Goal: Transaction & Acquisition: Obtain resource

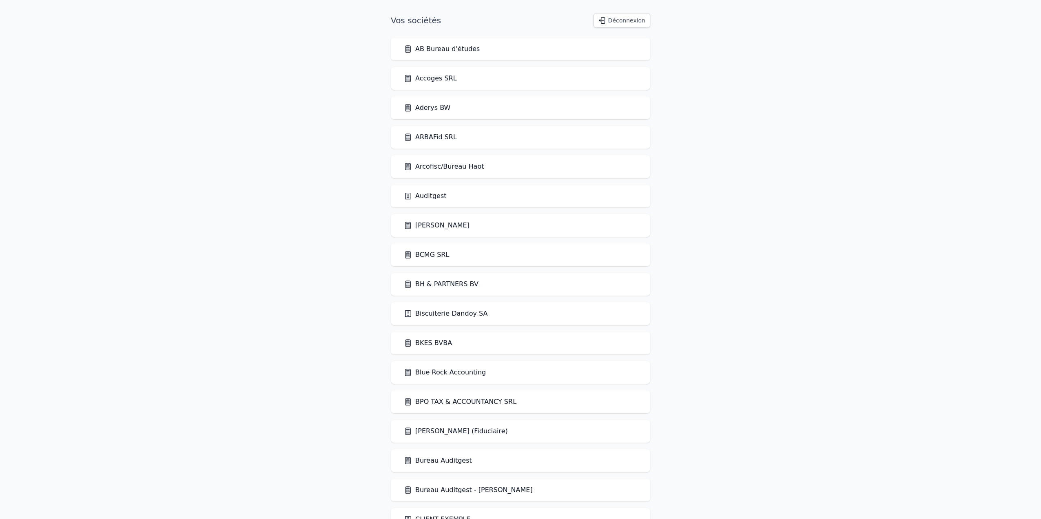
click at [435, 255] on link "BCMG SRL" at bounding box center [426, 255] width 45 height 10
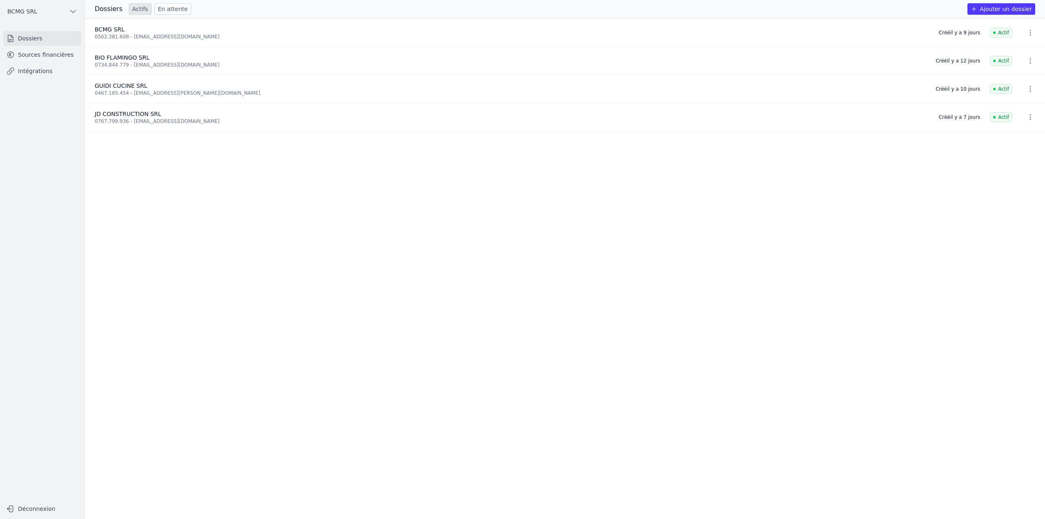
click at [26, 51] on link "Sources financières" at bounding box center [42, 54] width 78 height 15
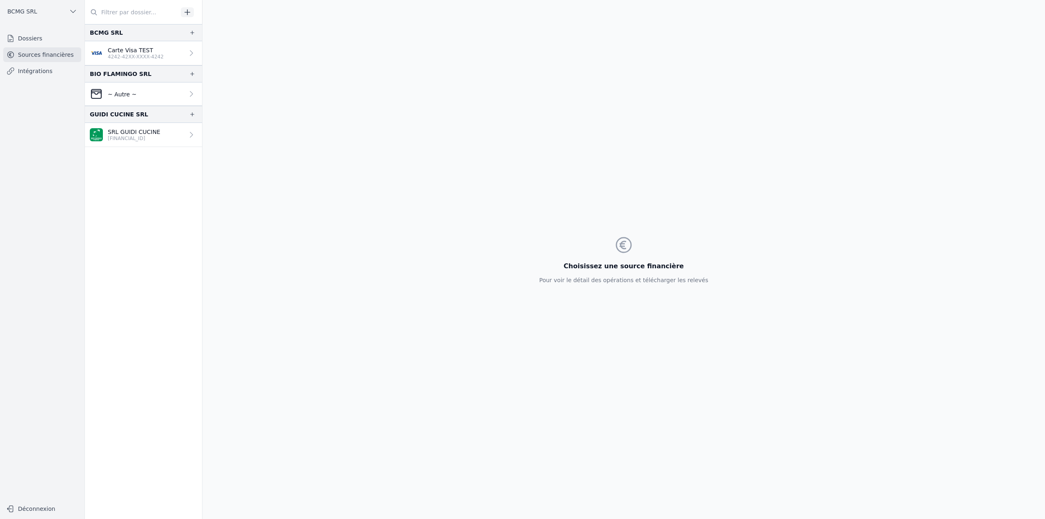
click at [132, 95] on p "~ Autre ~" at bounding box center [122, 94] width 29 height 8
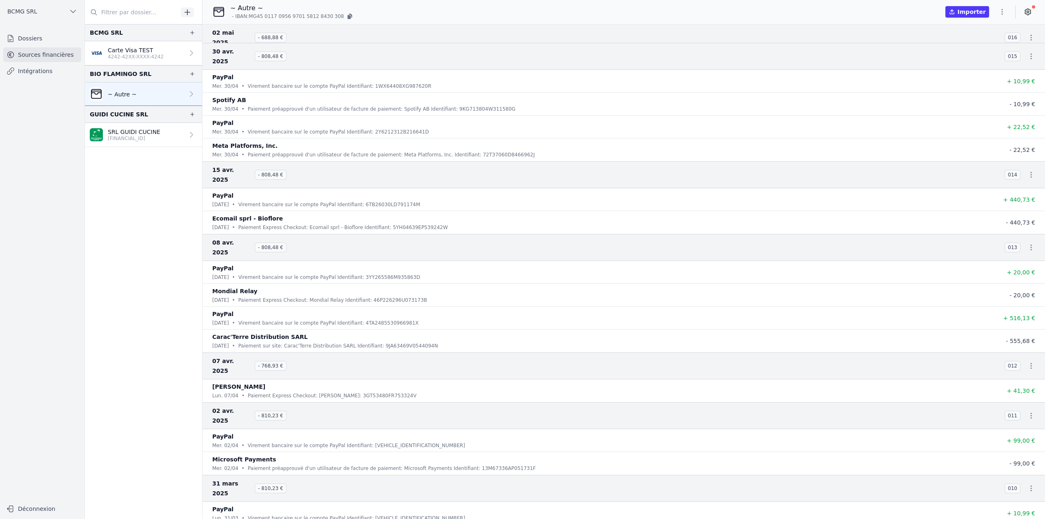
scroll to position [1859, 0]
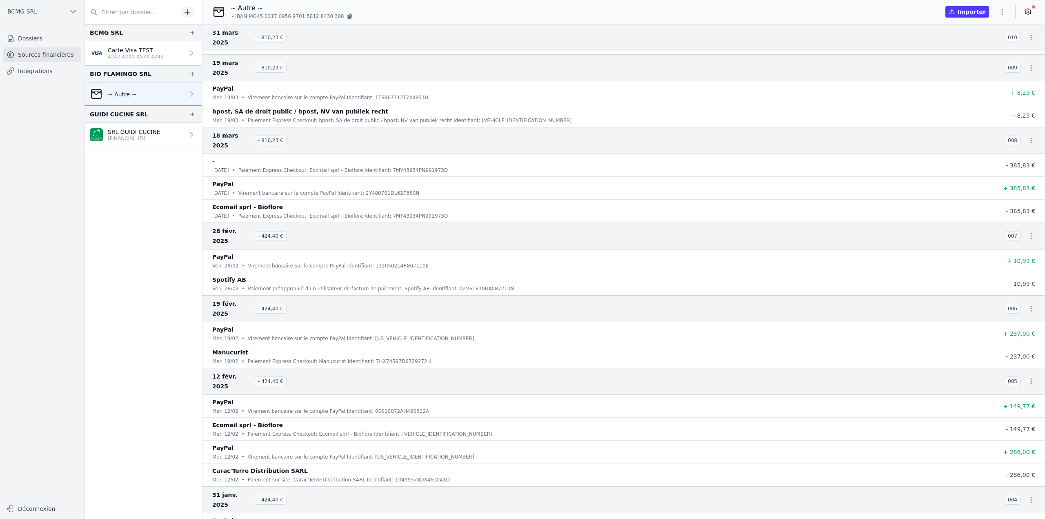
click at [1001, 9] on icon "button" at bounding box center [1002, 12] width 8 height 8
click at [978, 31] on button "Renommer" at bounding box center [982, 29] width 59 height 15
click at [276, 9] on input "~ Autre ~" at bounding box center [273, 9] width 85 height 10
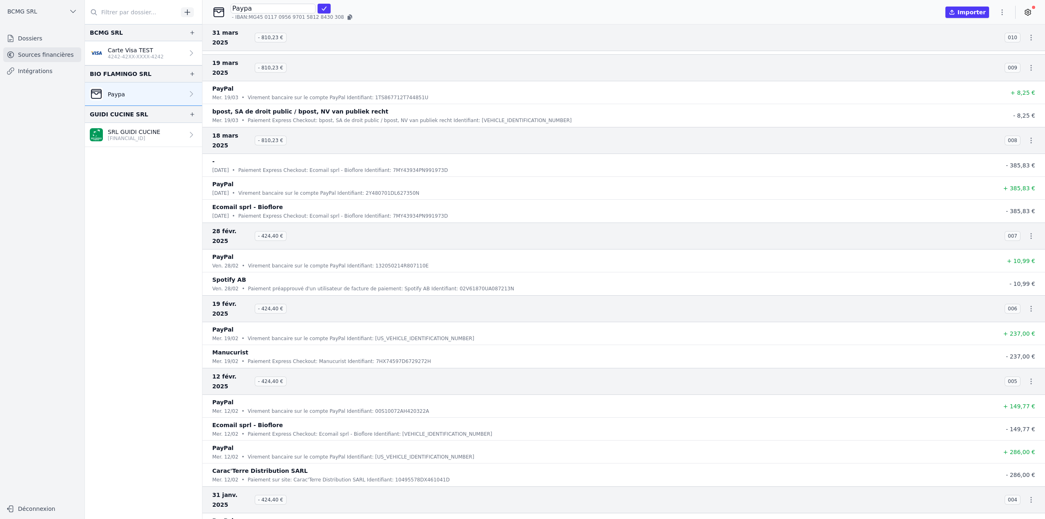
type input "Paypal"
click button "submit" at bounding box center [323, 9] width 13 height 10
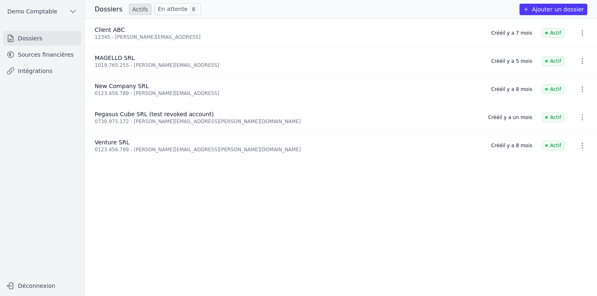
click at [544, 12] on button "Ajouter un dossier" at bounding box center [553, 9] width 68 height 11
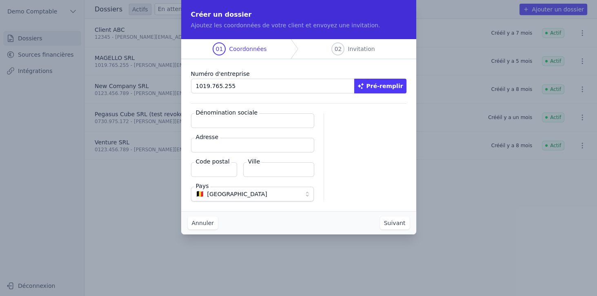
click at [394, 86] on button "Pré-remplir" at bounding box center [380, 86] width 52 height 15
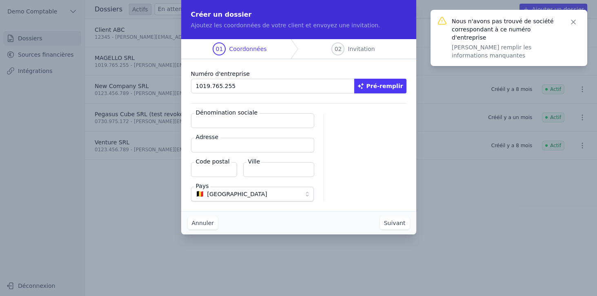
click at [575, 22] on icon "button" at bounding box center [573, 22] width 8 height 8
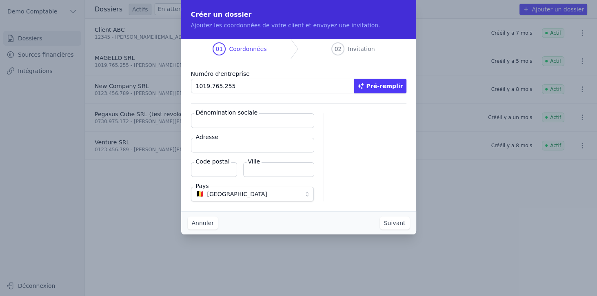
click at [209, 86] on input "1019.765.255" at bounding box center [273, 86] width 164 height 15
click at [378, 87] on button "Pré-remplir" at bounding box center [380, 86] width 52 height 15
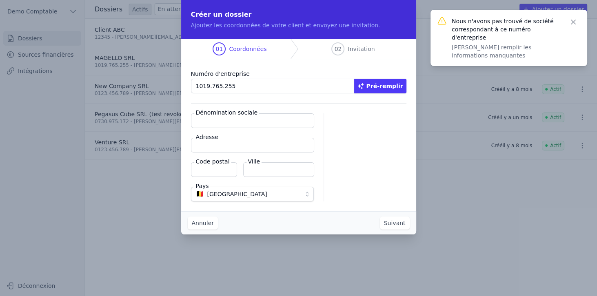
click at [211, 85] on input "1019.765.255" at bounding box center [273, 86] width 164 height 15
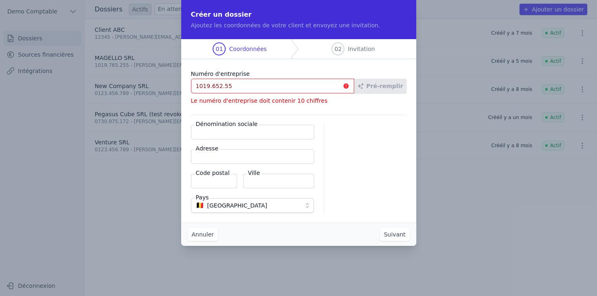
click at [217, 87] on input "1019.652.55" at bounding box center [272, 86] width 163 height 15
drag, startPoint x: 209, startPoint y: 86, endPoint x: 293, endPoint y: 91, distance: 84.6
click at [293, 91] on input "1019.652.55" at bounding box center [272, 86] width 163 height 15
click at [216, 85] on input "1019.652.55" at bounding box center [272, 86] width 163 height 15
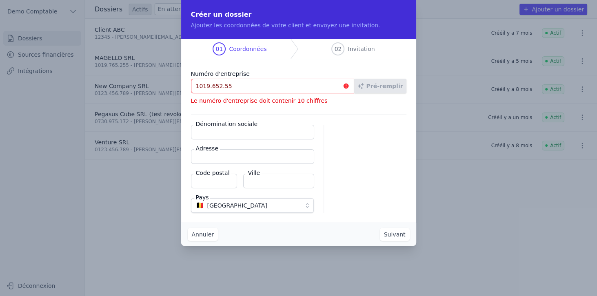
click at [216, 85] on input "1019.652.55" at bounding box center [272, 86] width 163 height 15
paste input "765.2"
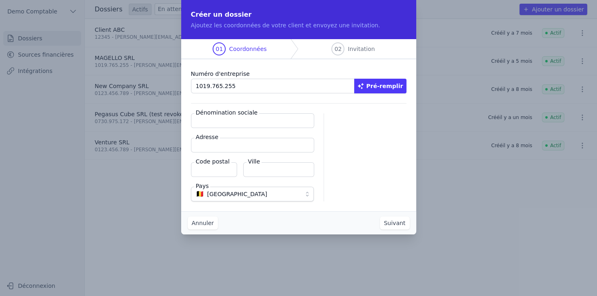
type input "1019.765.255"
click at [382, 89] on button "Pré-remplir" at bounding box center [380, 86] width 52 height 15
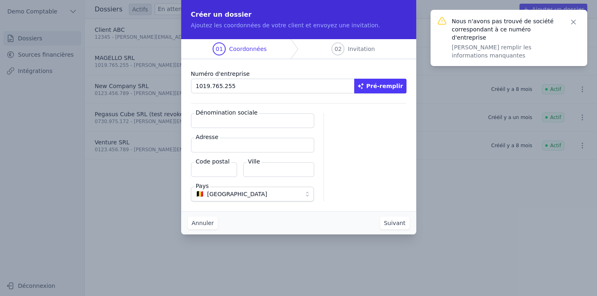
click at [256, 122] on input "Dénomination sociale" at bounding box center [252, 120] width 123 height 15
type input "%"
type input "Magello"
type input "Avenue du derby 40"
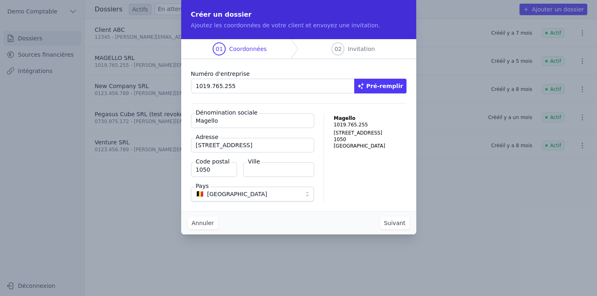
type input "1050"
type input "Bruxelles"
click at [400, 223] on button "Suivant" at bounding box center [395, 223] width 30 height 13
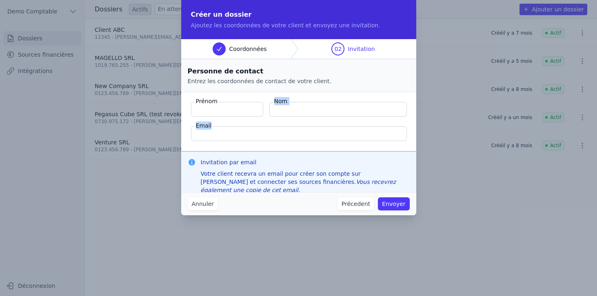
drag, startPoint x: 193, startPoint y: 99, endPoint x: 243, endPoint y: 133, distance: 60.2
click at [243, 133] on fieldset "Prénom Nom Email" at bounding box center [298, 121] width 235 height 59
click at [214, 124] on fieldset "Prénom Nom Email" at bounding box center [298, 121] width 235 height 59
drag, startPoint x: 209, startPoint y: 125, endPoint x: 196, endPoint y: 100, distance: 29.0
click at [196, 100] on fieldset "Prénom Nom Email" at bounding box center [298, 121] width 235 height 59
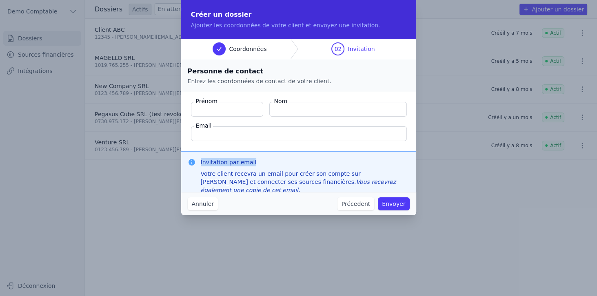
drag, startPoint x: 200, startPoint y: 162, endPoint x: 283, endPoint y: 164, distance: 82.4
click at [283, 164] on h3 "Invitation par email" at bounding box center [305, 162] width 209 height 8
click at [211, 207] on button "Annuler" at bounding box center [203, 204] width 30 height 13
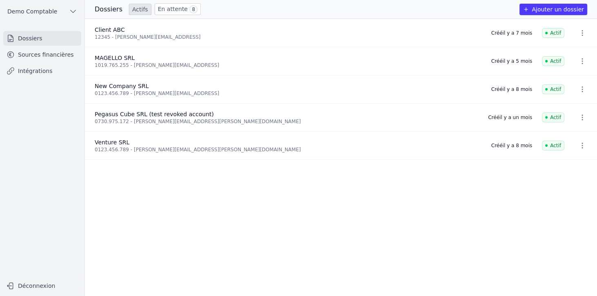
click at [68, 54] on link "Sources financières" at bounding box center [42, 54] width 78 height 15
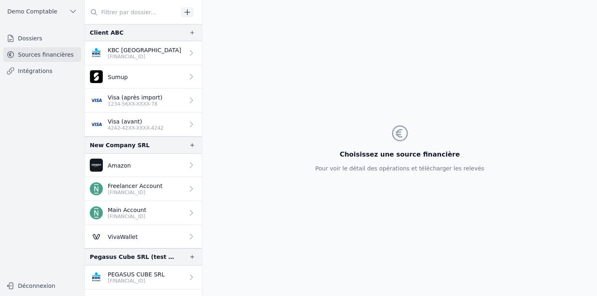
click at [129, 53] on p "BE33 7360 5969 2046" at bounding box center [144, 56] width 73 height 7
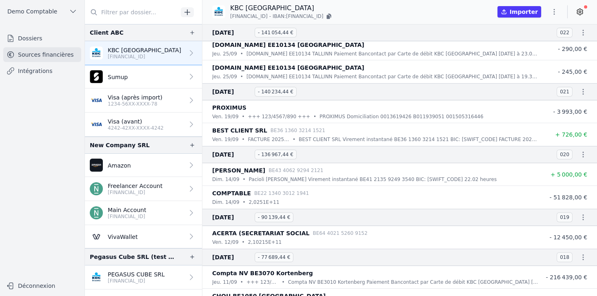
scroll to position [93, 0]
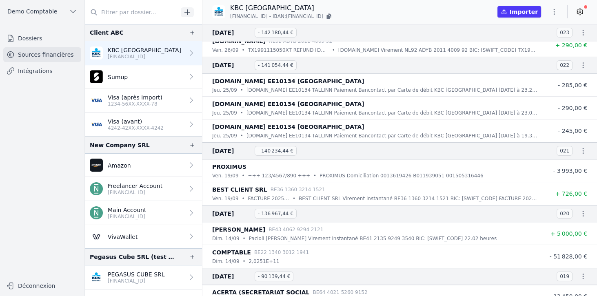
click at [582, 13] on icon at bounding box center [580, 12] width 6 height 6
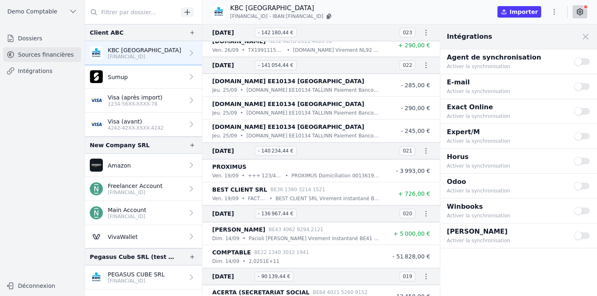
click at [587, 61] on button "Use setting" at bounding box center [582, 62] width 16 height 8
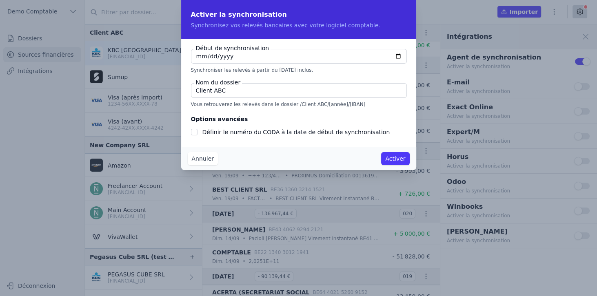
click at [399, 56] on input "2025-10-06" at bounding box center [299, 56] width 216 height 15
type input "2024-01-06"
checkbox input "false"
type input "2024-01-01"
drag, startPoint x: 284, startPoint y: 105, endPoint x: 349, endPoint y: 107, distance: 64.5
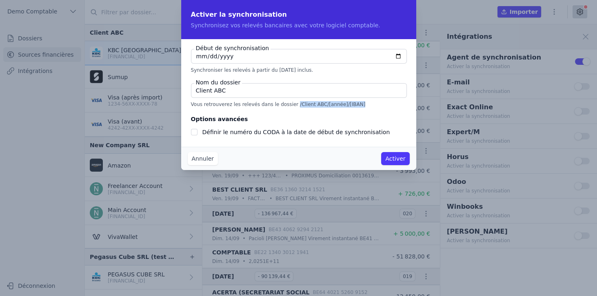
click at [349, 107] on p "Vous retrouverez les relevés dans le dossier /Client ABC/[année]/[IBAN]" at bounding box center [298, 104] width 215 height 7
click at [301, 105] on p "Vous retrouverez les relevés dans le dossier /Client ABC/[année]/[IBAN]" at bounding box center [298, 104] width 215 height 7
click at [317, 105] on p "Vous retrouverez les relevés dans le dossier /Client ABC/[année]/[IBAN]" at bounding box center [298, 104] width 215 height 7
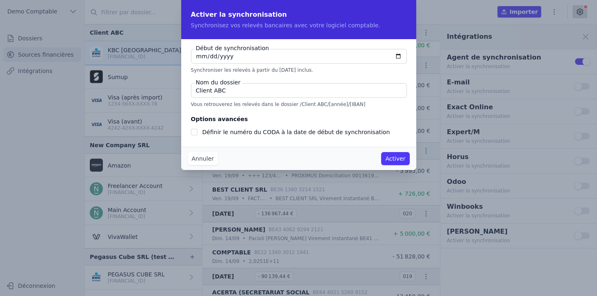
click at [318, 105] on p "Vous retrouverez les relevés dans le dossier /Client ABC/[année]/[IBAN]" at bounding box center [298, 104] width 215 height 7
click at [337, 105] on p "Vous retrouverez les relevés dans le dossier /Client ABC/[année]/[IBAN]" at bounding box center [298, 104] width 215 height 7
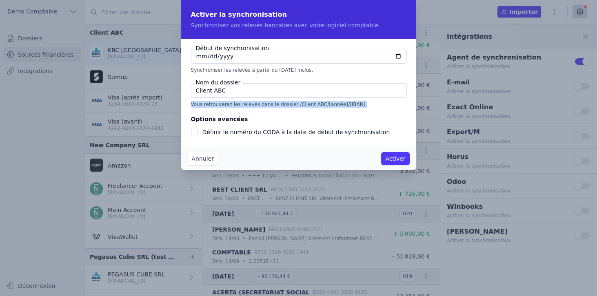
click at [337, 105] on p "Vous retrouverez les relevés dans le dossier /Client ABC/[année]/[IBAN]" at bounding box center [298, 104] width 215 height 7
drag, startPoint x: 345, startPoint y: 105, endPoint x: 286, endPoint y: 107, distance: 59.6
click at [286, 107] on p "Vous retrouverez les relevés dans le dossier /Client ABC/[année]/[IBAN]" at bounding box center [298, 104] width 215 height 7
click at [315, 105] on p "Vous retrouverez les relevés dans le dossier /Client ABC/[année]/[IBAN]" at bounding box center [298, 104] width 215 height 7
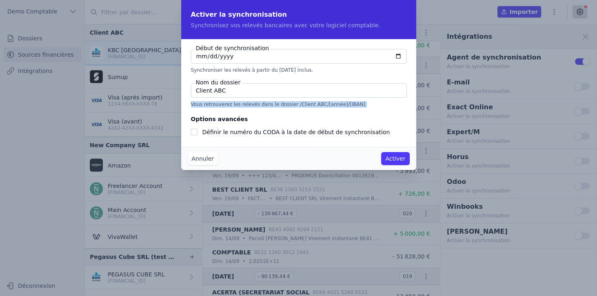
click at [315, 105] on p "Vous retrouverez les relevés dans le dossier /Client ABC/[année]/[IBAN]" at bounding box center [298, 104] width 215 height 7
click at [319, 106] on p "Vous retrouverez les relevés dans le dossier /Client ABC/[année]/[IBAN]" at bounding box center [298, 104] width 215 height 7
drag, startPoint x: 311, startPoint y: 105, endPoint x: 329, endPoint y: 105, distance: 17.5
click at [329, 105] on p "Vous retrouverez les relevés dans le dossier /Client ABC/[année]/[IBAN]" at bounding box center [298, 104] width 215 height 7
click at [211, 160] on button "Annuler" at bounding box center [203, 158] width 30 height 13
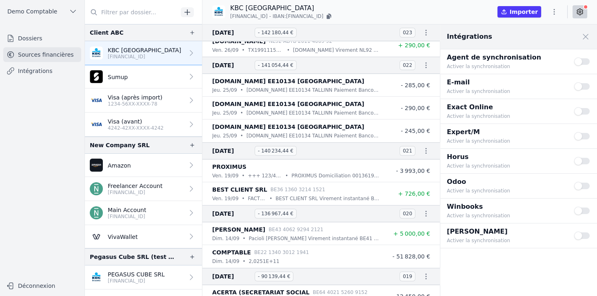
click at [424, 149] on icon "button" at bounding box center [426, 151] width 8 height 8
drag, startPoint x: 206, startPoint y: 147, endPoint x: 256, endPoint y: 151, distance: 50.8
click at [260, 152] on div at bounding box center [298, 148] width 597 height 296
click at [249, 151] on span "19 sept. 2025" at bounding box center [231, 151] width 39 height 10
drag, startPoint x: 218, startPoint y: 150, endPoint x: 424, endPoint y: 151, distance: 205.7
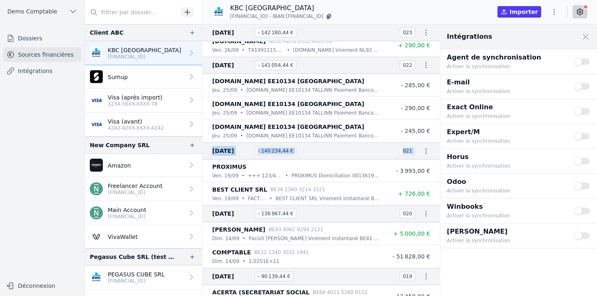
click at [424, 151] on li "19 sept. 2025 - 140 234,44 € 021" at bounding box center [321, 150] width 238 height 17
click at [404, 151] on span "021" at bounding box center [408, 151] width 16 height 10
click at [404, 150] on span "021" at bounding box center [408, 151] width 16 height 10
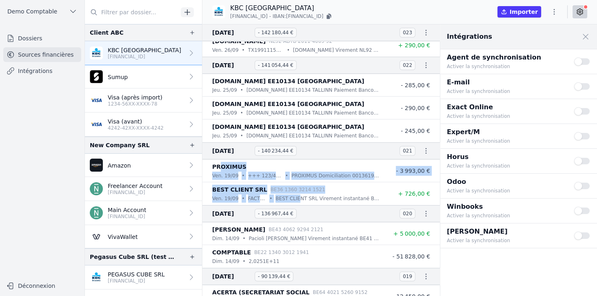
drag, startPoint x: 228, startPoint y: 169, endPoint x: 380, endPoint y: 182, distance: 153.2
click at [295, 200] on nav "28 sept. 2025 - 136 415,44 € 024 Pacioli Luca BE43 4062 9294 2121 dim. 28/09 • …" at bounding box center [321, 160] width 238 height 272
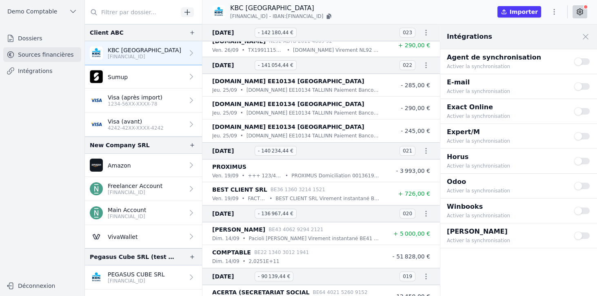
click at [367, 149] on h3 "19 sept. 2025 - 140 234,44 €" at bounding box center [301, 151] width 178 height 10
click at [422, 150] on icon "button" at bounding box center [426, 151] width 8 height 8
click at [400, 180] on link "Télécharger le PDF" at bounding box center [400, 179] width 72 height 15
click at [115, 128] on p "4242-42XX-XXXX-4242" at bounding box center [136, 128] width 56 height 7
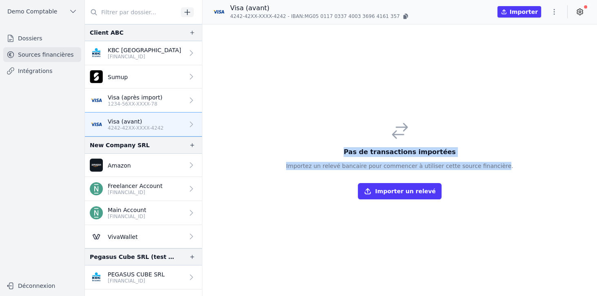
drag, startPoint x: 357, startPoint y: 150, endPoint x: 497, endPoint y: 164, distance: 141.1
click at [497, 164] on div "Pas de transactions importées Importez un relevé bancaire pour commencer à util…" at bounding box center [399, 160] width 227 height 78
click at [398, 195] on button "Importer un relevé" at bounding box center [399, 191] width 83 height 16
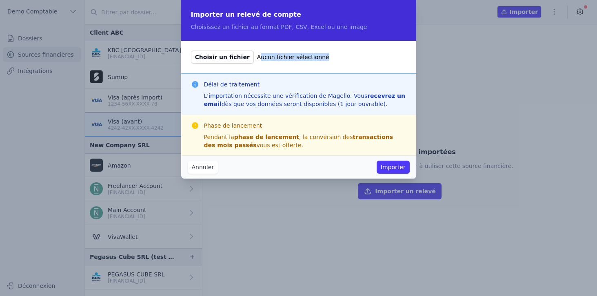
drag, startPoint x: 249, startPoint y: 57, endPoint x: 307, endPoint y: 62, distance: 58.5
click at [307, 62] on label "Choisir un fichier Aucun fichier sélectionné" at bounding box center [298, 57] width 215 height 13
click at [209, 167] on button "Annuler" at bounding box center [203, 167] width 30 height 13
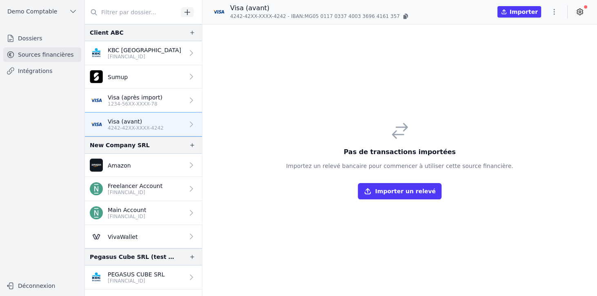
click at [139, 98] on p "Visa (après import)" at bounding box center [135, 97] width 55 height 8
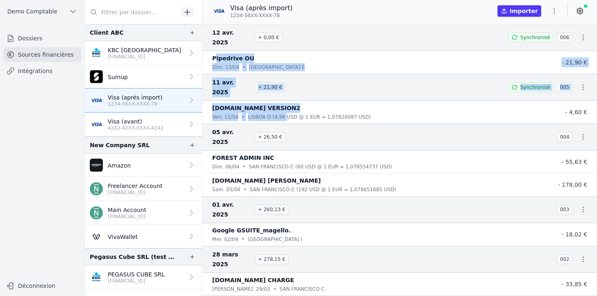
drag, startPoint x: 214, startPoint y: 47, endPoint x: 278, endPoint y: 94, distance: 79.9
click at [278, 94] on nav "12 avr. 2025 + 0,00 € Synchronisé 006 Pipedrive OU dim. 13/04 • Tallinn E - 21,…" at bounding box center [399, 160] width 395 height 272
click at [224, 53] on p "Pipedrive OU" at bounding box center [233, 58] width 42 height 10
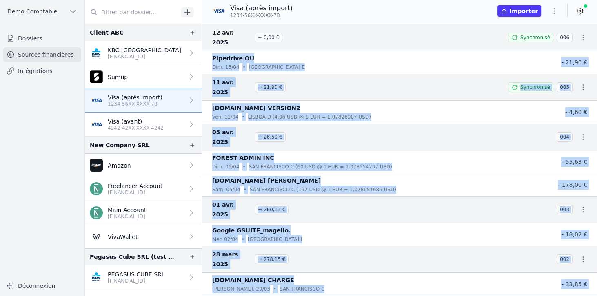
drag, startPoint x: 213, startPoint y: 47, endPoint x: 340, endPoint y: 257, distance: 245.5
click at [340, 257] on nav "12 avr. 2025 + 0,00 € Synchronisé 006 Pipedrive OU dim. 13/04 • Tallinn E - 21,…" at bounding box center [399, 160] width 395 height 272
click at [332, 186] on p "SAN FRANCISCO C (192 USD @ 1 EUR = 1,078651685 USD)" at bounding box center [323, 190] width 147 height 8
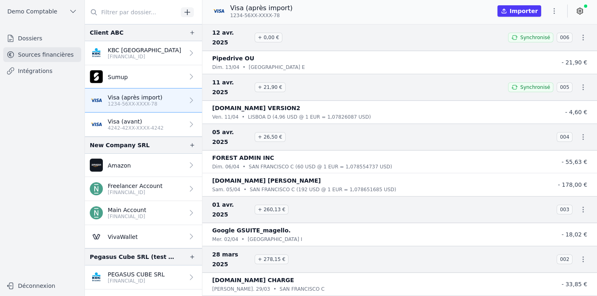
click at [581, 13] on icon at bounding box center [580, 11] width 6 height 6
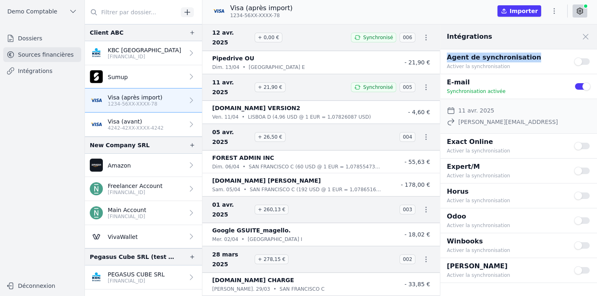
drag, startPoint x: 448, startPoint y: 58, endPoint x: 533, endPoint y: 60, distance: 85.3
click at [533, 60] on p "Agent de synchronisation" at bounding box center [506, 58] width 118 height 10
click at [33, 73] on link "Intégrations" at bounding box center [42, 71] width 78 height 15
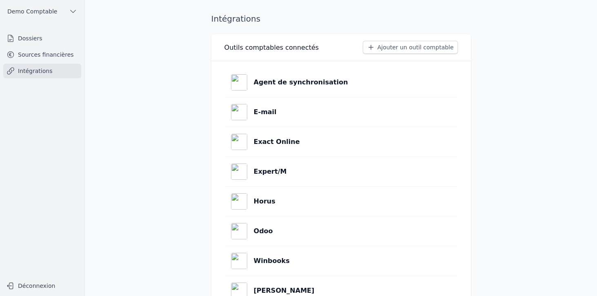
click at [405, 47] on button "Ajouter un outil comptable" at bounding box center [410, 47] width 95 height 13
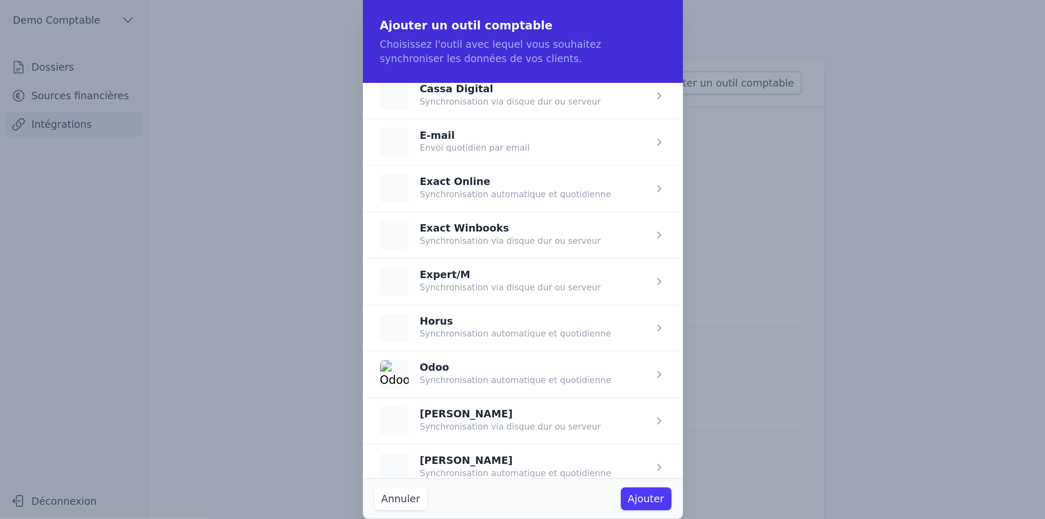
scroll to position [64, 0]
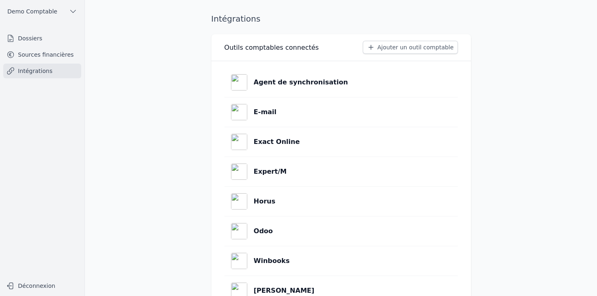
click at [33, 55] on link "Sources financières" at bounding box center [42, 54] width 78 height 15
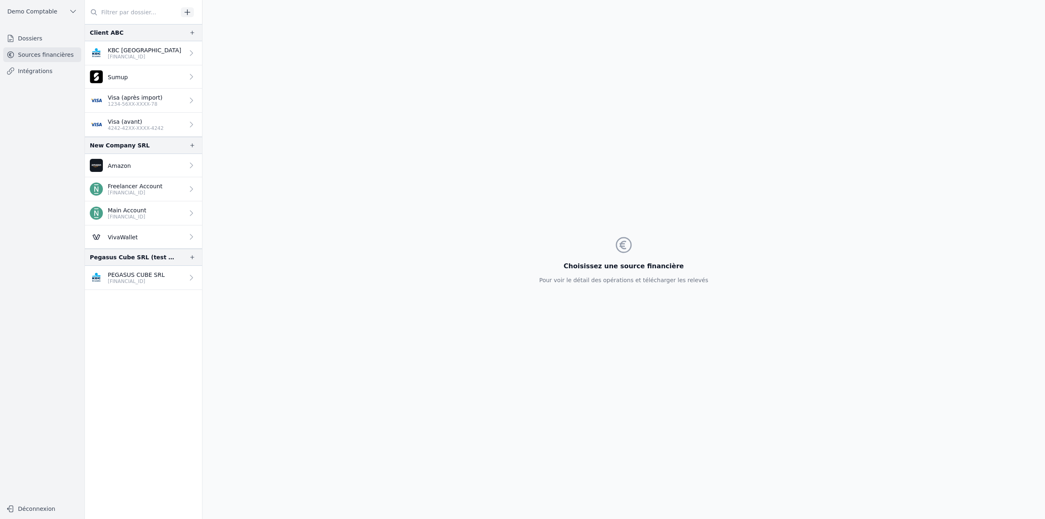
click at [50, 38] on link "Dossiers" at bounding box center [42, 38] width 78 height 15
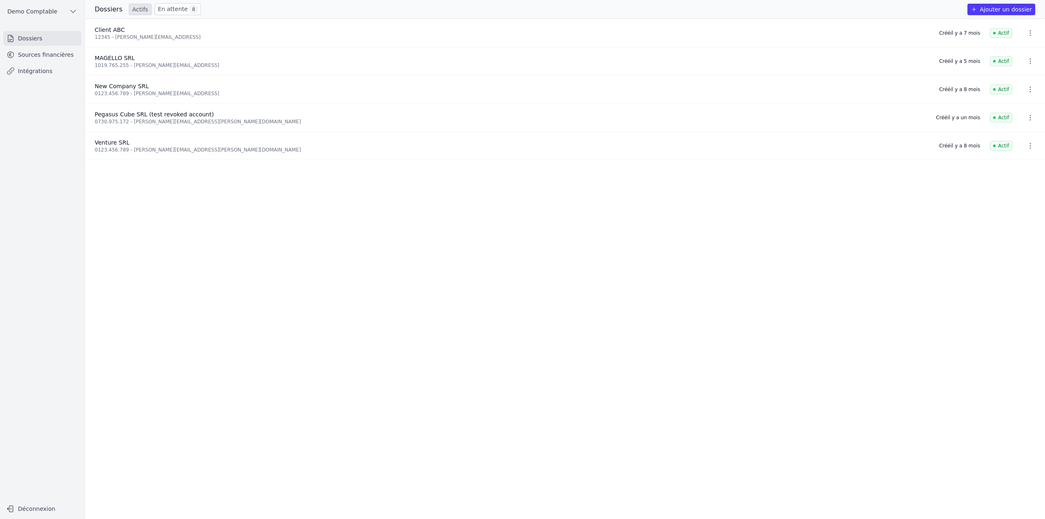
click at [1012, 14] on button "Ajouter un dossier" at bounding box center [1001, 9] width 68 height 11
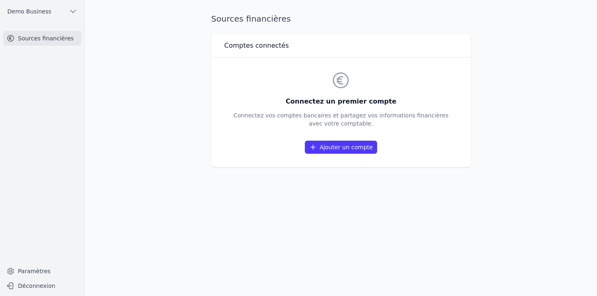
drag, startPoint x: 287, startPoint y: 102, endPoint x: 451, endPoint y: 126, distance: 165.0
click at [451, 126] on div "Connectez un premier compte Connectez vos comptes bancaires et partagez vos inf…" at bounding box center [340, 112] width 233 height 97
click at [435, 138] on div "Connectez un premier compte Connectez vos comptes bancaires et partagez vos inf…" at bounding box center [340, 112] width 233 height 97
click at [330, 147] on link "Ajouter un compte" at bounding box center [341, 147] width 72 height 13
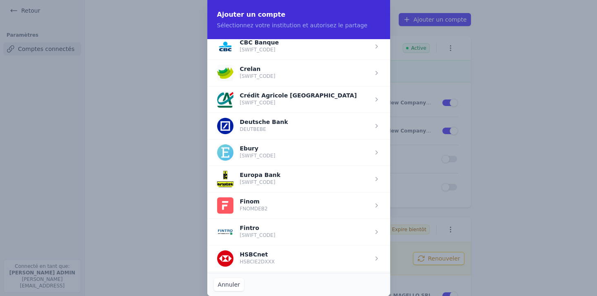
scroll to position [233, 0]
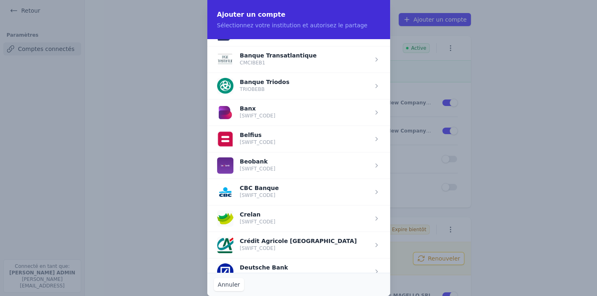
click at [271, 136] on span "button" at bounding box center [298, 139] width 183 height 27
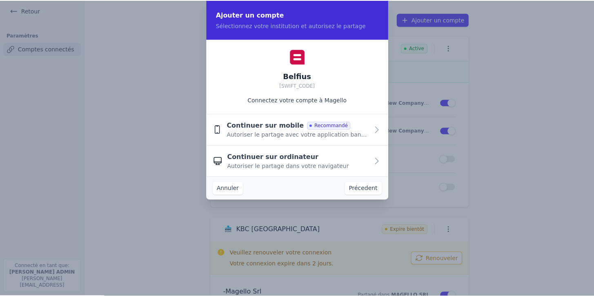
scroll to position [0, 0]
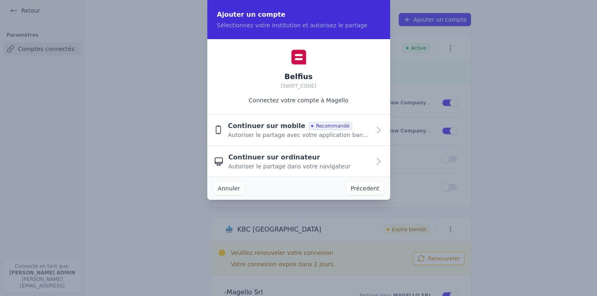
click at [262, 129] on span "Continuer sur mobile" at bounding box center [267, 126] width 78 height 10
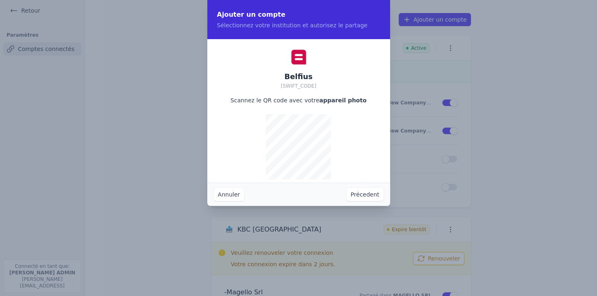
click at [364, 191] on button "Précedent" at bounding box center [364, 194] width 37 height 13
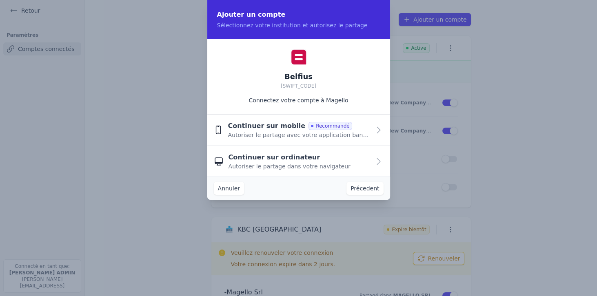
click at [247, 168] on span "Autoriser le partage dans votre navigateur" at bounding box center [290, 166] width 122 height 8
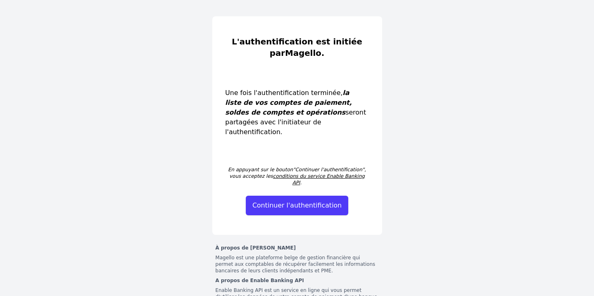
click at [307, 196] on button "Continuer l'authentification" at bounding box center [297, 206] width 102 height 20
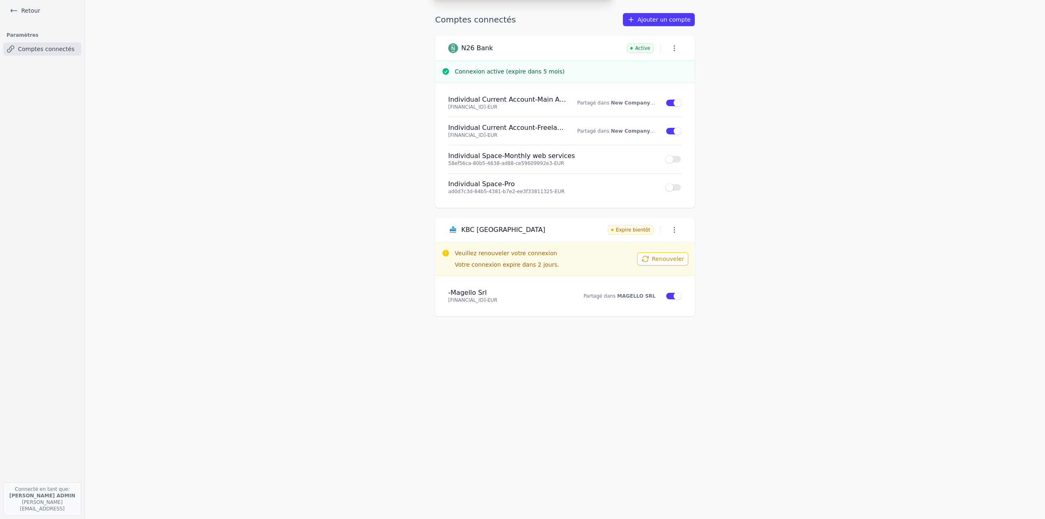
click at [23, 9] on div "Ajouter un compte Sélectionnez votre institution et autorisez le partage ABN AM…" at bounding box center [522, 259] width 1045 height 519
click at [23, 9] on link "Retour" at bounding box center [25, 10] width 37 height 11
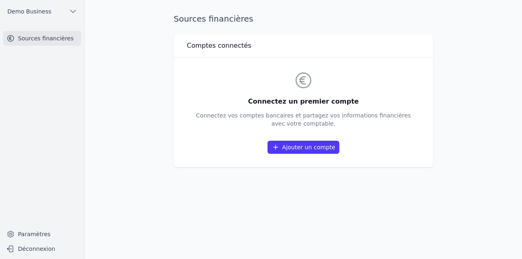
drag, startPoint x: 255, startPoint y: 100, endPoint x: 397, endPoint y: 135, distance: 147.1
click at [397, 135] on div "Connectez un premier compte Connectez vos comptes bancaires et partagez vos inf…" at bounding box center [303, 112] width 233 height 97
click at [348, 126] on p "Connectez vos comptes bancaires et partagez vos informations financières avec v…" at bounding box center [303, 119] width 215 height 16
click at [295, 150] on link "Ajouter un compte" at bounding box center [304, 147] width 72 height 13
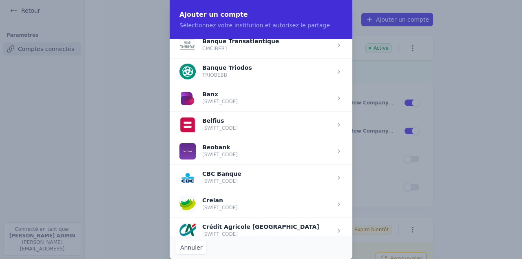
scroll to position [245, 0]
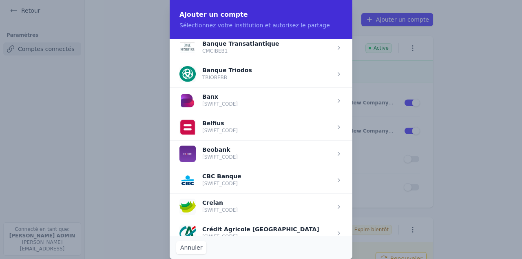
click at [227, 127] on span "button" at bounding box center [261, 127] width 183 height 27
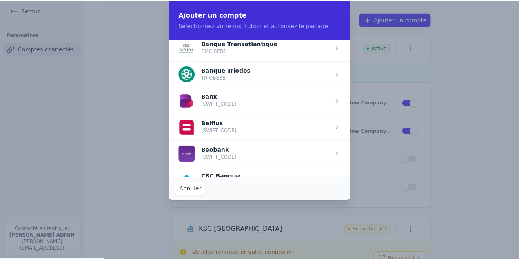
scroll to position [0, 0]
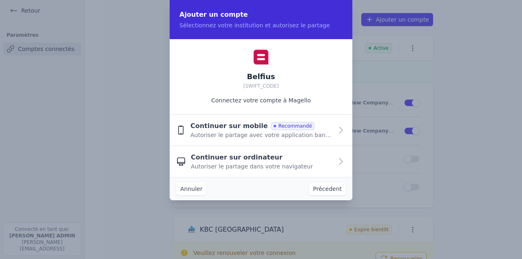
click at [206, 133] on span "Autoriser le partage avec votre application bancaire" at bounding box center [262, 135] width 142 height 8
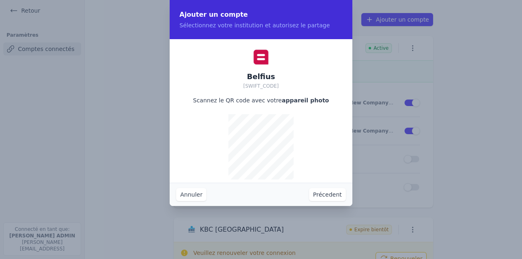
click at [320, 195] on button "Précedent" at bounding box center [327, 194] width 37 height 13
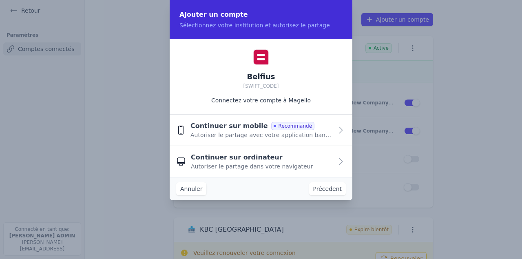
click at [230, 164] on span "Autoriser le partage dans votre navigateur" at bounding box center [252, 166] width 122 height 8
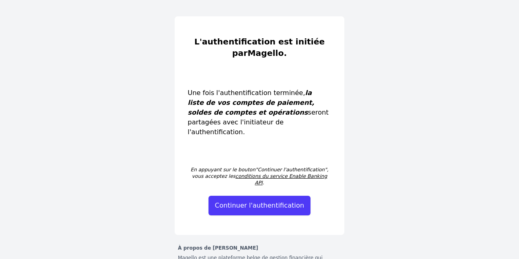
click at [260, 196] on button "Continuer l'authentification" at bounding box center [260, 206] width 102 height 20
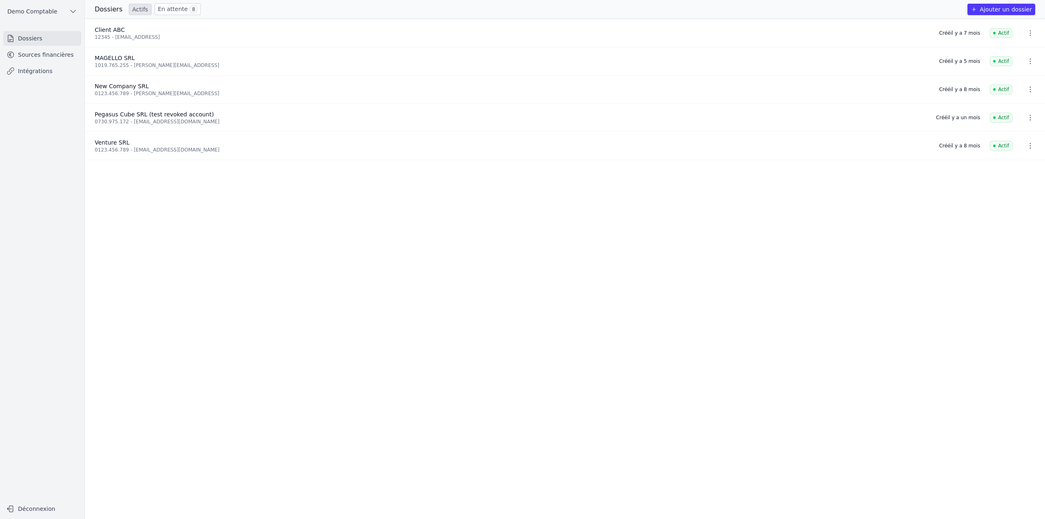
click at [1028, 12] on button "Ajouter un dossier" at bounding box center [1001, 9] width 68 height 11
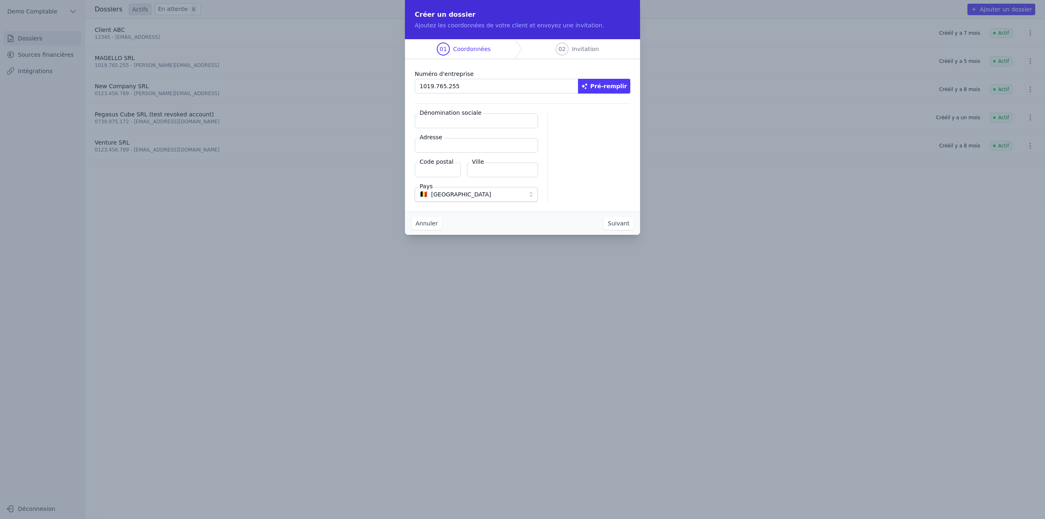
type input "1019.765.255"
click at [621, 83] on button "Pré-remplir" at bounding box center [604, 86] width 52 height 15
click at [473, 86] on input "1019.765.255" at bounding box center [497, 86] width 164 height 15
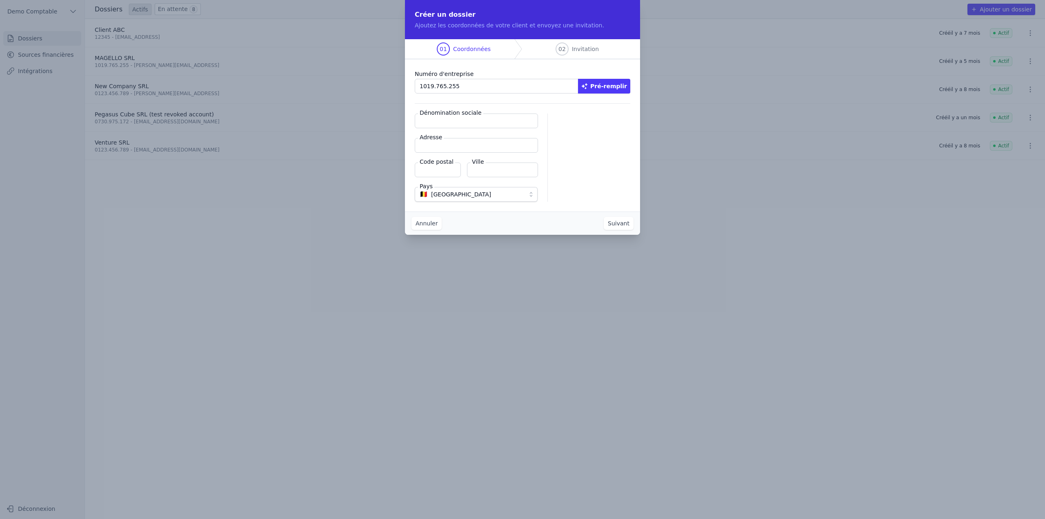
click at [608, 88] on button "Pré-remplir" at bounding box center [604, 86] width 52 height 15
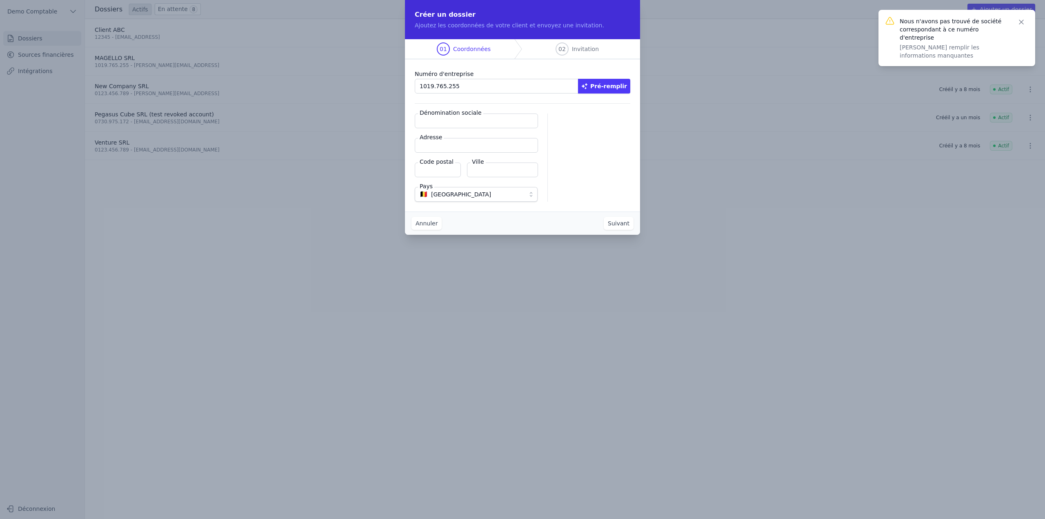
click at [479, 93] on input "1019.765.255" at bounding box center [497, 86] width 164 height 15
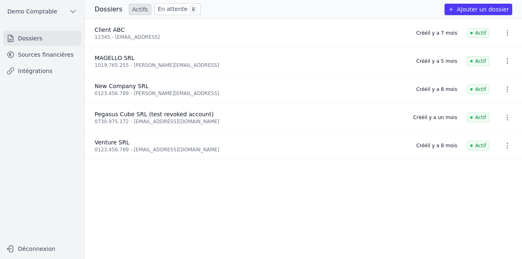
click at [461, 12] on button "Ajouter un dossier" at bounding box center [479, 9] width 68 height 11
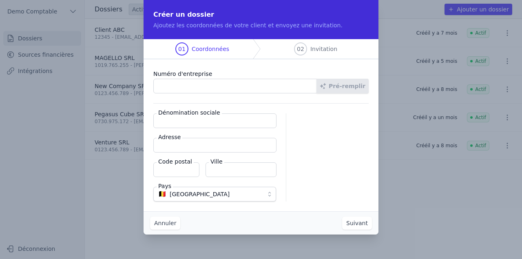
drag, startPoint x: 204, startPoint y: 80, endPoint x: 201, endPoint y: 84, distance: 5.5
click at [204, 81] on input "Numéro d'entreprise" at bounding box center [235, 86] width 164 height 15
click at [200, 86] on input "Numéro d'entreprise" at bounding box center [235, 86] width 164 height 15
type input "1019.765.255"
click at [362, 90] on button "Pré-remplir" at bounding box center [343, 86] width 52 height 15
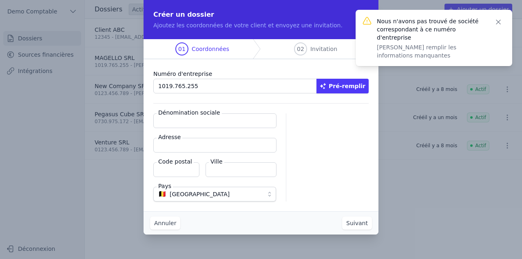
click at [209, 124] on input "Dénomination sociale" at bounding box center [214, 120] width 123 height 15
click at [499, 22] on icon "button" at bounding box center [499, 22] width 8 height 8
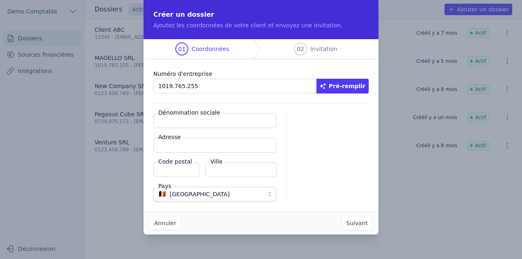
click at [191, 123] on input "Dénomination sociale" at bounding box center [214, 120] width 123 height 15
type input "Magello"
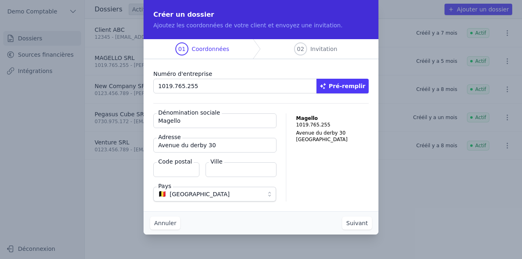
type input "Avenue du derby 30"
type input "1050"
type input "V"
type input "Bruxelles"
click at [356, 223] on button "Suivant" at bounding box center [357, 223] width 30 height 13
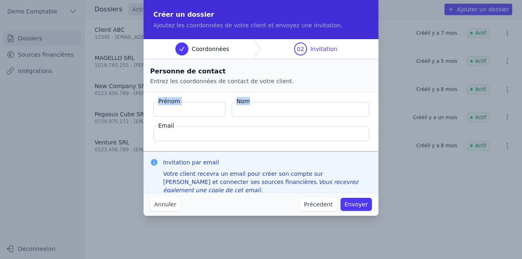
drag, startPoint x: 158, startPoint y: 101, endPoint x: 260, endPoint y: 105, distance: 101.7
click at [260, 105] on div "Prénom Nom" at bounding box center [260, 109] width 215 height 15
click at [162, 127] on label "Email" at bounding box center [166, 126] width 19 height 8
click at [162, 127] on input "Email" at bounding box center [261, 134] width 216 height 15
click at [162, 126] on label "Email" at bounding box center [166, 126] width 19 height 8
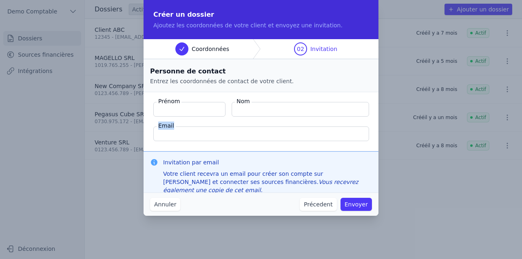
click at [162, 127] on input "Email" at bounding box center [261, 134] width 216 height 15
drag, startPoint x: 157, startPoint y: 99, endPoint x: 194, endPoint y: 128, distance: 47.1
click at [194, 128] on fieldset "Prénom Nom Email" at bounding box center [261, 121] width 235 height 59
drag, startPoint x: 161, startPoint y: 163, endPoint x: 216, endPoint y: 165, distance: 54.7
click at [216, 165] on div "Invitation par email Votre client recevra un email pour créer son compte sur Ma…" at bounding box center [261, 176] width 222 height 36
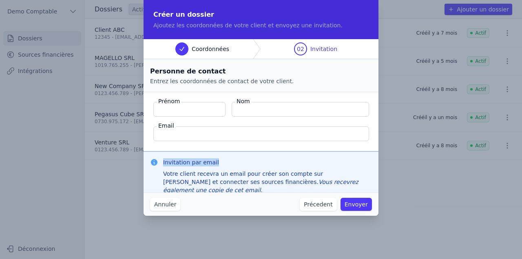
click at [155, 206] on button "Annuler" at bounding box center [165, 204] width 30 height 13
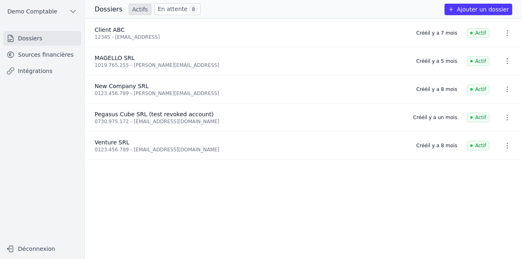
click at [51, 55] on link "Sources financières" at bounding box center [42, 54] width 78 height 15
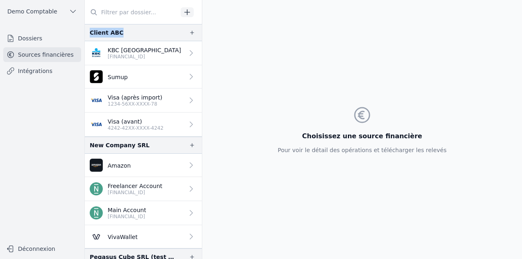
drag, startPoint x: 92, startPoint y: 33, endPoint x: 138, endPoint y: 34, distance: 46.1
click at [138, 34] on div "Client ABC" at bounding box center [143, 32] width 117 height 17
click at [122, 57] on p "BE33 7360 5969 2046" at bounding box center [144, 56] width 73 height 7
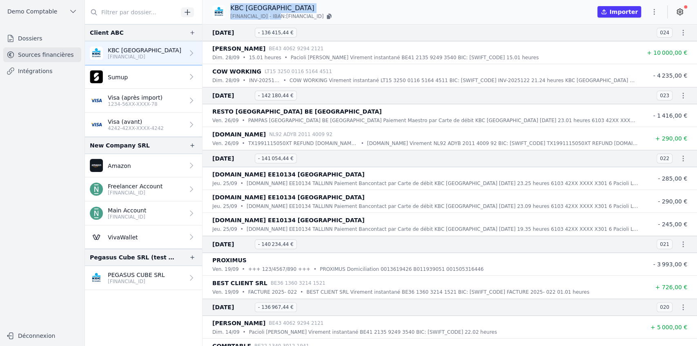
drag, startPoint x: 231, startPoint y: 5, endPoint x: 288, endPoint y: 12, distance: 57.2
click at [288, 12] on div "KBC Brussels BE33 7360 5969 2046 - IBAN: BE33 7360 5969 2046" at bounding box center [281, 11] width 103 height 17
drag, startPoint x: 296, startPoint y: 16, endPoint x: 345, endPoint y: 16, distance: 49.0
click at [333, 16] on p "BE33 7360 5969 2046 - IBAN: BE33 7360 5969 2046" at bounding box center [281, 16] width 103 height 8
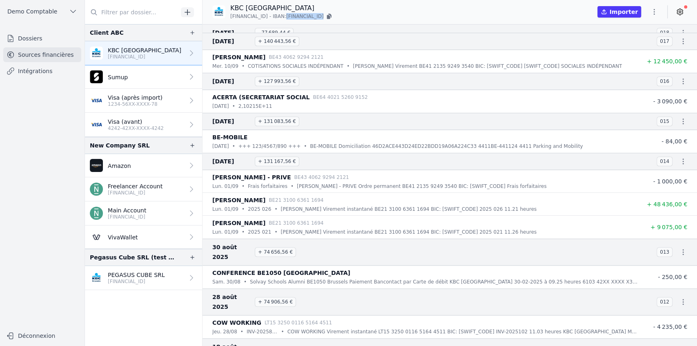
scroll to position [490, 0]
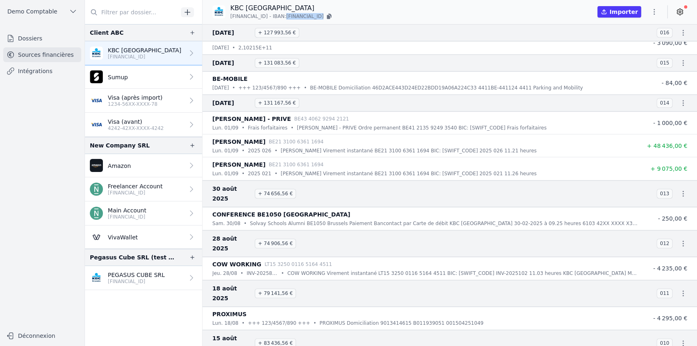
click at [682, 14] on icon at bounding box center [679, 12] width 8 height 8
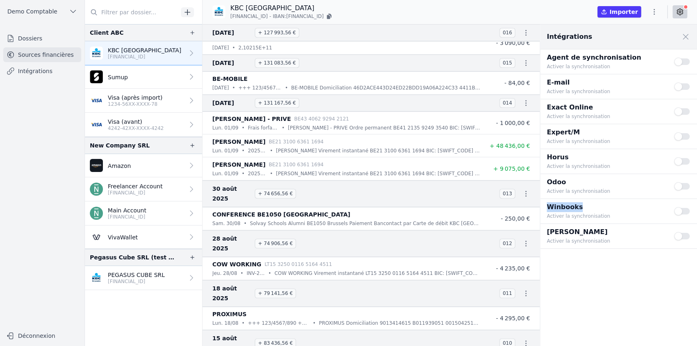
drag, startPoint x: 546, startPoint y: 206, endPoint x: 596, endPoint y: 209, distance: 49.8
click at [596, 209] on p "Winbooks" at bounding box center [605, 207] width 118 height 10
drag, startPoint x: 546, startPoint y: 155, endPoint x: 591, endPoint y: 158, distance: 45.4
click at [591, 158] on p "Horus" at bounding box center [605, 157] width 118 height 10
drag, startPoint x: 548, startPoint y: 207, endPoint x: 590, endPoint y: 207, distance: 42.0
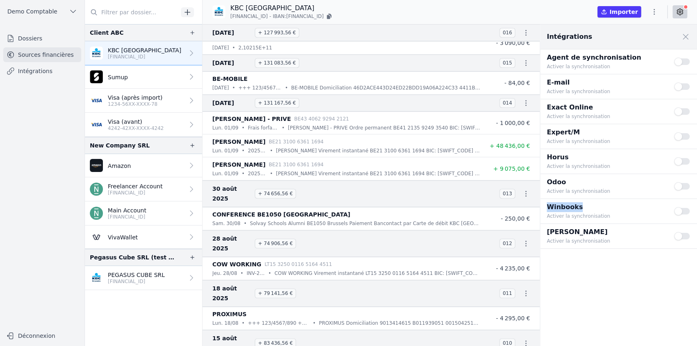
click at [590, 207] on p "Winbooks" at bounding box center [605, 207] width 118 height 10
drag, startPoint x: 546, startPoint y: 156, endPoint x: 595, endPoint y: 159, distance: 49.5
click at [595, 159] on p "Horus" at bounding box center [605, 157] width 118 height 10
click at [682, 160] on button "Use setting" at bounding box center [682, 161] width 16 height 8
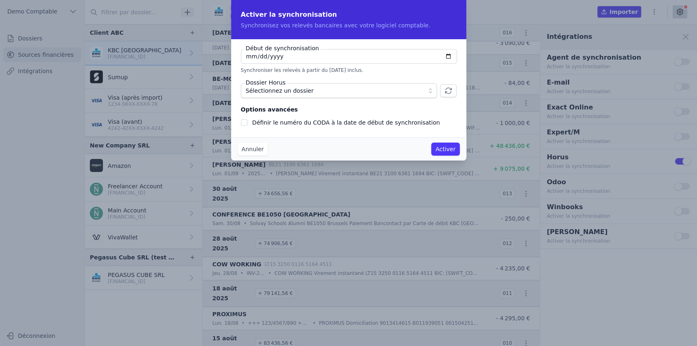
click at [416, 93] on span "Sélectionnez un dossier" at bounding box center [333, 91] width 175 height 10
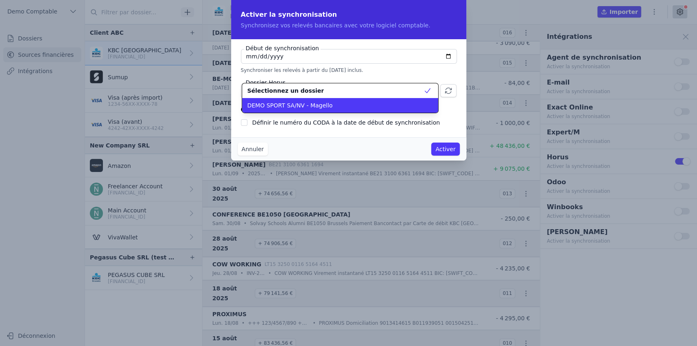
click at [277, 103] on span "DEMO SPORT SA/NV - Magello" at bounding box center [289, 105] width 85 height 8
checkbox input "false"
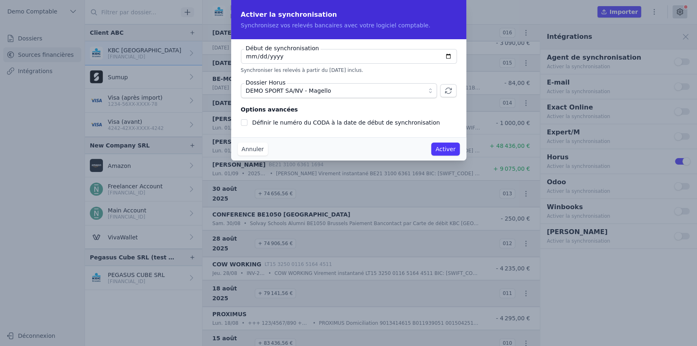
click at [259, 151] on button "Annuler" at bounding box center [253, 148] width 30 height 13
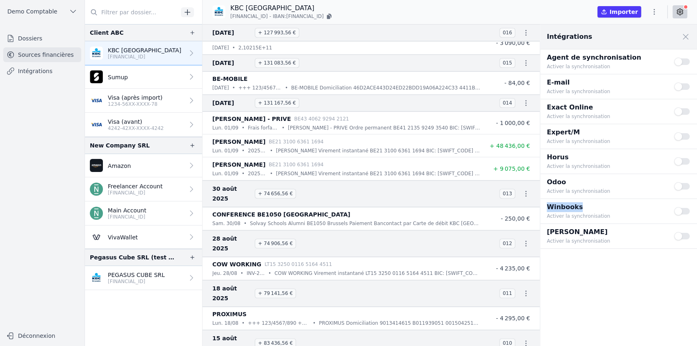
drag, startPoint x: 548, startPoint y: 206, endPoint x: 586, endPoint y: 207, distance: 38.8
click at [586, 207] on p "Winbooks" at bounding box center [605, 207] width 118 height 10
click at [681, 212] on button "Use setting" at bounding box center [682, 211] width 16 height 8
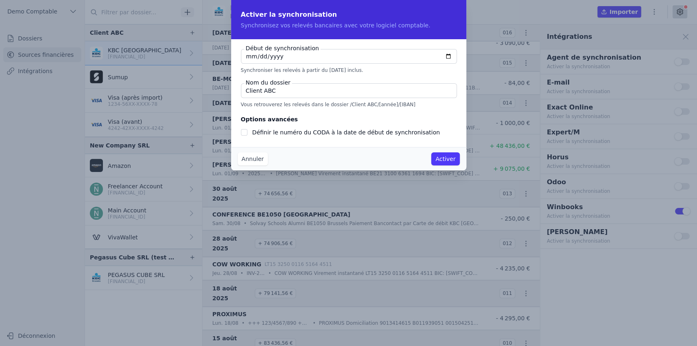
click at [250, 91] on input "Client ABC" at bounding box center [349, 90] width 216 height 15
click at [256, 161] on button "Annuler" at bounding box center [253, 158] width 30 height 13
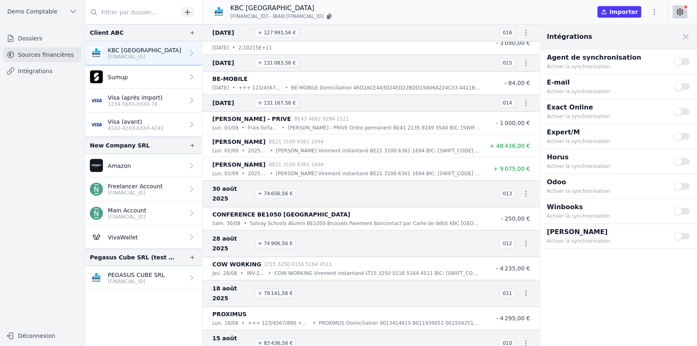
click at [142, 126] on p "4242-42XX-XXXX-4242" at bounding box center [136, 128] width 56 height 7
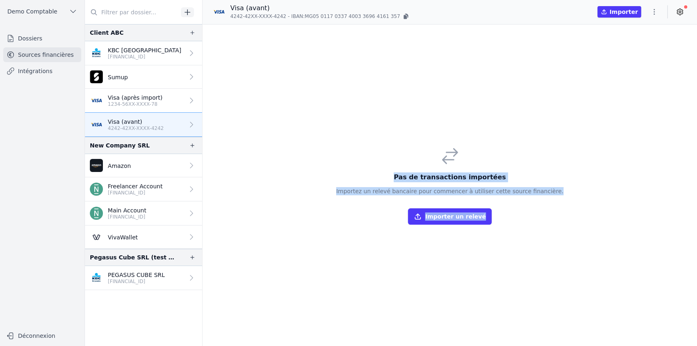
drag, startPoint x: 402, startPoint y: 177, endPoint x: 573, endPoint y: 210, distance: 175.0
click at [573, 210] on div "Pas de transactions importées Importez un relevé bancaire pour commencer à util…" at bounding box center [449, 184] width 494 height 321
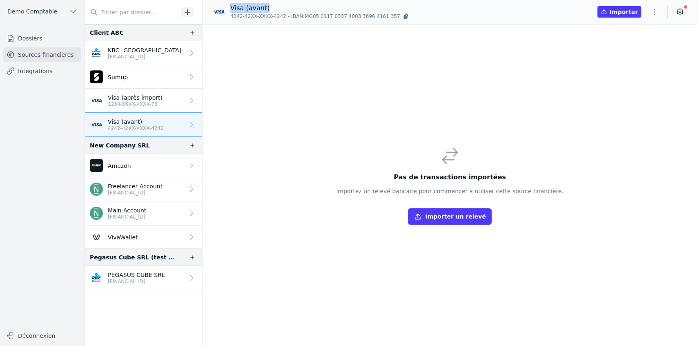
drag, startPoint x: 230, startPoint y: 7, endPoint x: 283, endPoint y: 7, distance: 53.1
click at [283, 7] on p "Visa (avant)" at bounding box center [320, 8] width 180 height 10
drag, startPoint x: 401, startPoint y: 183, endPoint x: 433, endPoint y: 193, distance: 34.2
click at [428, 186] on div "Pas de transactions importées Importez un relevé bancaire pour commencer à util…" at bounding box center [449, 185] width 227 height 78
click at [438, 220] on button "Importer un relevé" at bounding box center [449, 216] width 83 height 16
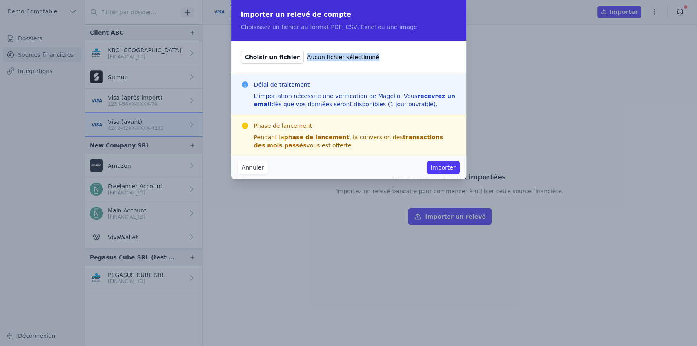
drag, startPoint x: 295, startPoint y: 56, endPoint x: 368, endPoint y: 58, distance: 73.9
click at [368, 58] on label "Choisir un fichier Aucun fichier sélectionné" at bounding box center [348, 57] width 215 height 13
click at [253, 168] on button "Annuler" at bounding box center [253, 167] width 30 height 13
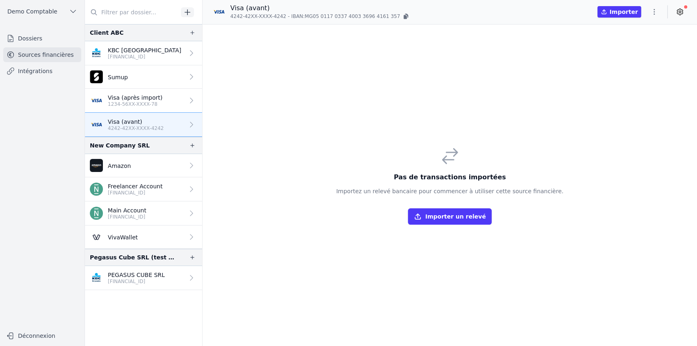
click at [143, 98] on p "Visa (après import)" at bounding box center [135, 97] width 55 height 8
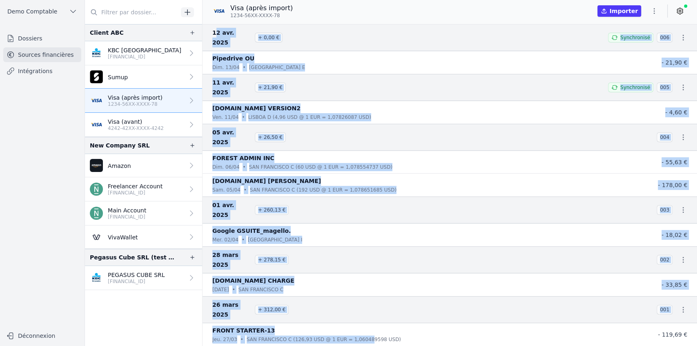
drag, startPoint x: 215, startPoint y: 33, endPoint x: 355, endPoint y: 277, distance: 281.3
click at [355, 277] on nav "12 avr. 2025 + 0,00 € Synchronisé 006 Pipedrive OU dim. 13/04 • Tallinn E - 21,…" at bounding box center [449, 185] width 494 height 322
click at [355, 335] on p "SAN FRANCISCO C (126,93 USD @ 1 EUR = 1,060489598 USD)" at bounding box center [323, 339] width 154 height 8
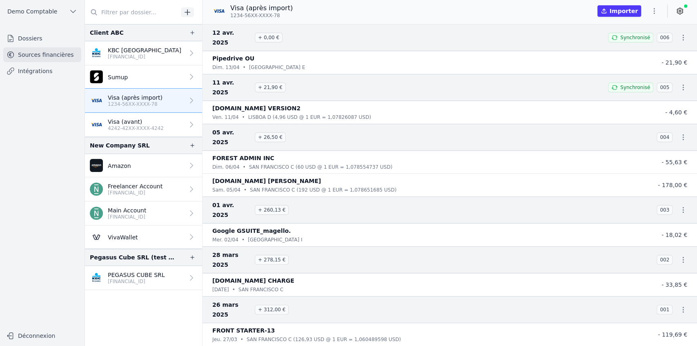
click at [677, 16] on link at bounding box center [679, 10] width 15 height 13
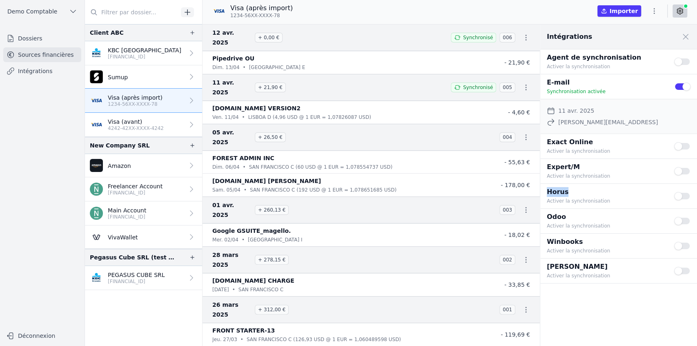
drag, startPoint x: 548, startPoint y: 192, endPoint x: 568, endPoint y: 192, distance: 20.0
click at [568, 192] on p "Horus" at bounding box center [605, 192] width 118 height 10
click at [550, 241] on div "Winbooks Activer la synchronisation" at bounding box center [605, 246] width 118 height 18
click at [153, 48] on p "KBC [GEOGRAPHIC_DATA]" at bounding box center [144, 50] width 73 height 8
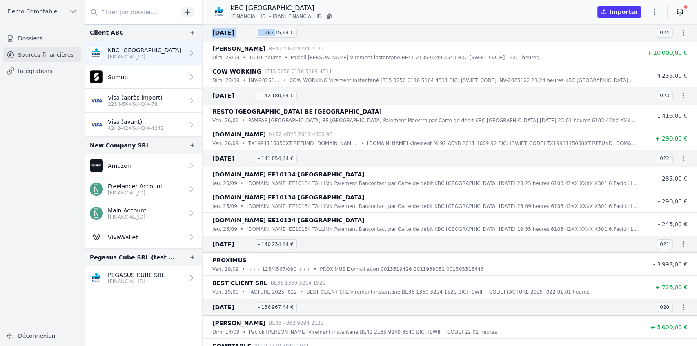
drag, startPoint x: 210, startPoint y: 30, endPoint x: 273, endPoint y: 36, distance: 62.8
click at [273, 36] on li "28 sept. 2025 - 136 415,44 € 024" at bounding box center [449, 32] width 494 height 17
click at [682, 12] on icon at bounding box center [679, 12] width 8 height 8
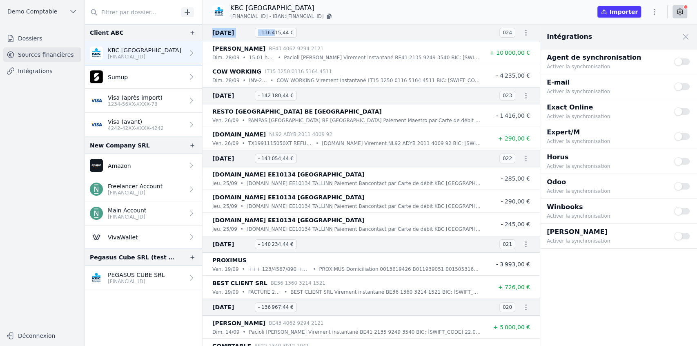
click at [683, 161] on button "Use setting" at bounding box center [682, 161] width 16 height 8
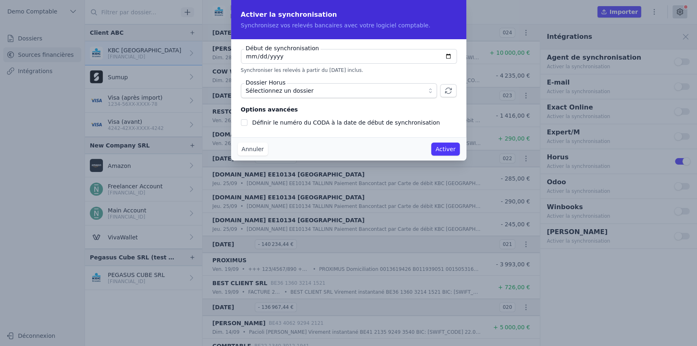
click at [246, 57] on input "[DATE]" at bounding box center [349, 56] width 216 height 15
click at [446, 57] on input "[DATE]" at bounding box center [349, 56] width 216 height 15
type input "2025-01-06"
checkbox input "false"
type input "2025-01-01"
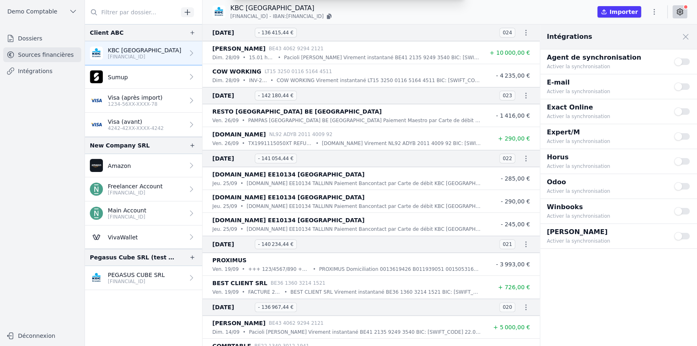
click at [49, 72] on div "Activer la synchronisation Synchronisez vos relevés bancaires avec votre logici…" at bounding box center [348, 173] width 697 height 346
click at [47, 72] on link "Intégrations" at bounding box center [42, 71] width 78 height 15
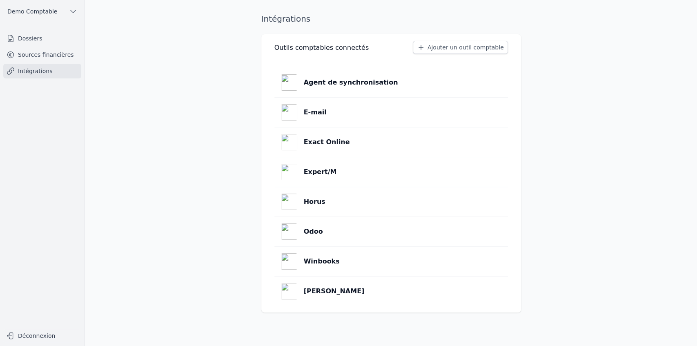
click at [342, 204] on link "Horus" at bounding box center [390, 201] width 233 height 29
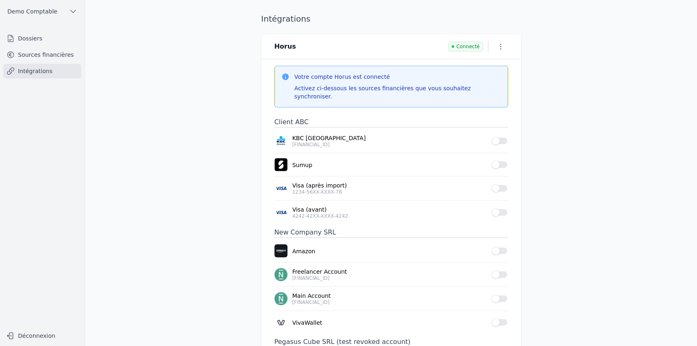
click at [501, 47] on icon "button" at bounding box center [500, 46] width 8 height 8
click at [488, 78] on button "Supprimer" at bounding box center [485, 78] width 50 height 15
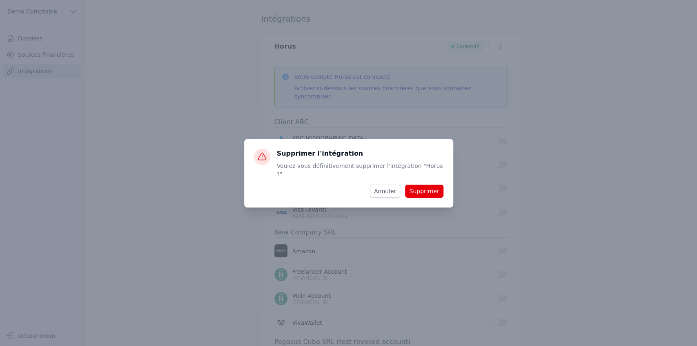
click at [422, 188] on button "Supprimer" at bounding box center [424, 190] width 38 height 13
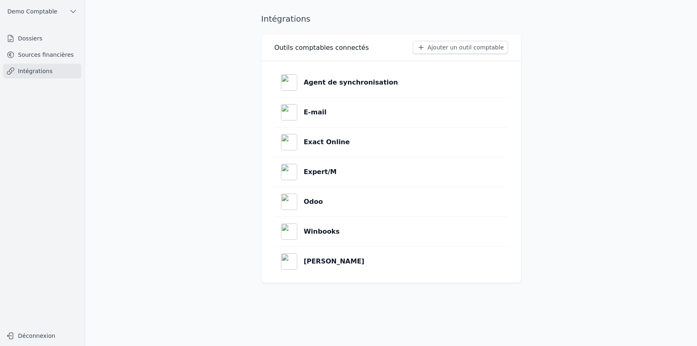
click at [443, 50] on button "Ajouter un outil comptable" at bounding box center [460, 47] width 95 height 13
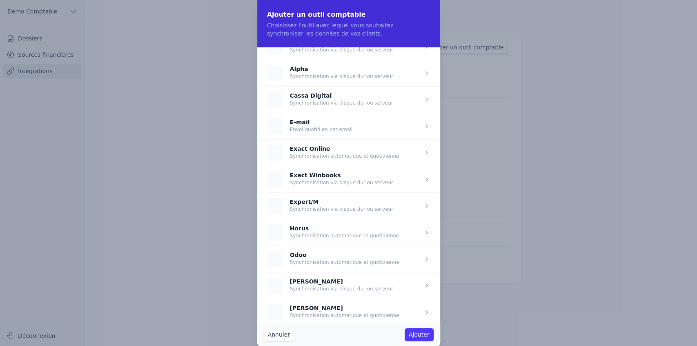
scroll to position [15, 0]
click at [317, 232] on span "button" at bounding box center [348, 231] width 183 height 27
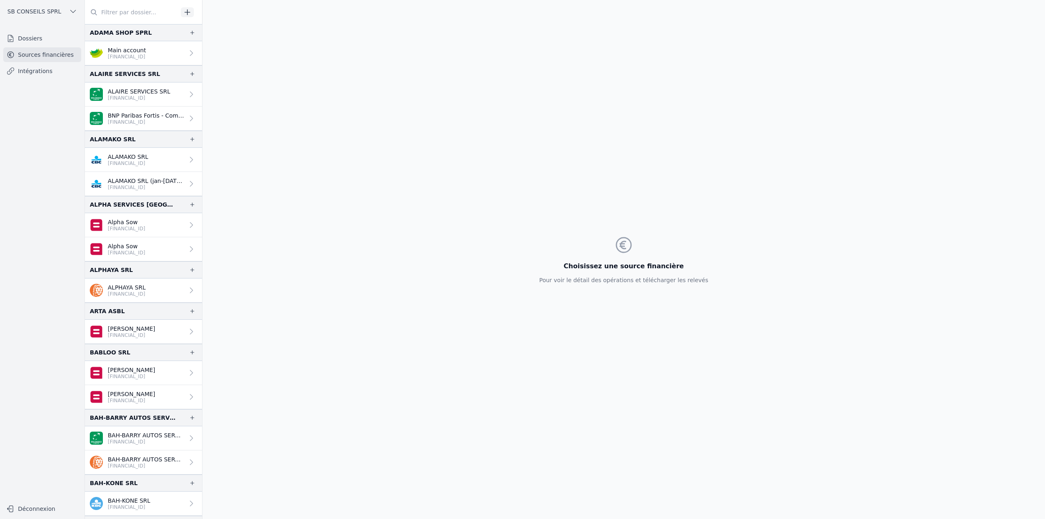
click at [138, 16] on input "text" at bounding box center [131, 12] width 93 height 15
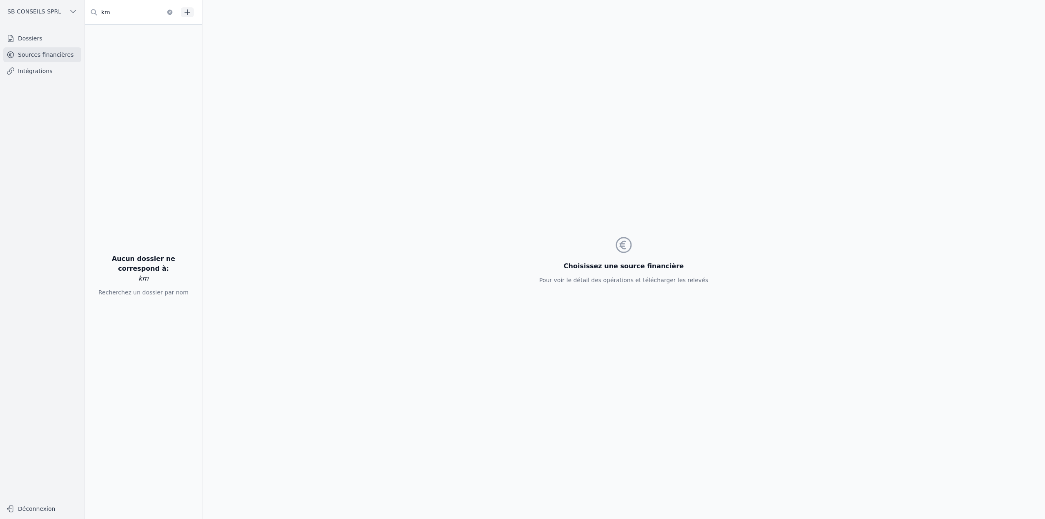
type input "km"
click at [20, 44] on link "Dossiers" at bounding box center [42, 38] width 78 height 15
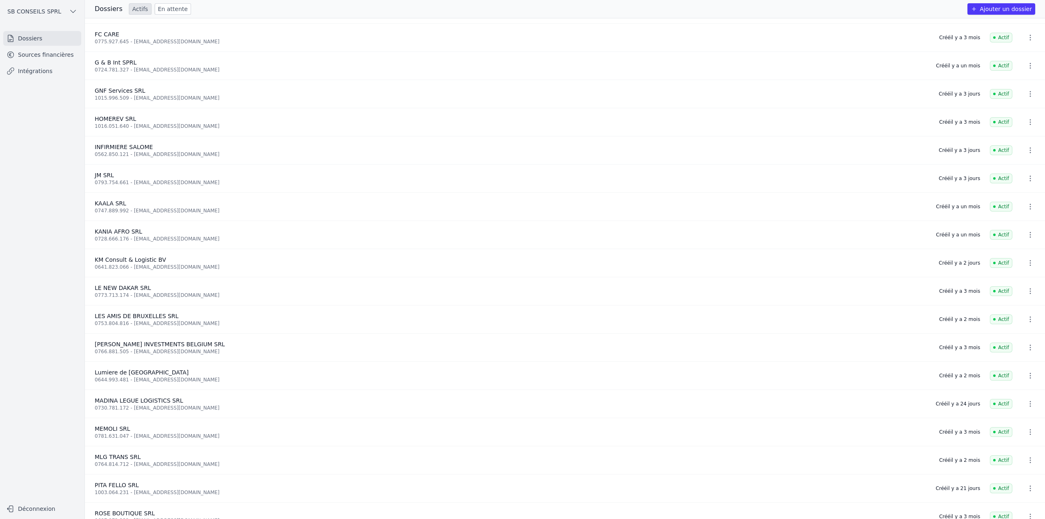
scroll to position [515, 0]
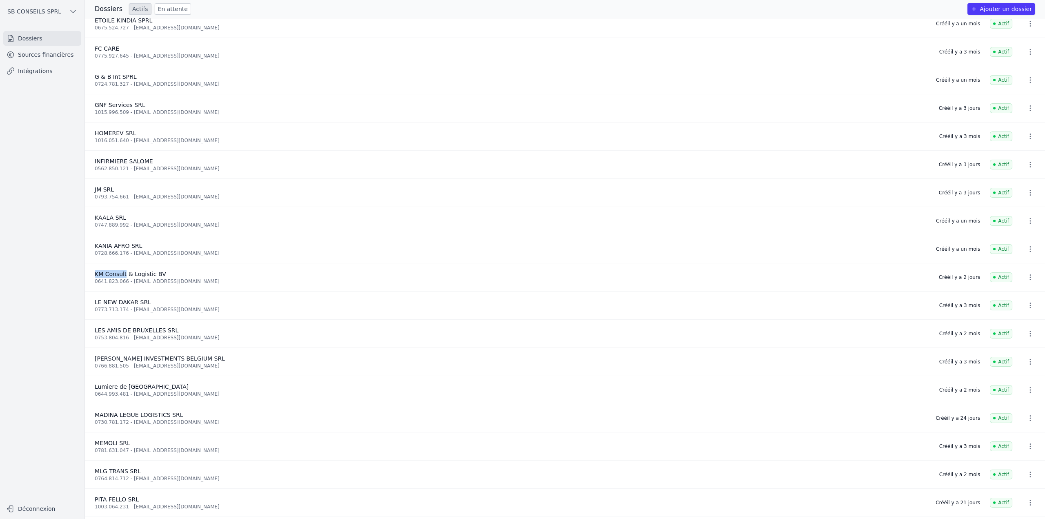
drag, startPoint x: 94, startPoint y: 274, endPoint x: 124, endPoint y: 273, distance: 30.6
click at [124, 273] on li "KM Consult & Logistic BV 0641.823.066 - info@kmconsult-logistic.com Créé il y a…" at bounding box center [565, 277] width 960 height 28
copy span "KM Consult"
click at [53, 53] on link "Sources financières" at bounding box center [42, 54] width 78 height 15
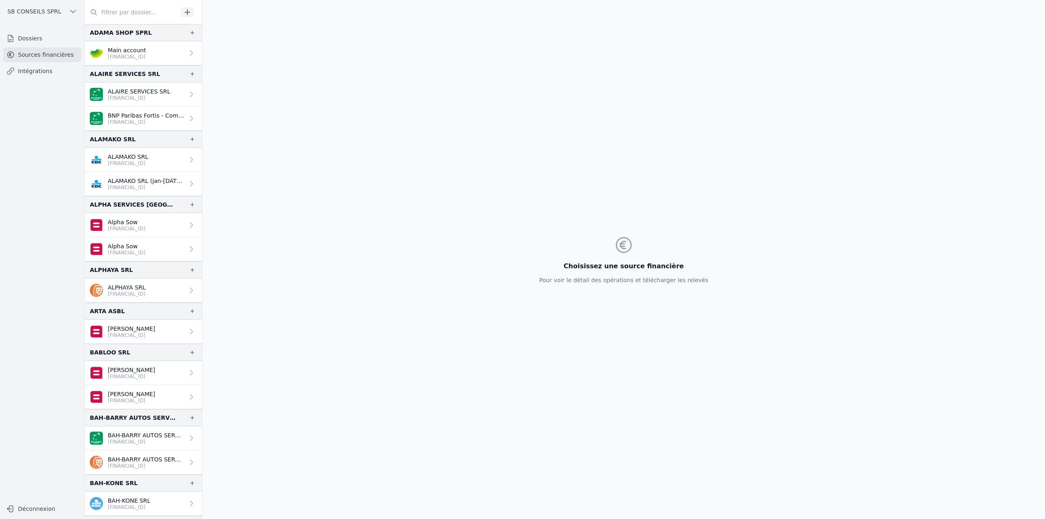
click at [184, 12] on icon "button" at bounding box center [187, 12] width 8 height 8
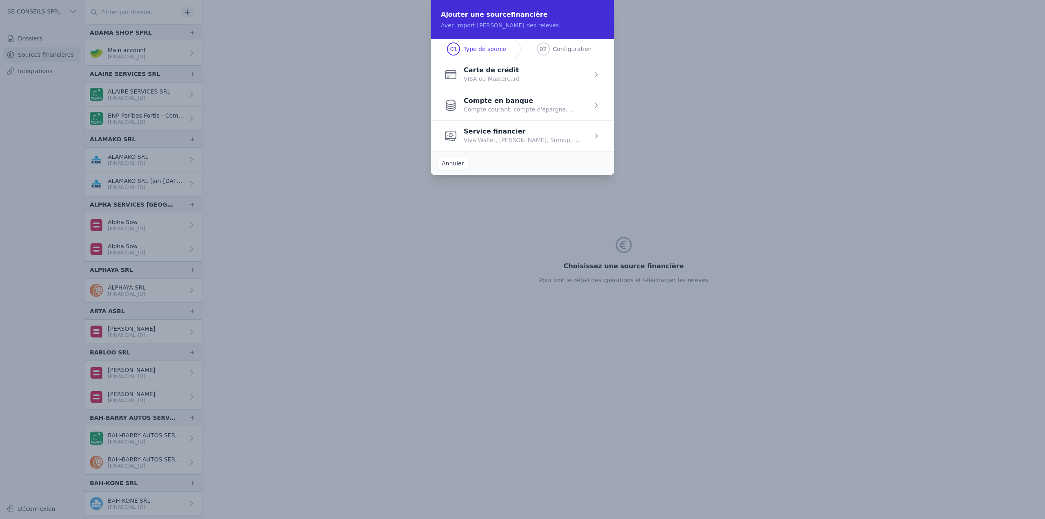
click at [495, 111] on span "button" at bounding box center [522, 105] width 183 height 31
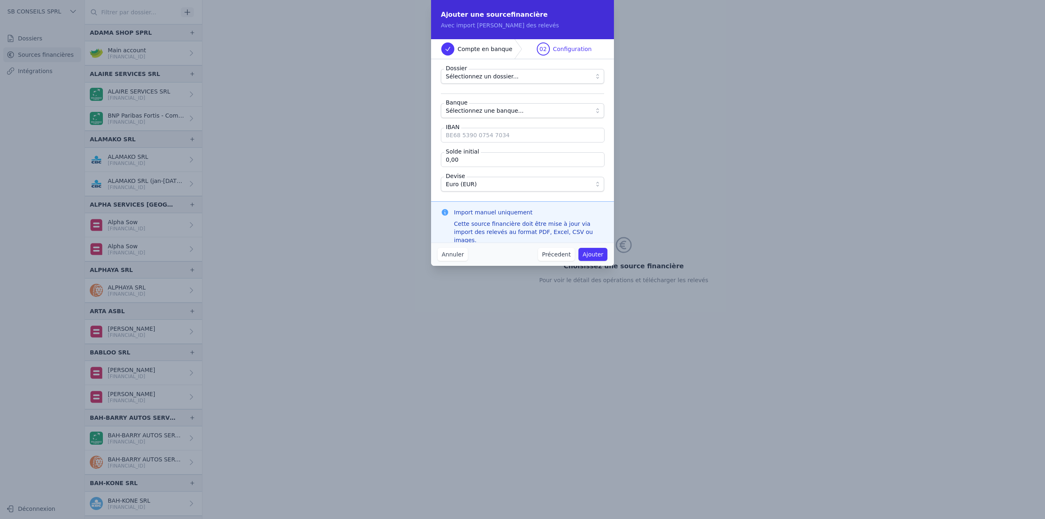
click at [489, 79] on span "Sélectionnez un dossier..." at bounding box center [482, 76] width 73 height 10
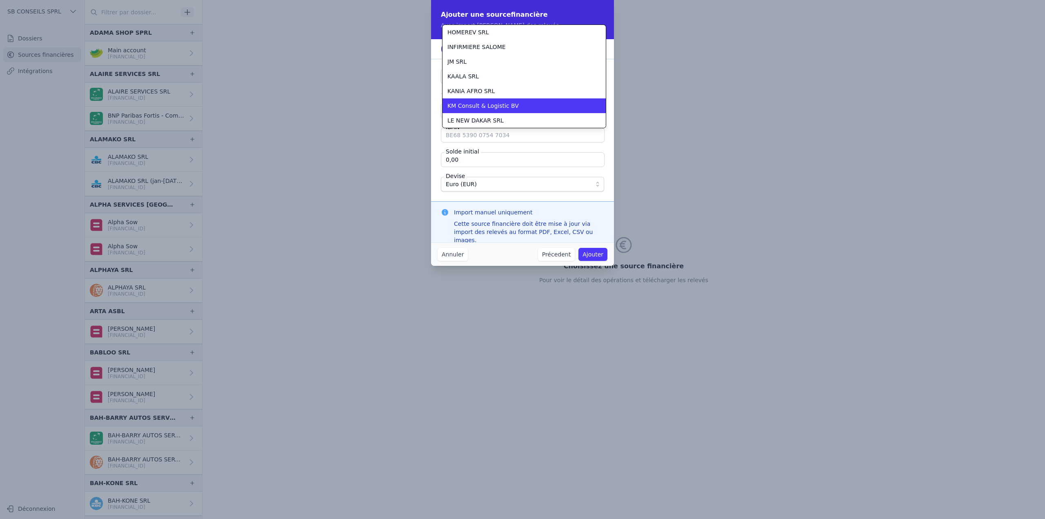
click at [493, 111] on li "KM Consult & Logistic BV" at bounding box center [523, 105] width 163 height 15
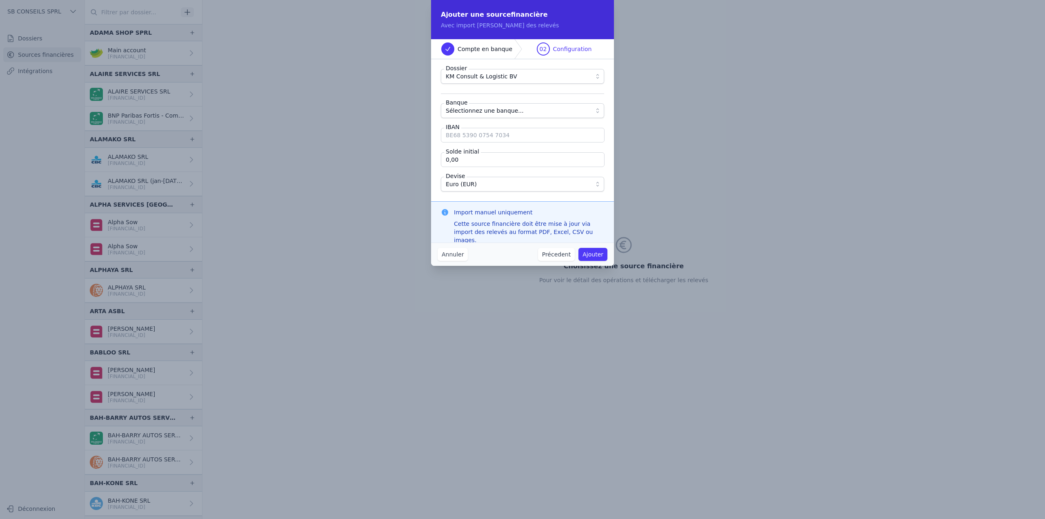
click at [475, 115] on button "Sélectionnez une banque..." at bounding box center [522, 110] width 163 height 15
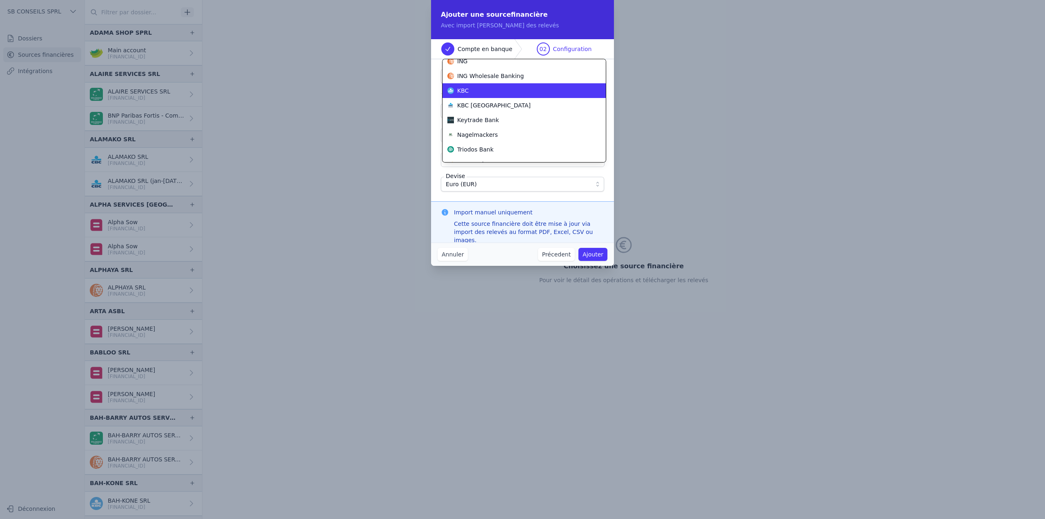
click at [470, 92] on div "KBC" at bounding box center [519, 91] width 144 height 8
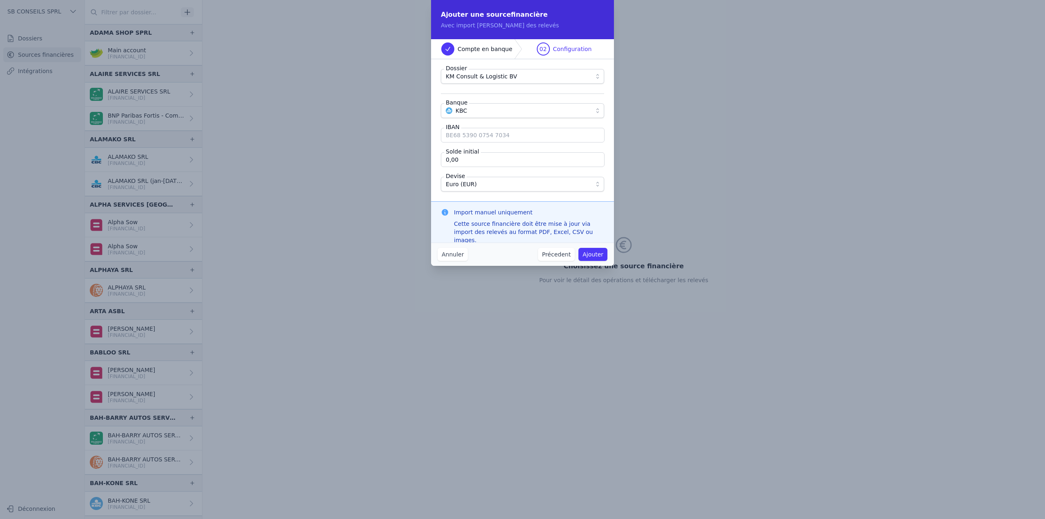
click at [466, 134] on input "IBAN" at bounding box center [523, 135] width 164 height 15
paste input "BE89 7360 2011 0285"
type input "BE89 7360 2011 0285"
click at [537, 161] on input "0,00" at bounding box center [523, 159] width 164 height 15
click at [490, 160] on input "0,00" at bounding box center [523, 159] width 164 height 15
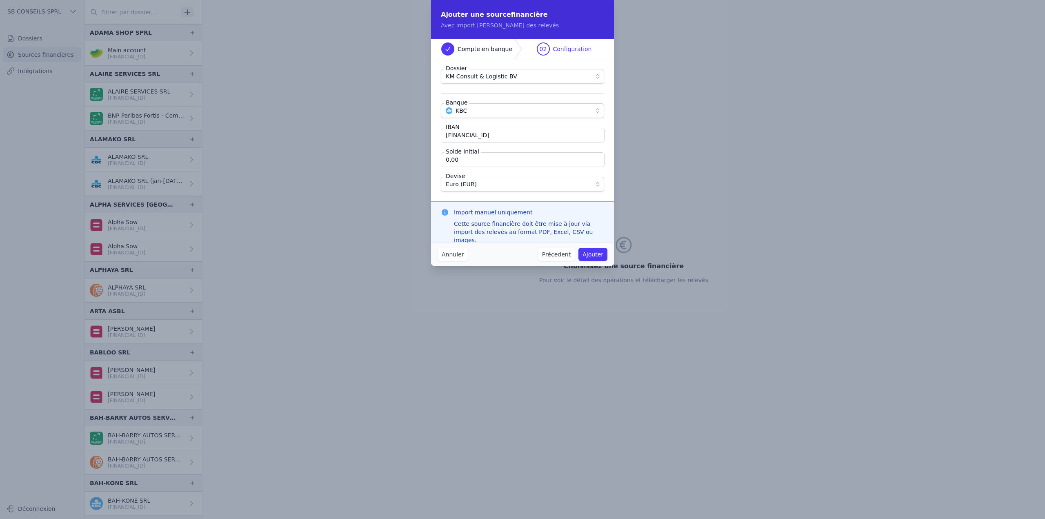
click at [490, 160] on input "0,00" at bounding box center [523, 159] width 164 height 15
paste input "3 179,9"
click at [450, 158] on input "3 179,9" at bounding box center [523, 159] width 164 height 15
type input "3 179,90"
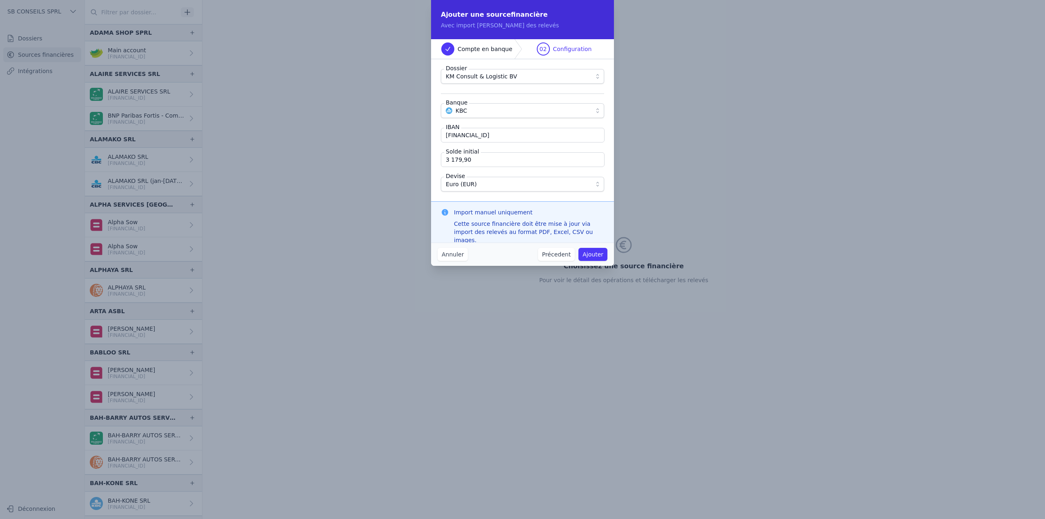
click at [597, 253] on button "Ajouter" at bounding box center [592, 254] width 29 height 13
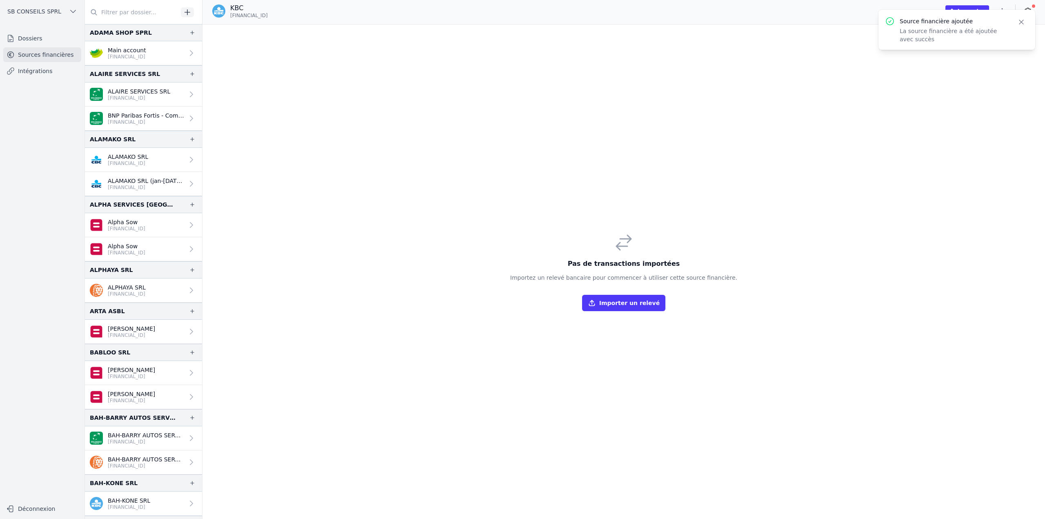
click at [1026, 22] on button "Close" at bounding box center [1021, 21] width 15 height 11
click at [1004, 9] on icon "button" at bounding box center [1002, 11] width 8 height 8
click at [980, 61] on button "Import CSV *" at bounding box center [982, 58] width 59 height 15
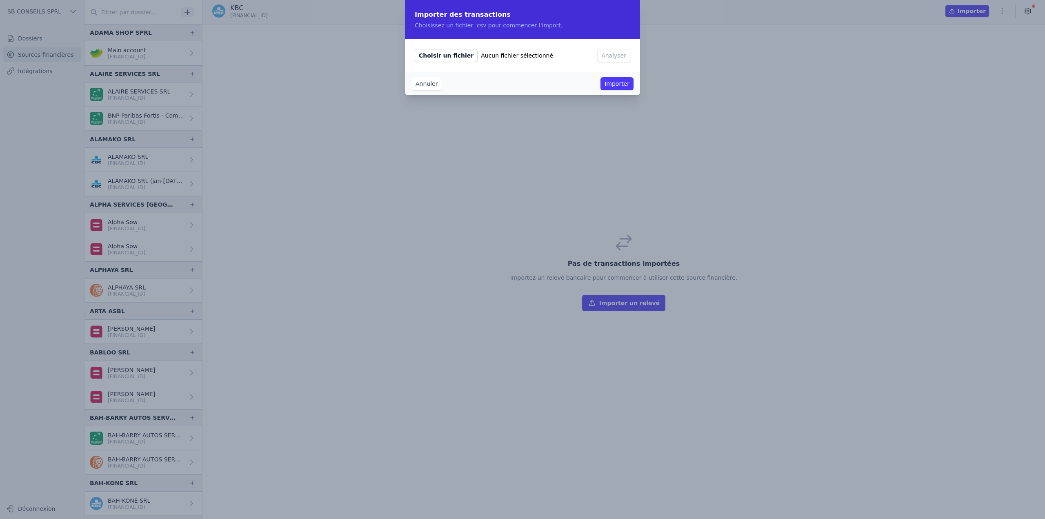
click at [435, 53] on span "Choisir un fichier" at bounding box center [446, 55] width 63 height 13
click at [415, 49] on input "Choisir un fichier Aucun fichier sélectionné" at bounding box center [414, 49] width 0 height 0
type input "C:\fakepath\trim 1.csv"
click at [624, 51] on button "Analyser" at bounding box center [613, 55] width 33 height 13
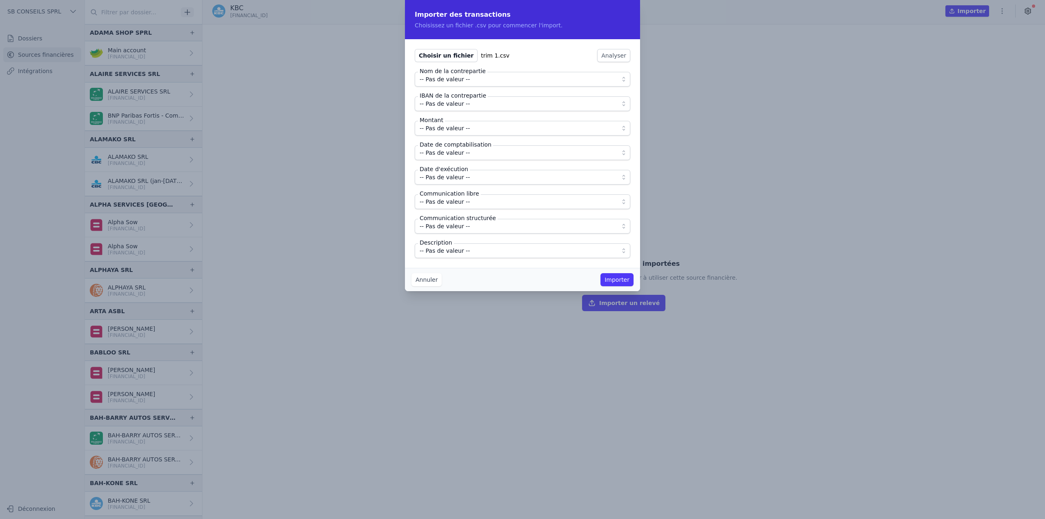
click at [481, 75] on span "-- Pas de valeur --" at bounding box center [517, 79] width 194 height 10
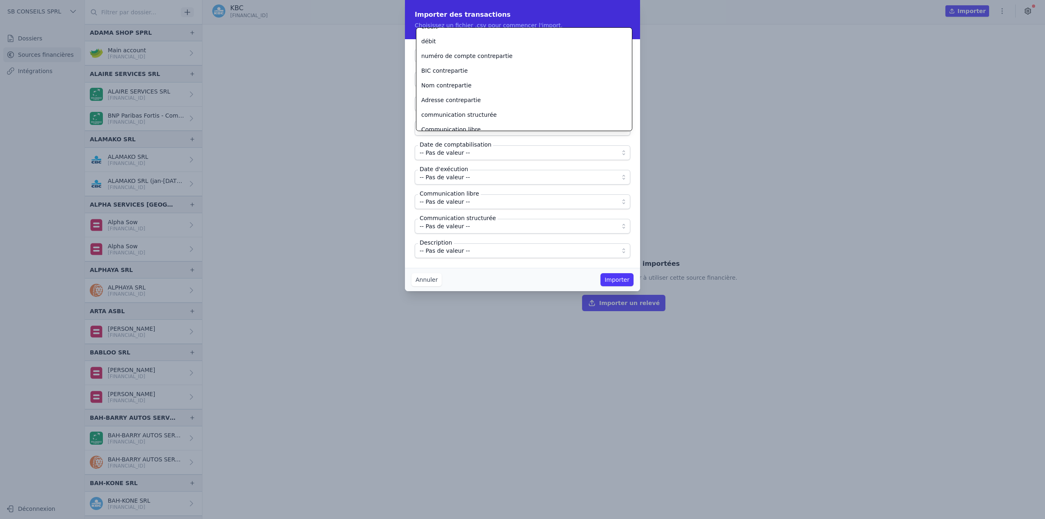
scroll to position [176, 0]
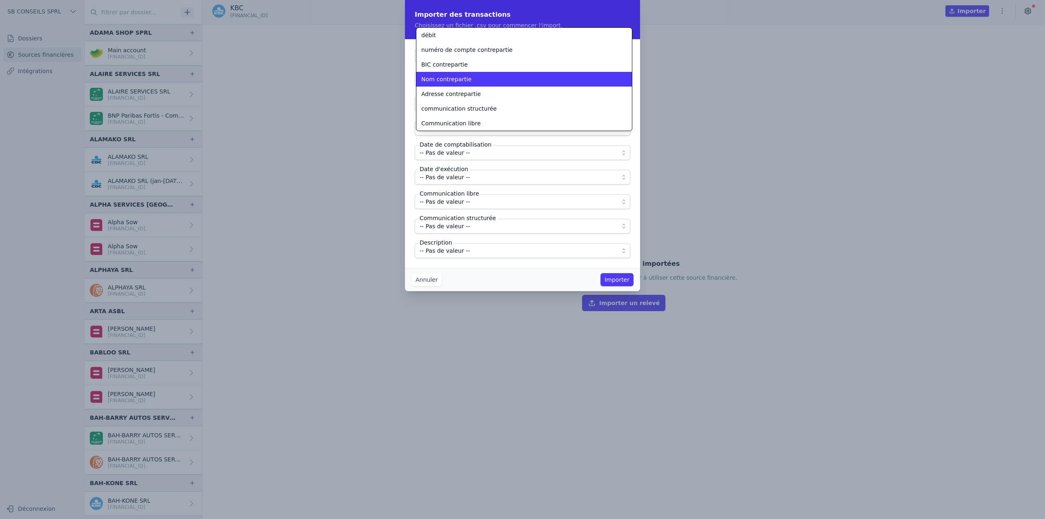
click at [457, 75] on span "Nom contrepartie" at bounding box center [446, 79] width 50 height 8
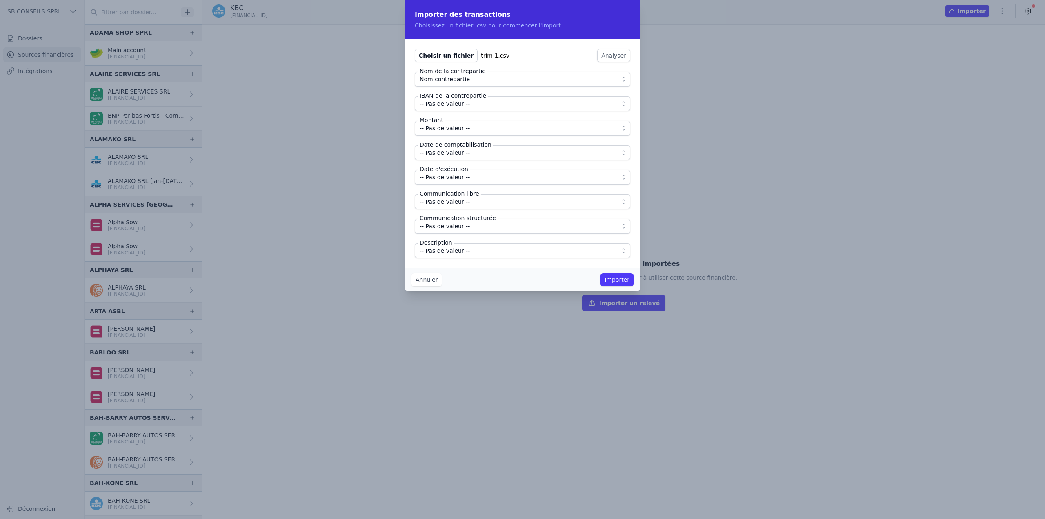
click at [458, 102] on span "-- Pas de valeur --" at bounding box center [445, 104] width 50 height 10
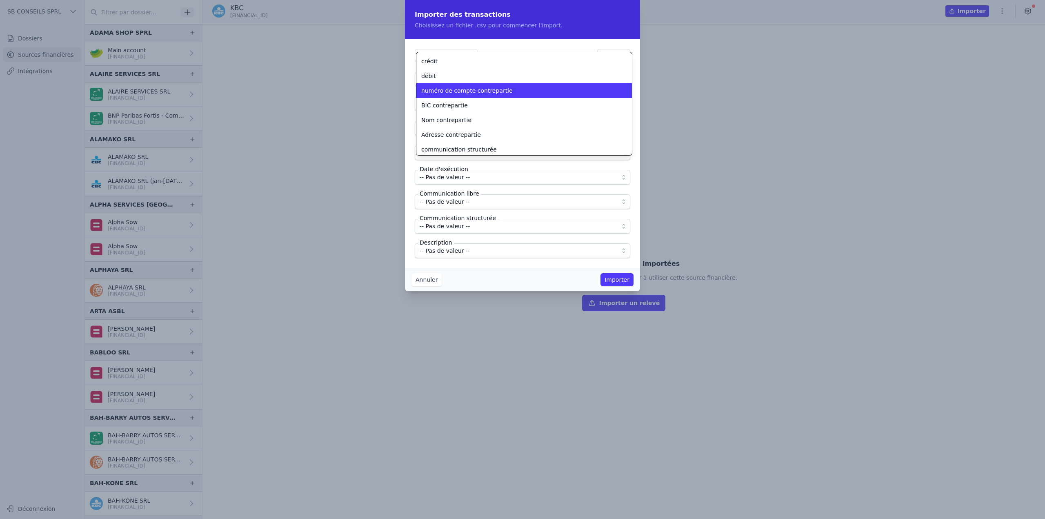
click at [469, 95] on li "numéro de compte contrepartie" at bounding box center [523, 90] width 215 height 15
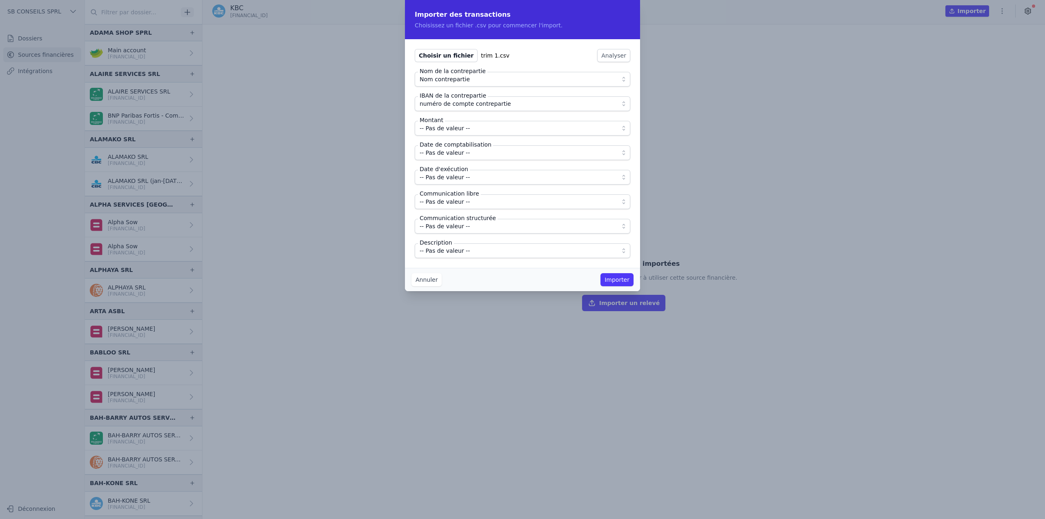
click at [457, 133] on button "-- Pas de valeur --" at bounding box center [522, 128] width 215 height 15
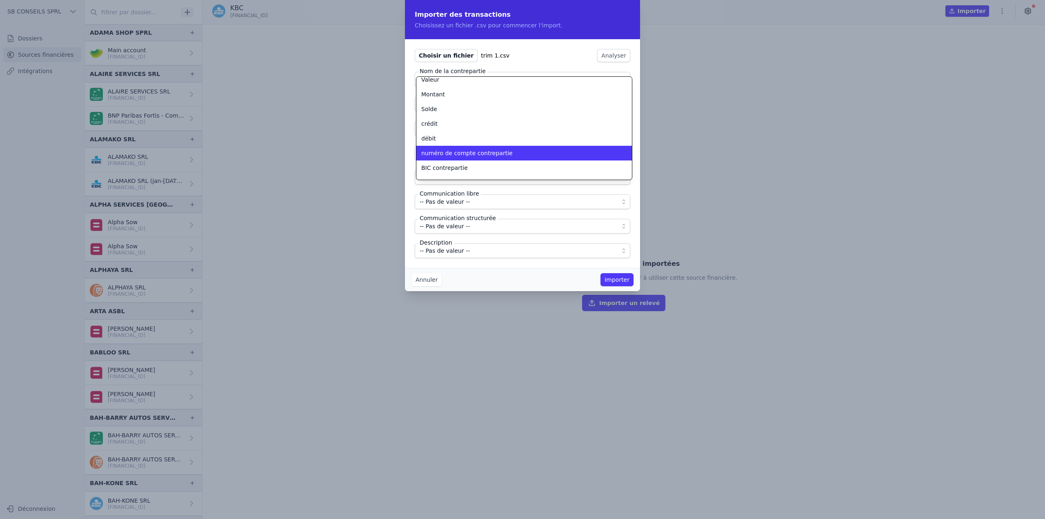
scroll to position [122, 0]
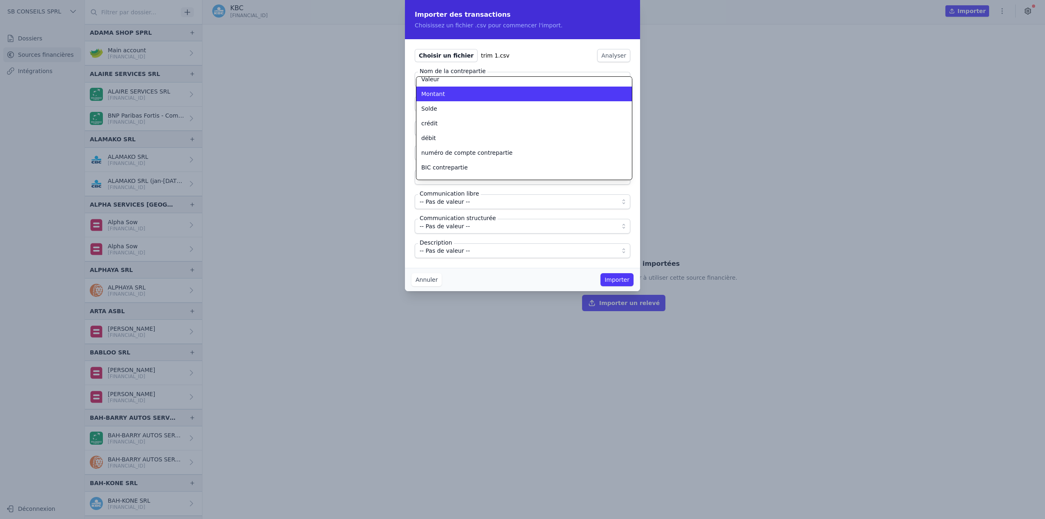
click at [453, 95] on div "Montant" at bounding box center [519, 94] width 196 height 8
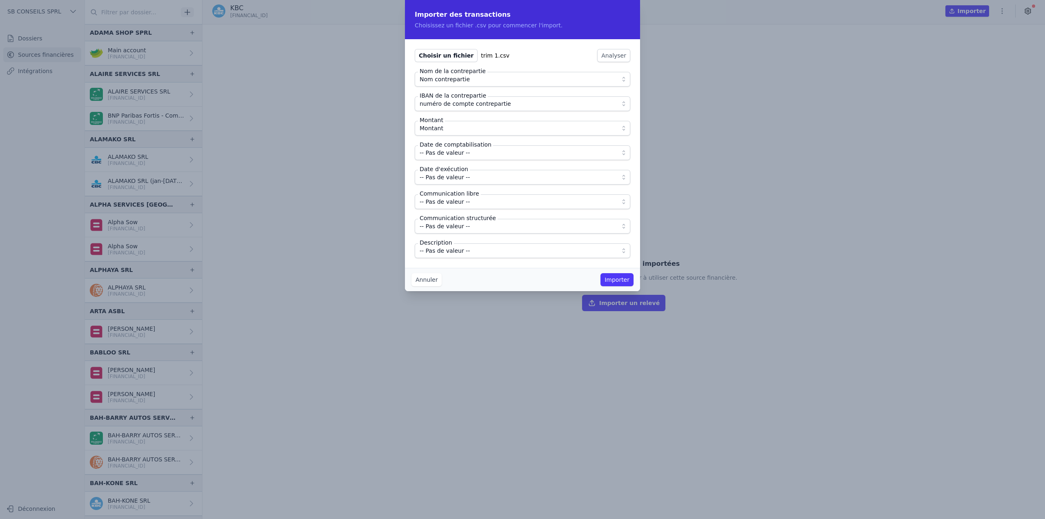
click at [453, 152] on span "-- Pas de valeur --" at bounding box center [445, 153] width 50 height 10
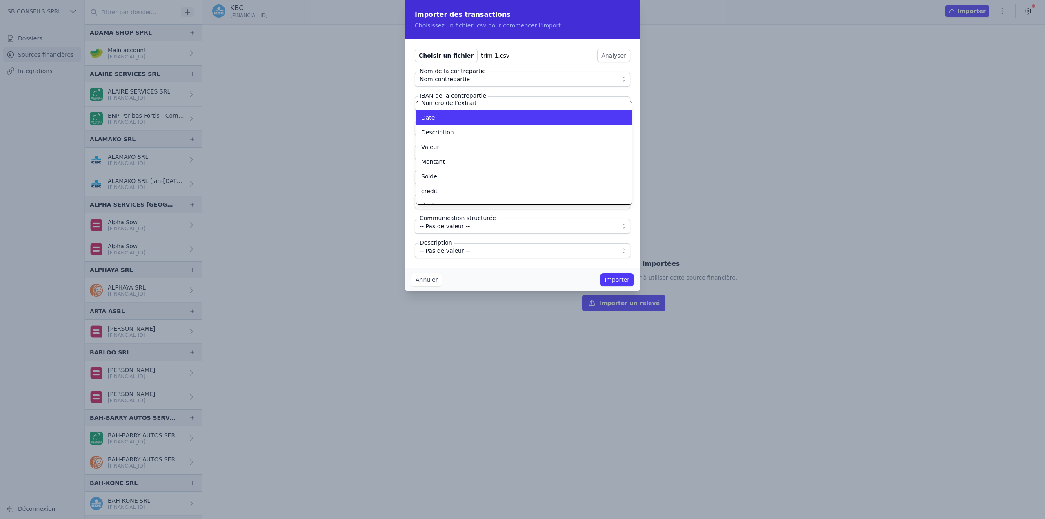
click at [454, 118] on div "Date" at bounding box center [519, 117] width 196 height 8
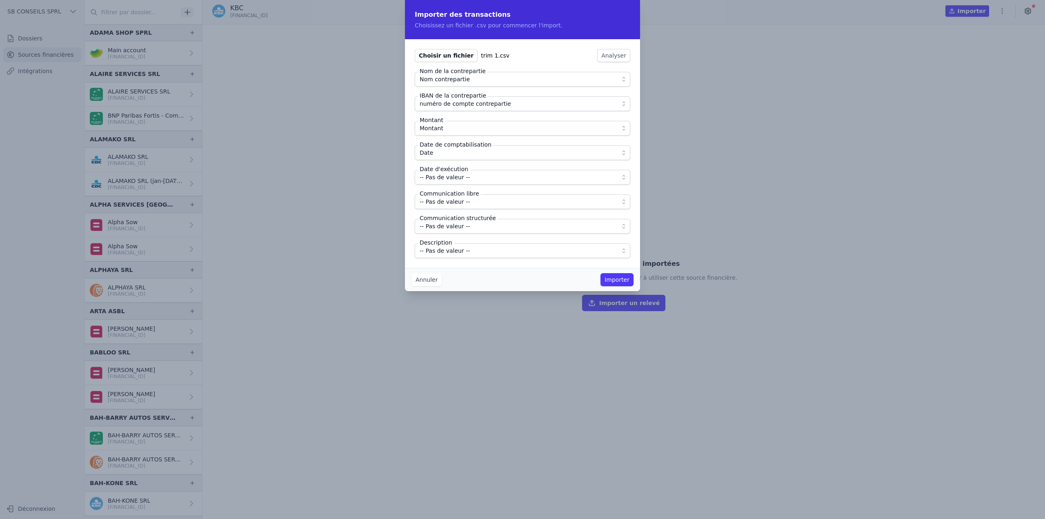
click at [441, 178] on span "-- Pas de valeur --" at bounding box center [445, 177] width 50 height 10
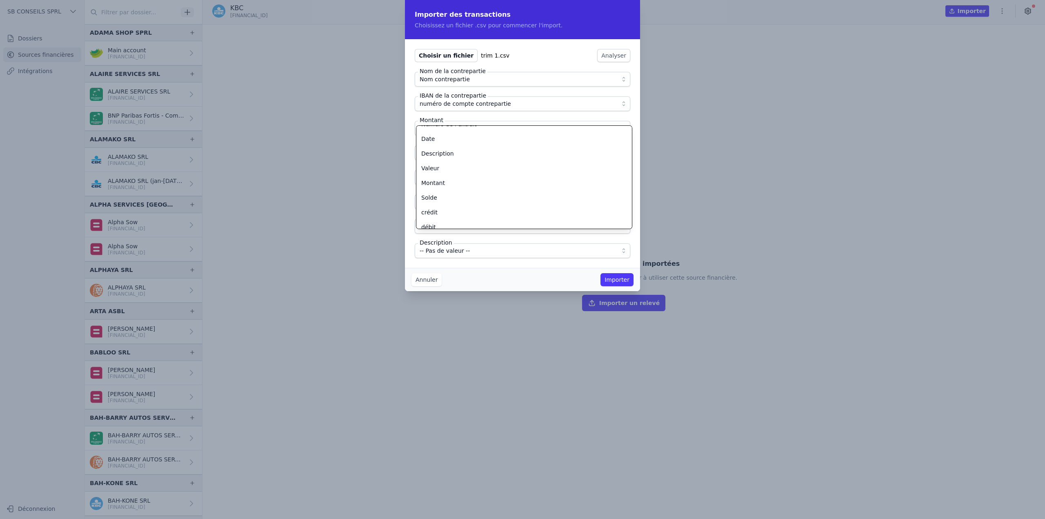
scroll to position [85, 0]
click at [443, 168] on div "Valeur" at bounding box center [519, 165] width 196 height 8
click at [472, 202] on span "-- Pas de valeur --" at bounding box center [517, 202] width 194 height 10
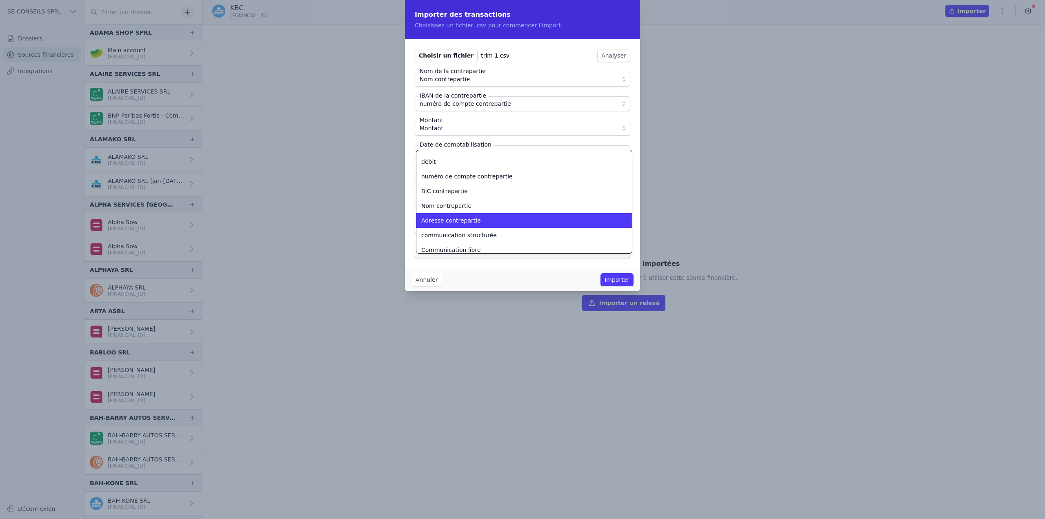
scroll to position [176, 0]
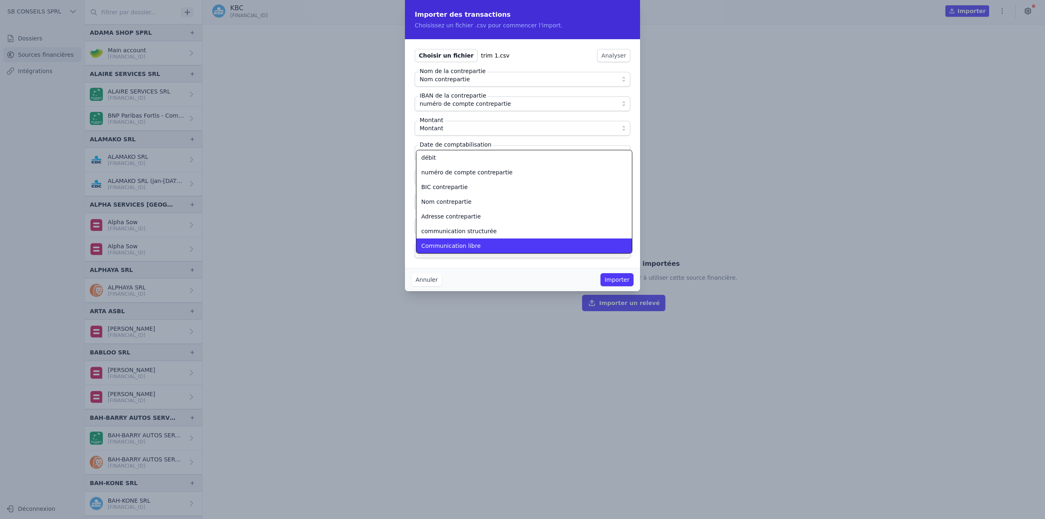
click at [471, 244] on span "Communication libre" at bounding box center [451, 246] width 60 height 8
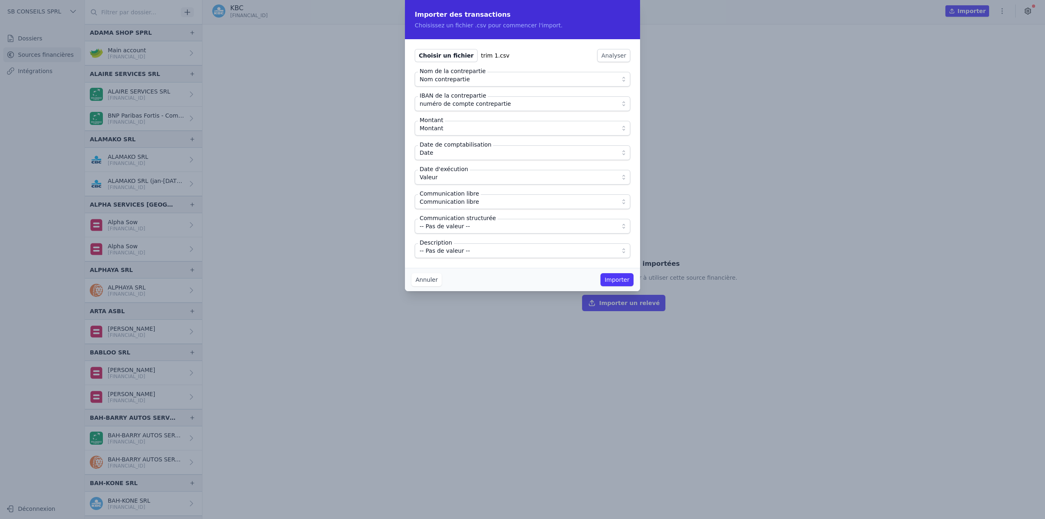
click at [463, 227] on span "-- Pas de valeur --" at bounding box center [445, 226] width 50 height 10
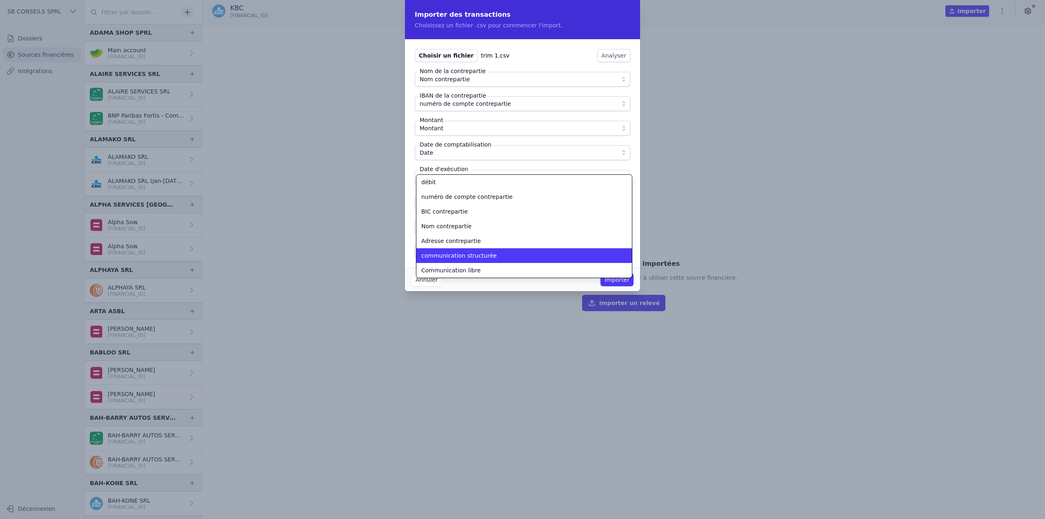
click at [465, 255] on span "communication structurée" at bounding box center [458, 255] width 75 height 8
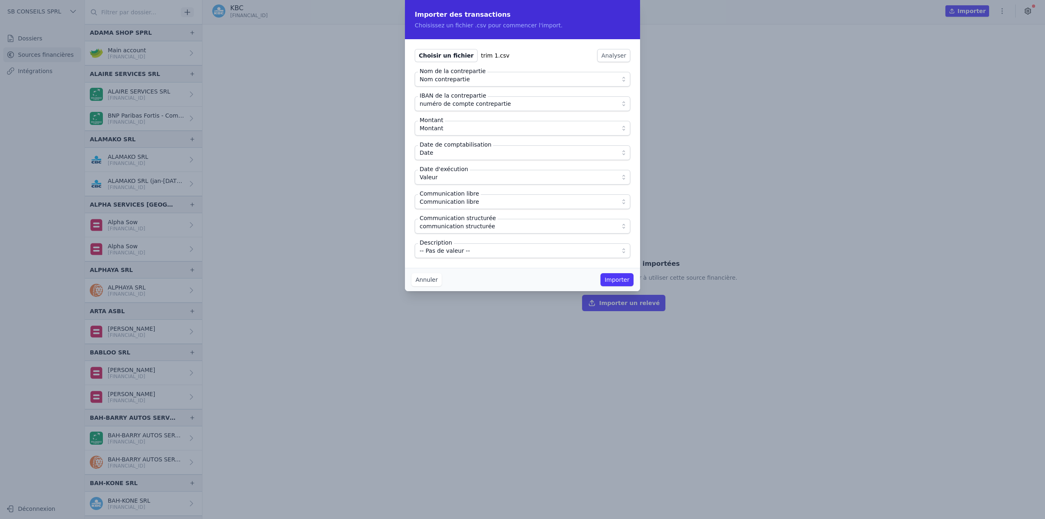
click at [464, 251] on span "-- Pas de valeur --" at bounding box center [445, 251] width 50 height 10
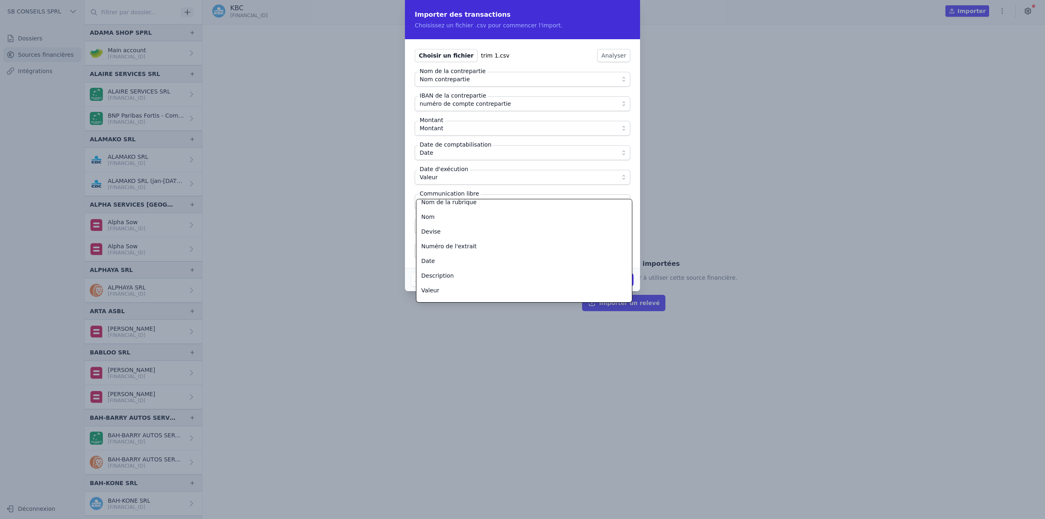
scroll to position [40, 0]
click at [457, 272] on div "Description" at bounding box center [519, 270] width 196 height 8
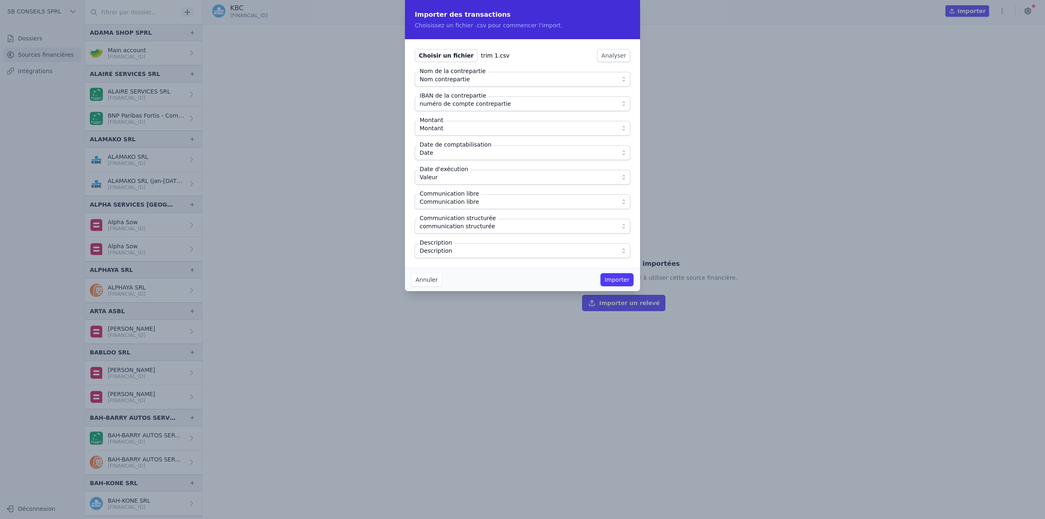
click at [627, 280] on button "Importer" at bounding box center [616, 279] width 33 height 13
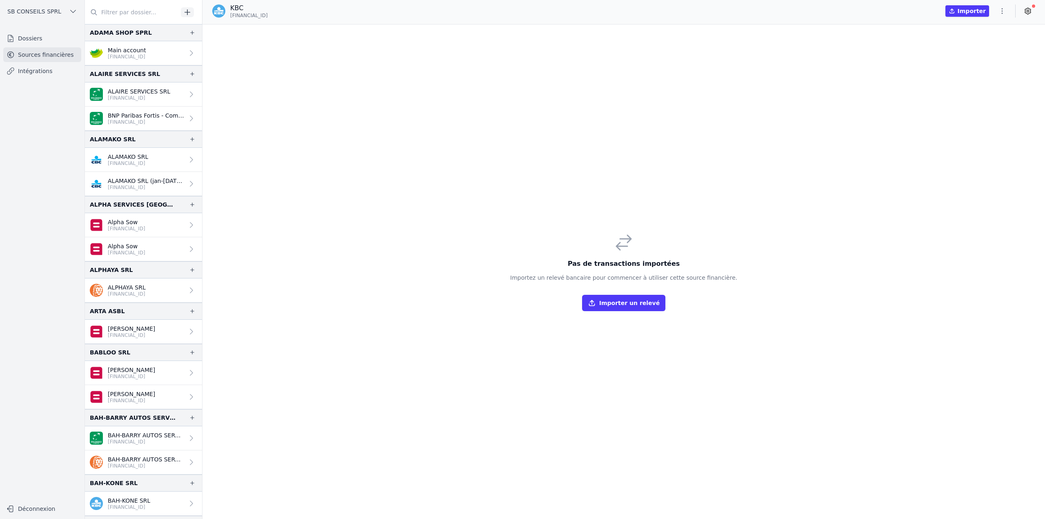
click at [1003, 10] on icon "button" at bounding box center [1002, 11] width 8 height 8
click at [983, 59] on button "Import CSV *" at bounding box center [982, 58] width 59 height 15
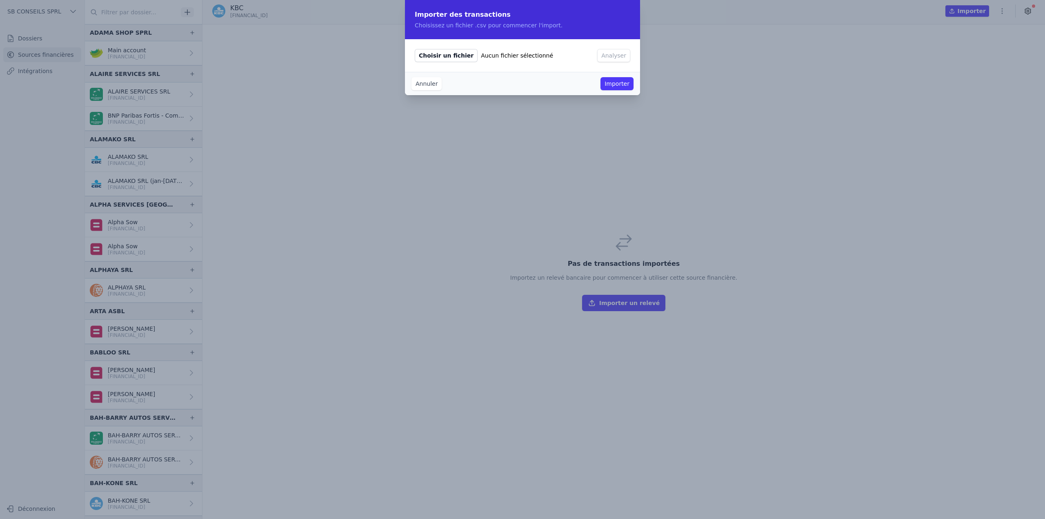
click at [457, 54] on span "Choisir un fichier" at bounding box center [446, 55] width 63 height 13
click at [415, 49] on input "Choisir un fichier Aucun fichier sélectionné" at bounding box center [414, 49] width 0 height 0
type input "C:\fakepath\trim 2.csv"
click at [422, 82] on button "Annuler" at bounding box center [426, 83] width 30 height 13
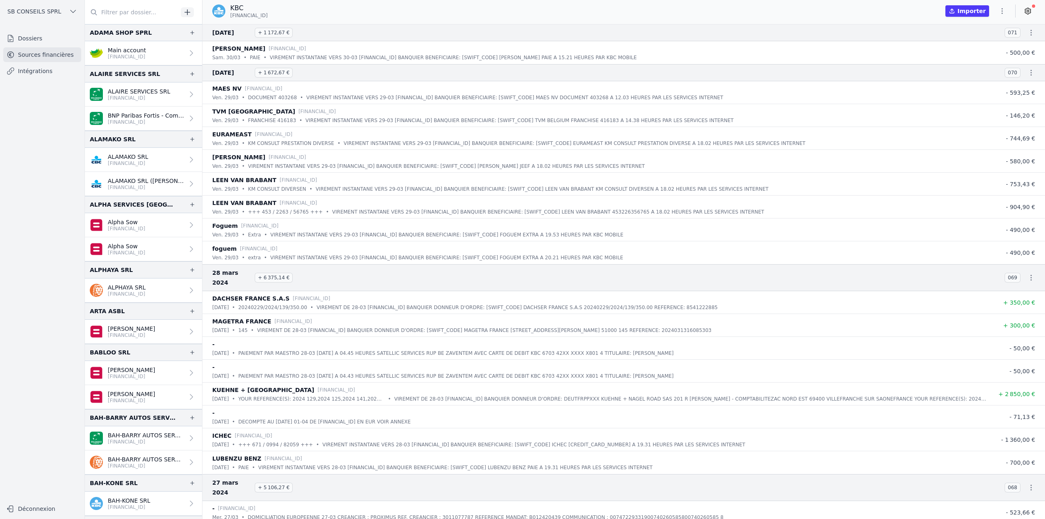
click at [1006, 13] on icon "button" at bounding box center [1002, 11] width 8 height 8
click at [982, 59] on button "Import CSV *" at bounding box center [982, 58] width 59 height 15
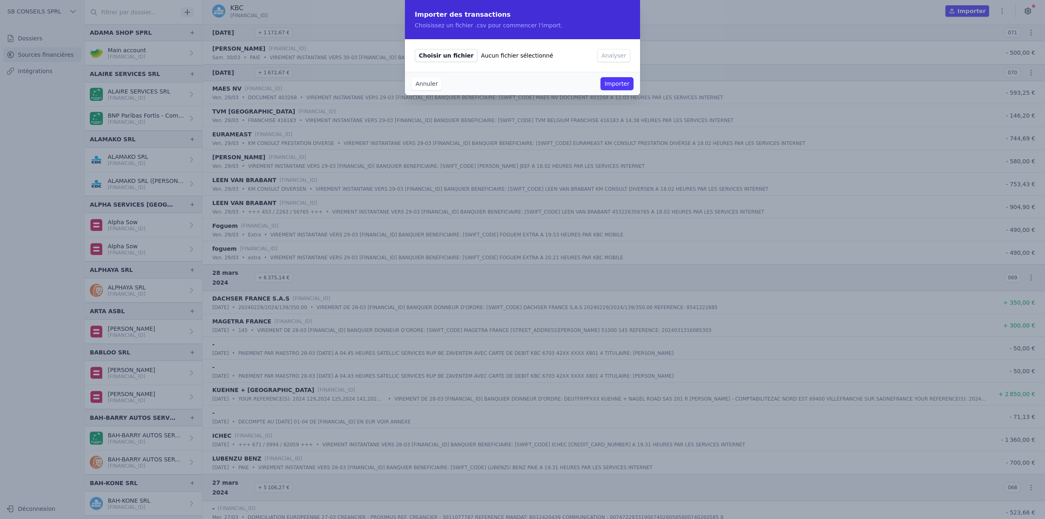
click at [444, 57] on span "Choisir un fichier" at bounding box center [446, 55] width 63 height 13
click at [415, 49] on input "Choisir un fichier Aucun fichier sélectionné" at bounding box center [414, 49] width 0 height 0
type input "C:\fakepath\trim 2.csv"
click at [622, 58] on button "Analyser" at bounding box center [613, 55] width 33 height 13
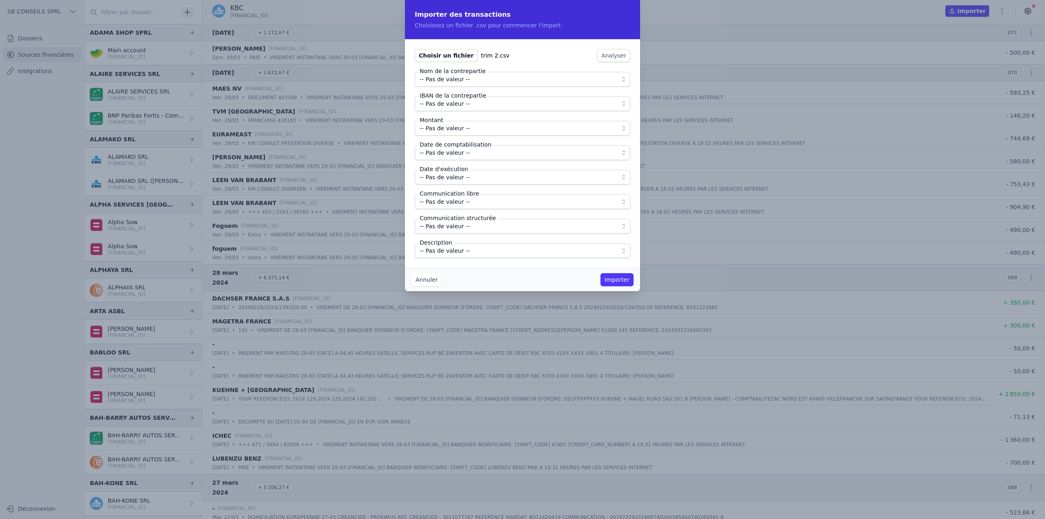
click at [436, 82] on span "-- Pas de valeur --" at bounding box center [445, 79] width 50 height 10
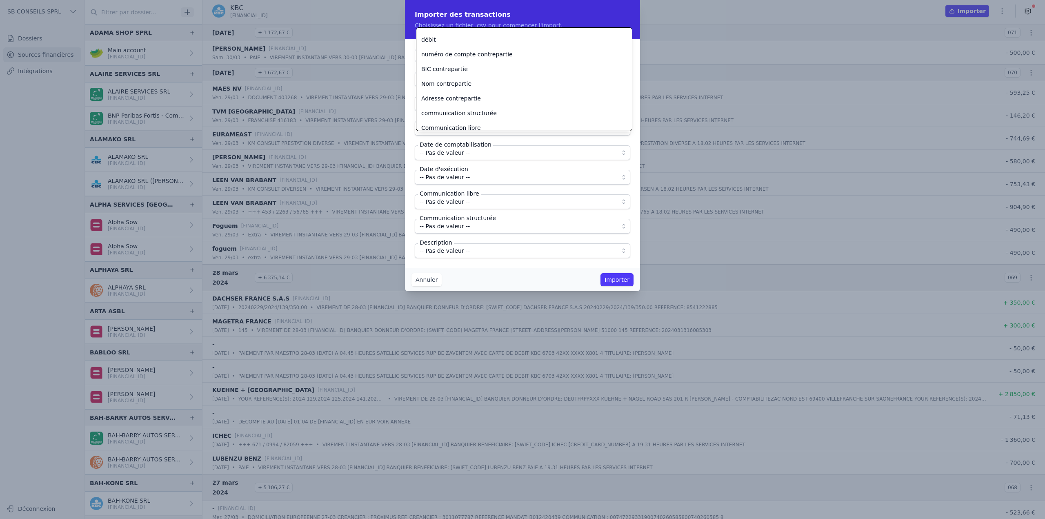
scroll to position [176, 0]
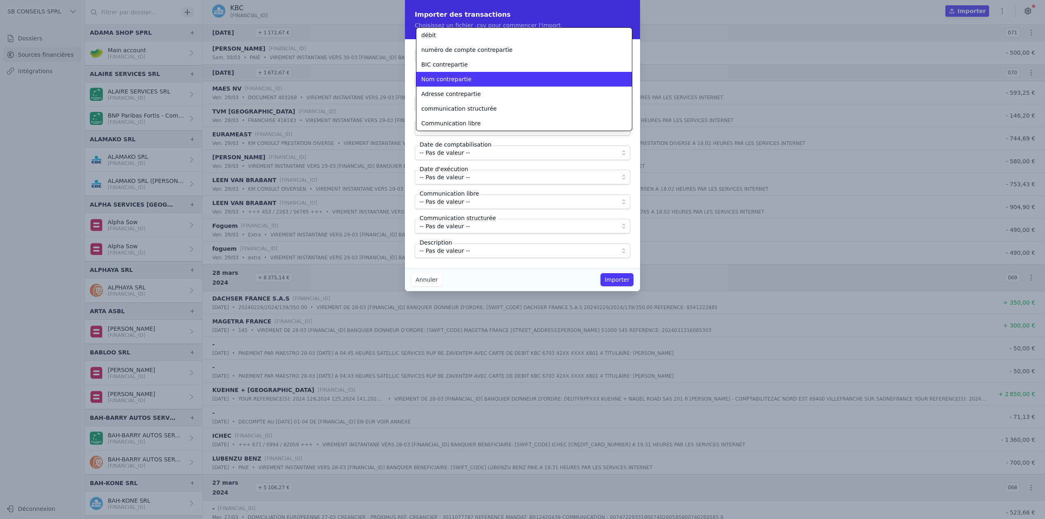
click at [456, 83] on li "Nom contrepartie" at bounding box center [523, 79] width 215 height 15
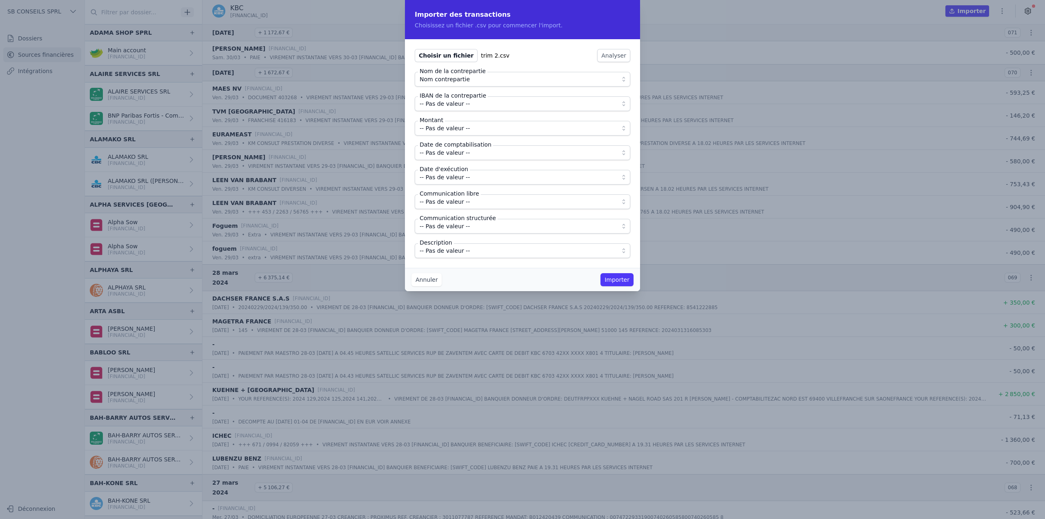
click at [446, 108] on span "-- Pas de valeur --" at bounding box center [445, 104] width 50 height 10
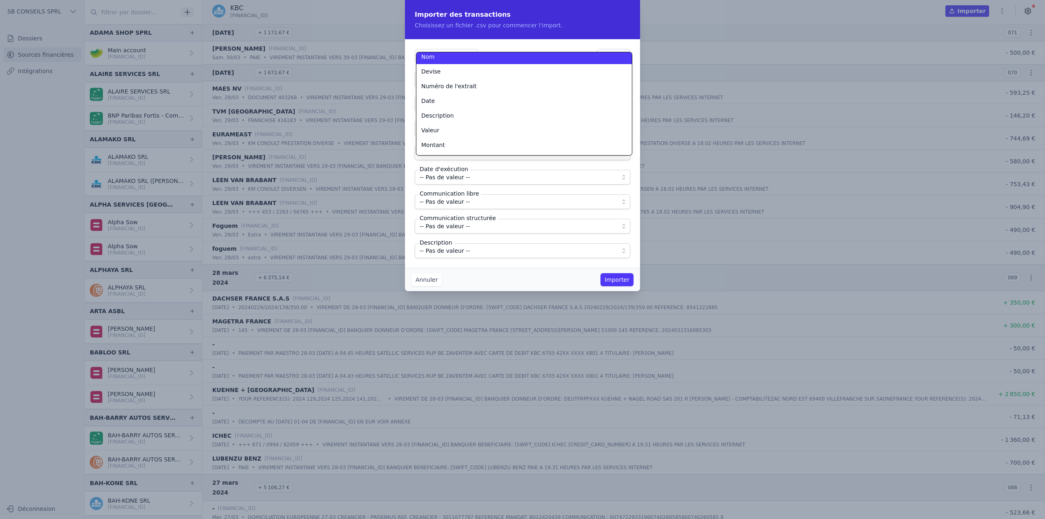
scroll to position [169, 0]
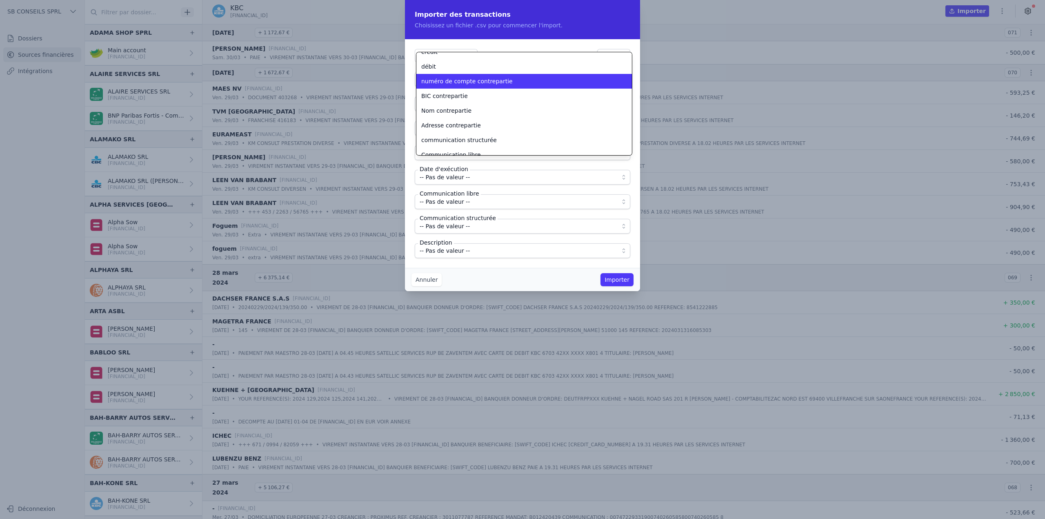
click at [455, 81] on span "numéro de compte contrepartie" at bounding box center [466, 81] width 91 height 8
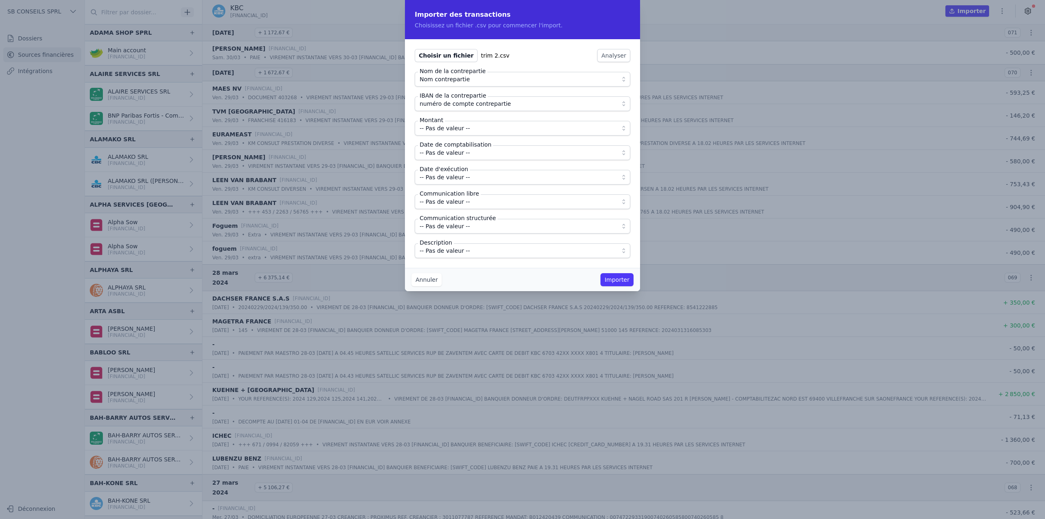
click at [444, 130] on span "-- Pas de valeur --" at bounding box center [445, 128] width 50 height 10
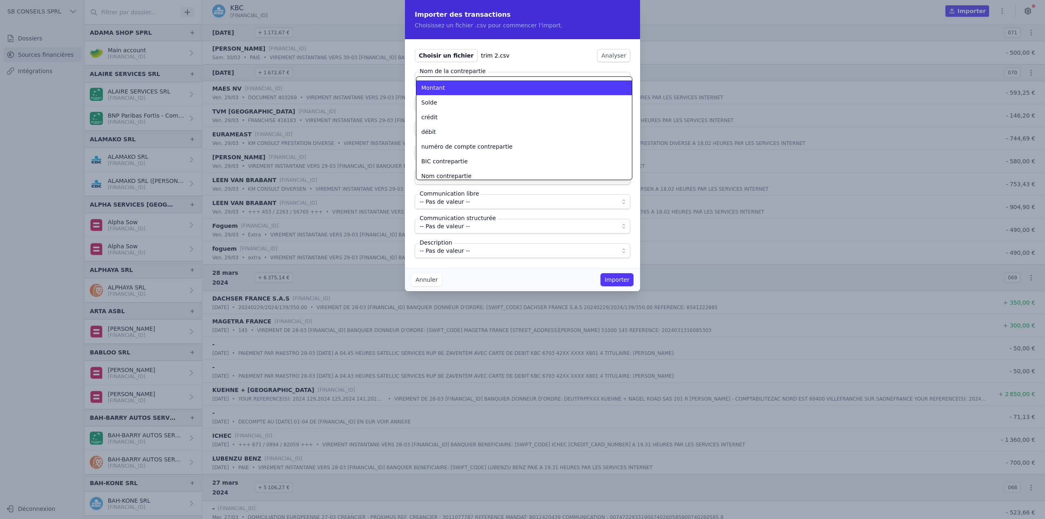
click at [439, 90] on span "Montant" at bounding box center [433, 88] width 24 height 8
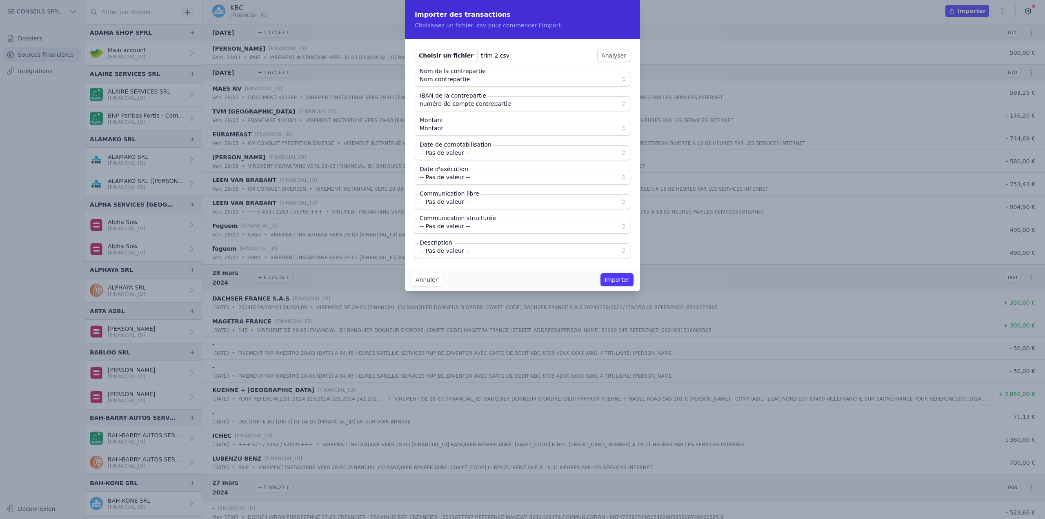
click at [443, 152] on span "-- Pas de valeur --" at bounding box center [445, 153] width 50 height 10
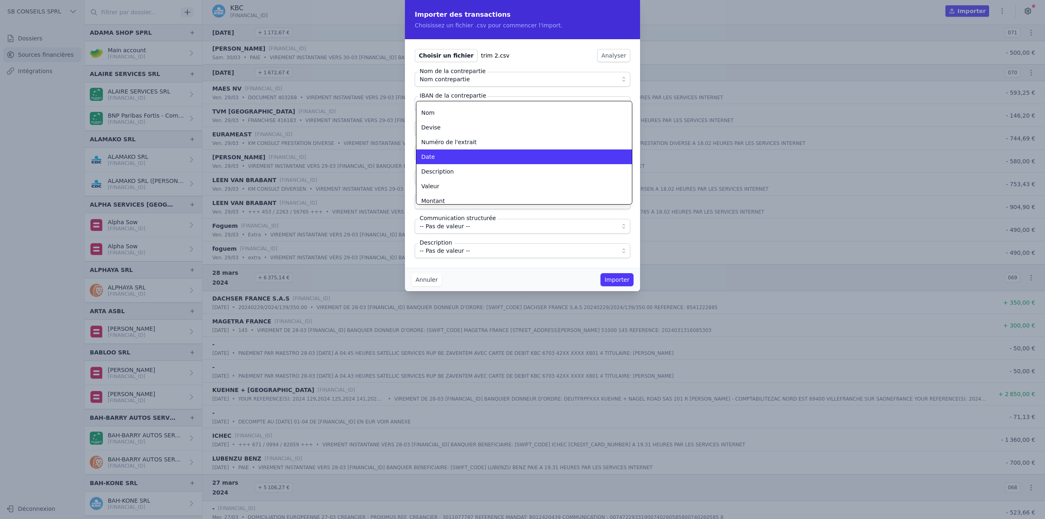
click at [444, 159] on div "Date" at bounding box center [519, 157] width 196 height 8
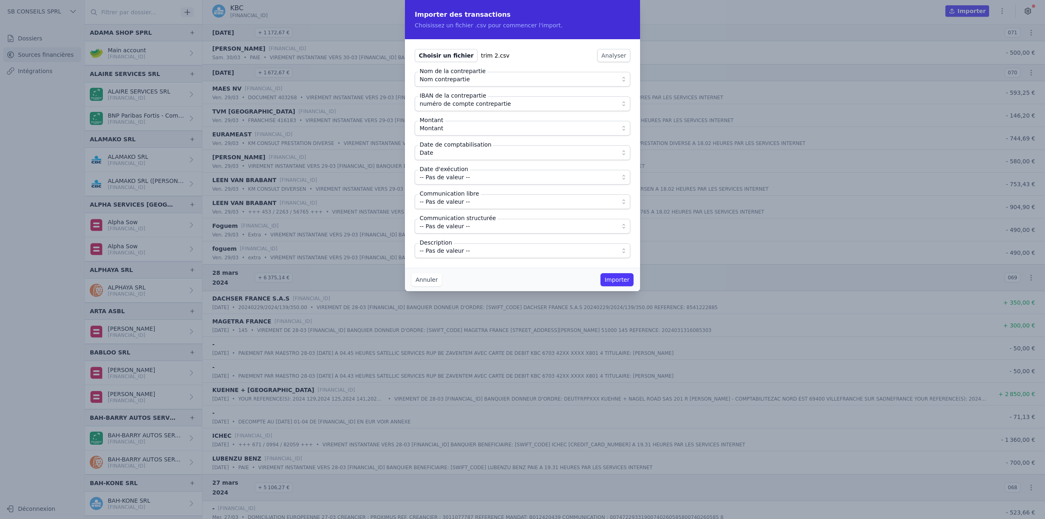
click at [440, 178] on span "-- Pas de valeur --" at bounding box center [445, 177] width 50 height 10
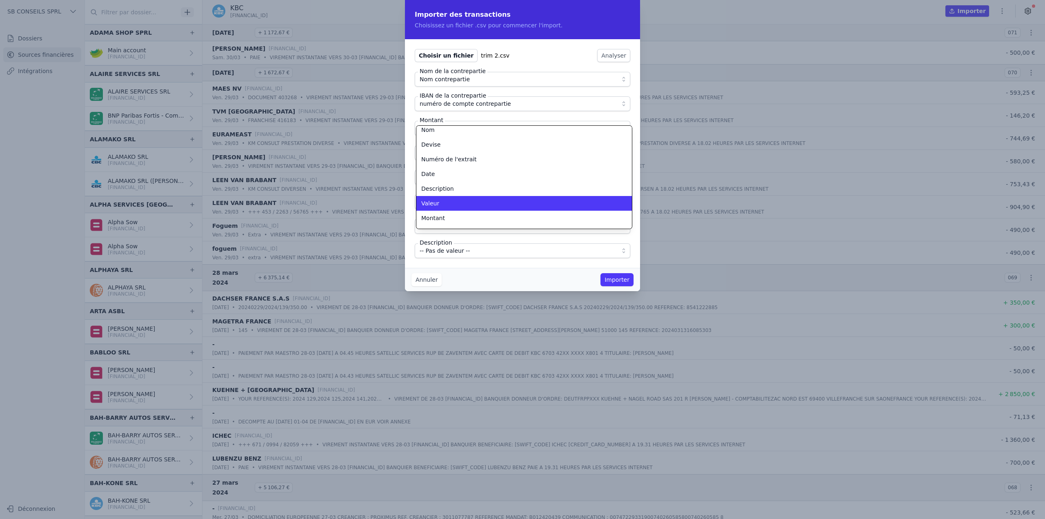
click at [441, 200] on div "Valeur" at bounding box center [519, 203] width 196 height 8
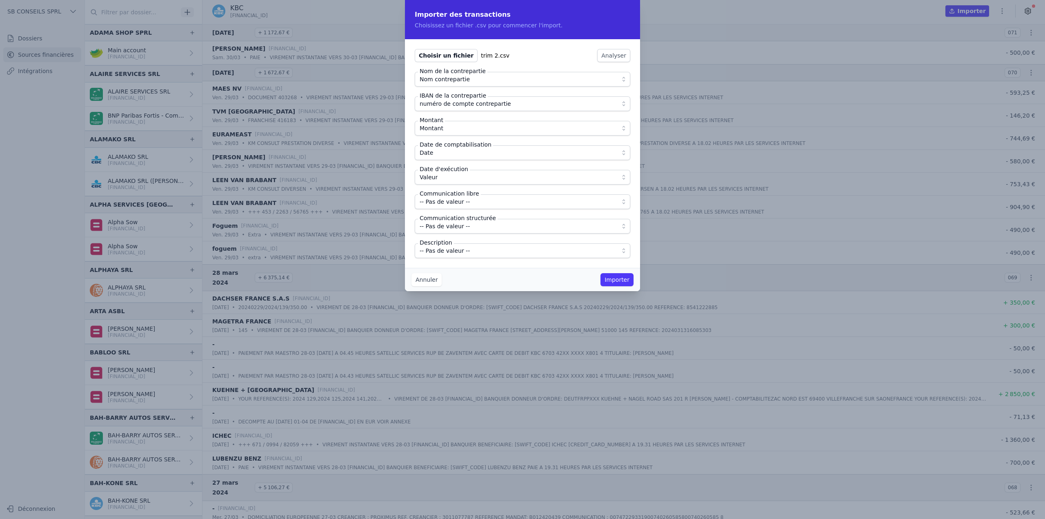
click at [466, 206] on span "-- Pas de valeur --" at bounding box center [517, 202] width 194 height 10
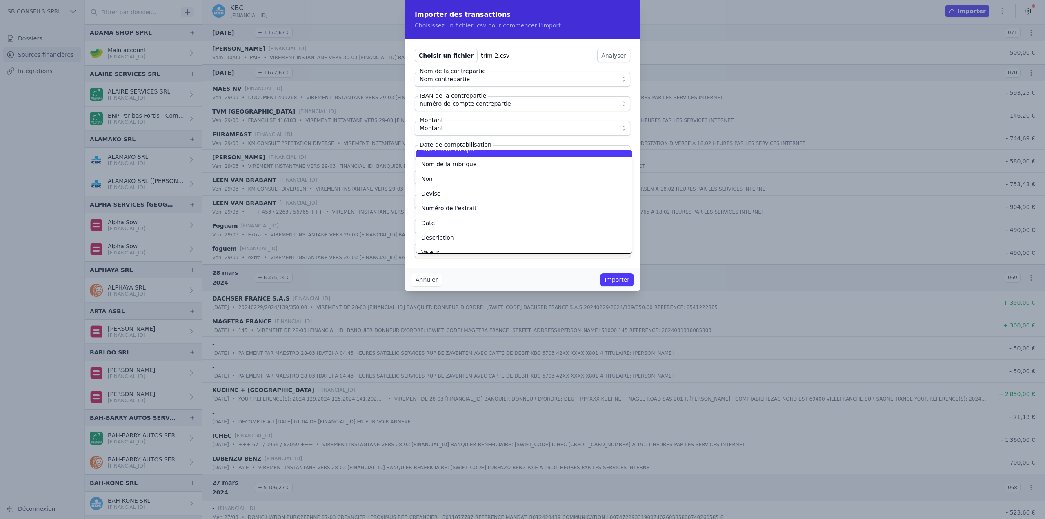
scroll to position [176, 0]
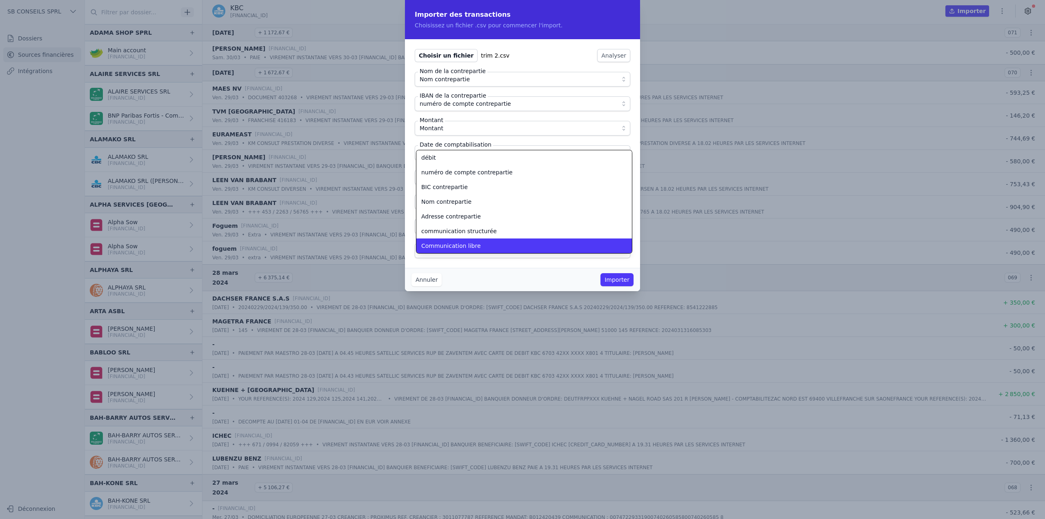
click at [470, 245] on span "Communication libre" at bounding box center [451, 246] width 60 height 8
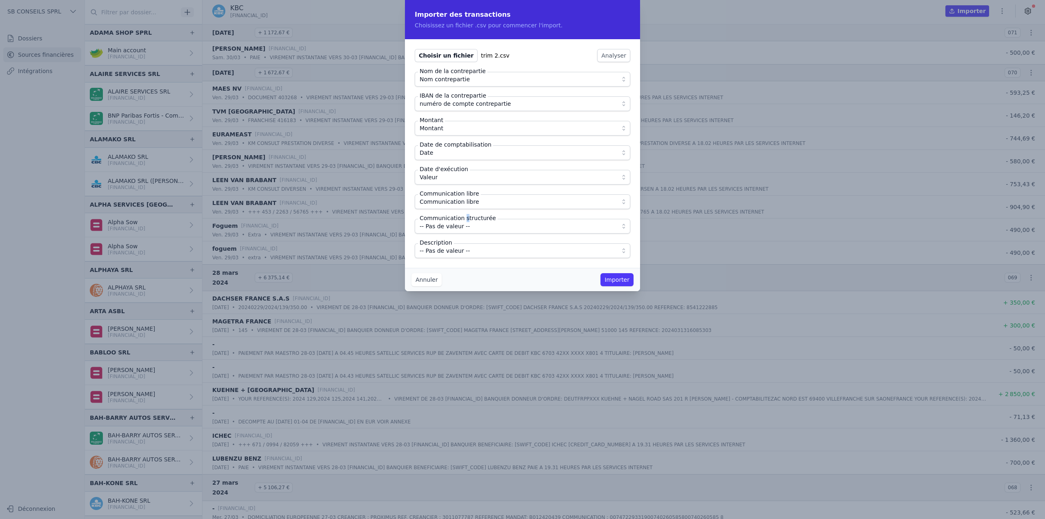
click at [463, 222] on label "Communication structurée" at bounding box center [458, 218] width 80 height 8
click at [466, 228] on span "-- Pas de valeur --" at bounding box center [517, 226] width 194 height 10
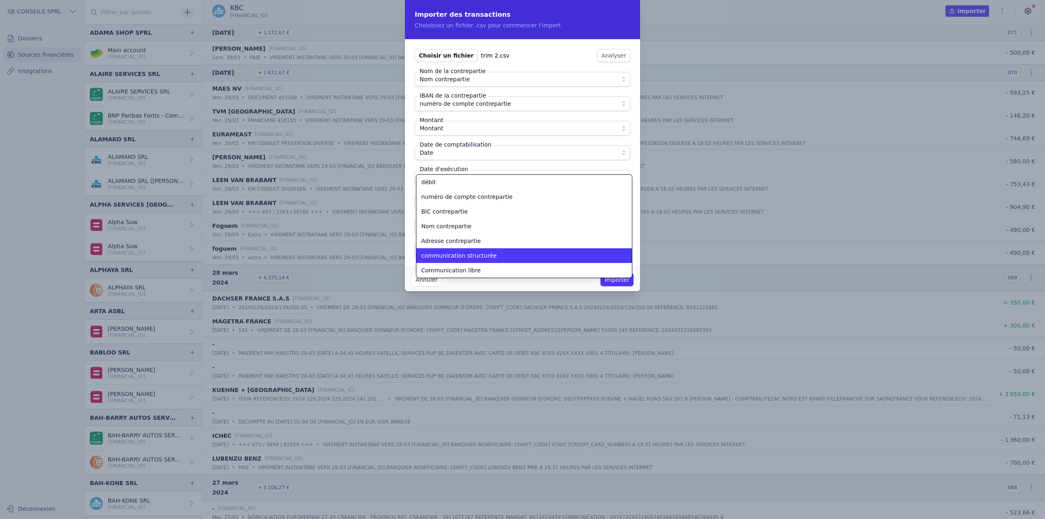
click at [471, 256] on span "communication structurée" at bounding box center [458, 255] width 75 height 8
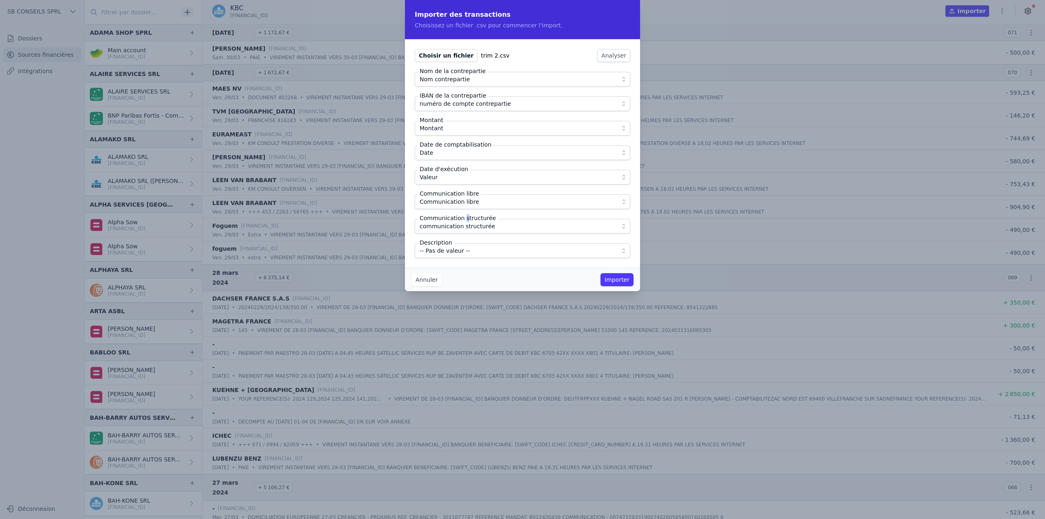
click at [471, 255] on span "-- Pas de valeur --" at bounding box center [517, 251] width 194 height 10
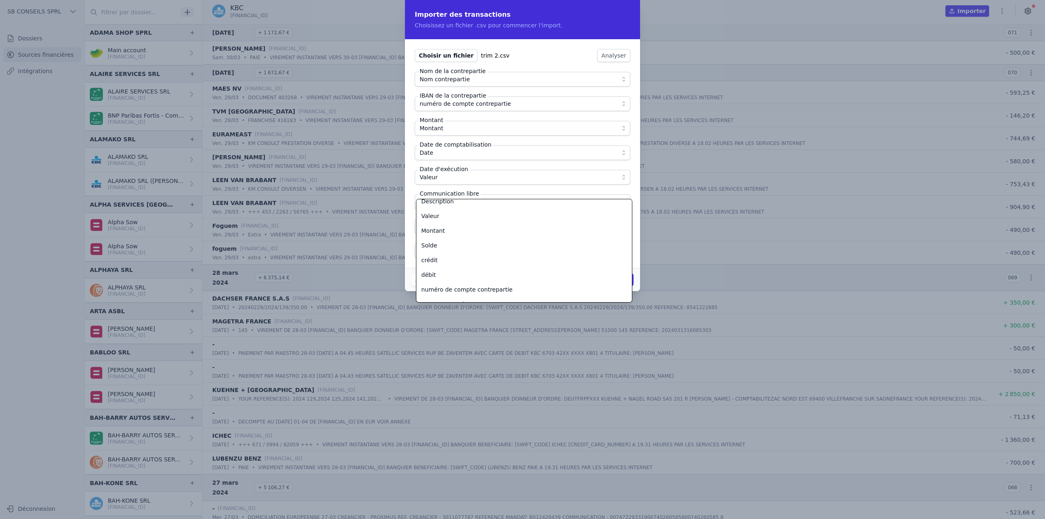
scroll to position [95, 0]
click at [453, 215] on div "Description" at bounding box center [519, 215] width 196 height 8
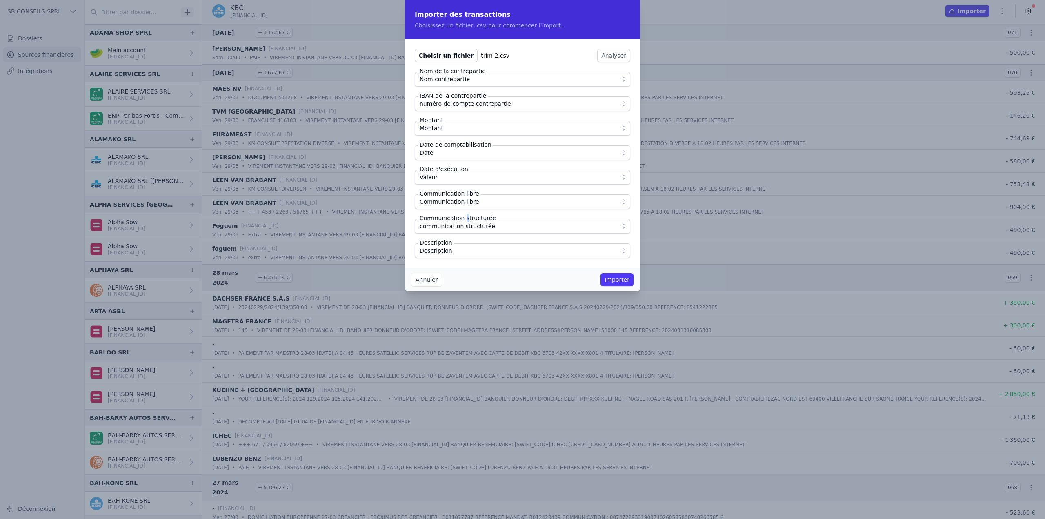
click at [626, 281] on button "Importer" at bounding box center [616, 279] width 33 height 13
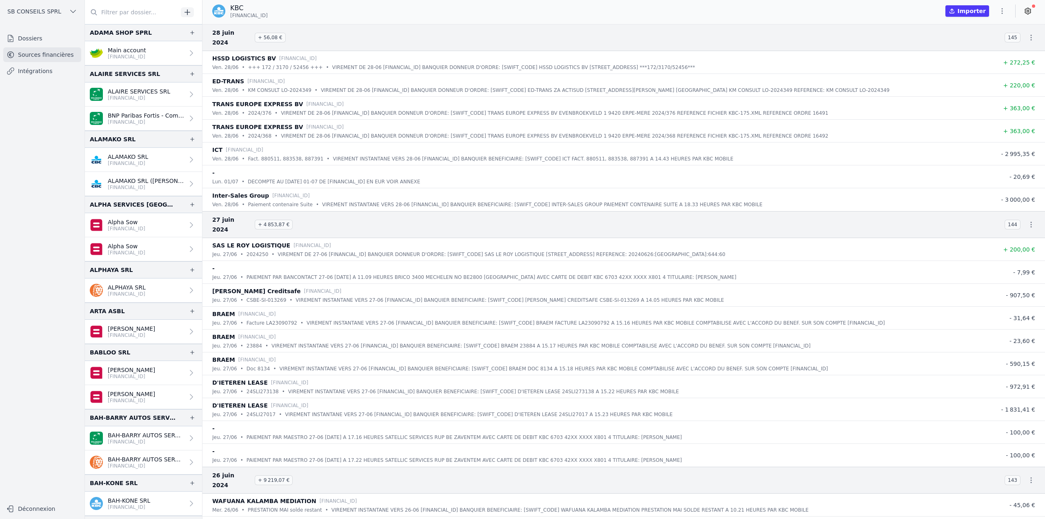
click at [1003, 10] on icon "button" at bounding box center [1002, 11] width 8 height 8
click at [977, 59] on button "Import CSV *" at bounding box center [982, 58] width 59 height 15
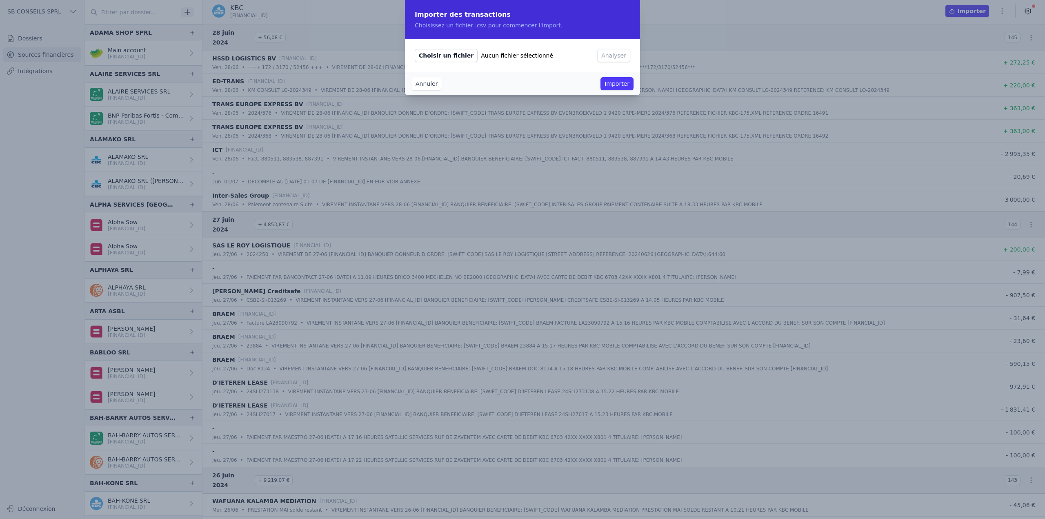
click at [434, 55] on span "Choisir un fichier" at bounding box center [446, 55] width 63 height 13
click at [415, 49] on input "Choisir un fichier Aucun fichier sélectionné" at bounding box center [414, 49] width 0 height 0
type input "C:\fakepath\trim 3.csv"
click at [633, 54] on div "Choisir un fichier trim 3.csv Analyser" at bounding box center [522, 55] width 235 height 33
click at [613, 55] on button "Analyser" at bounding box center [613, 55] width 33 height 13
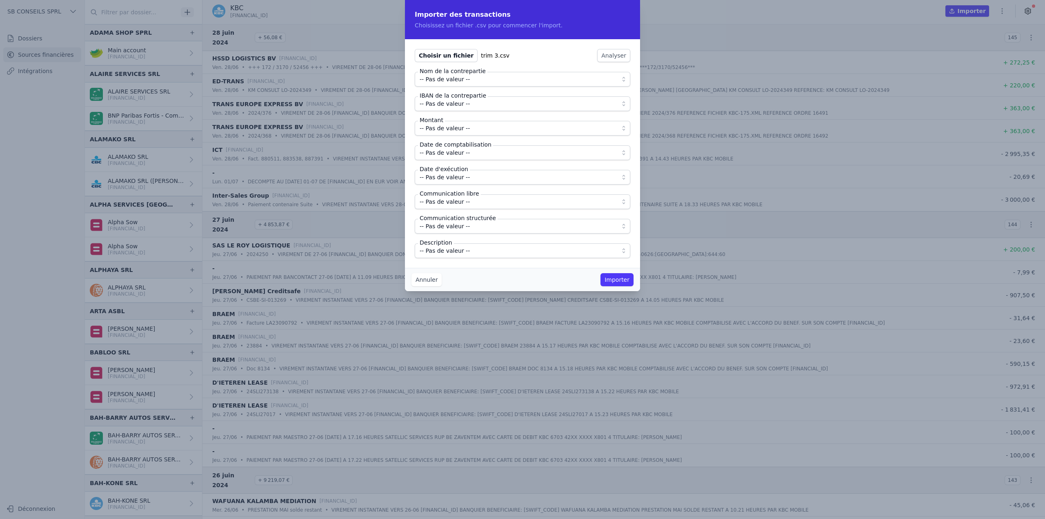
click at [445, 81] on span "-- Pas de valeur --" at bounding box center [445, 79] width 50 height 10
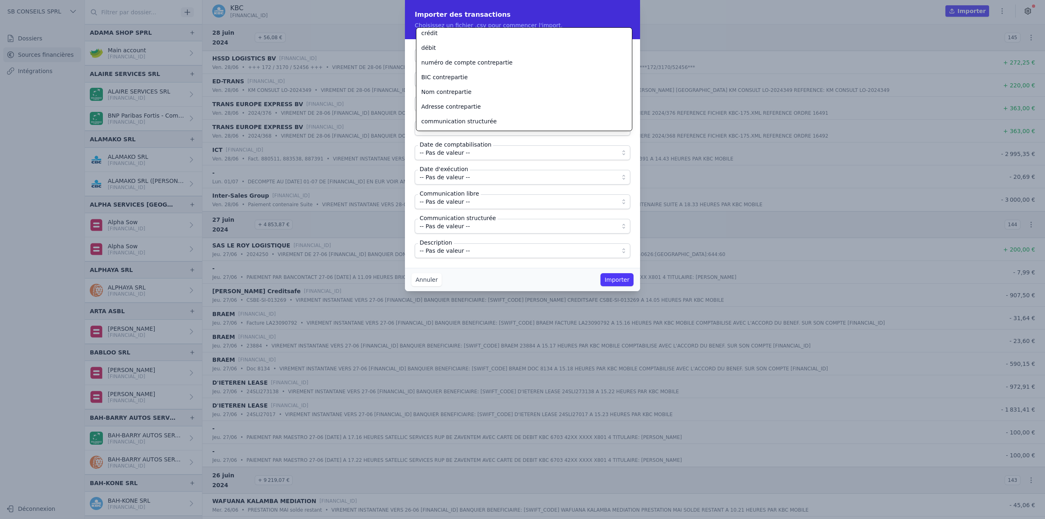
scroll to position [176, 0]
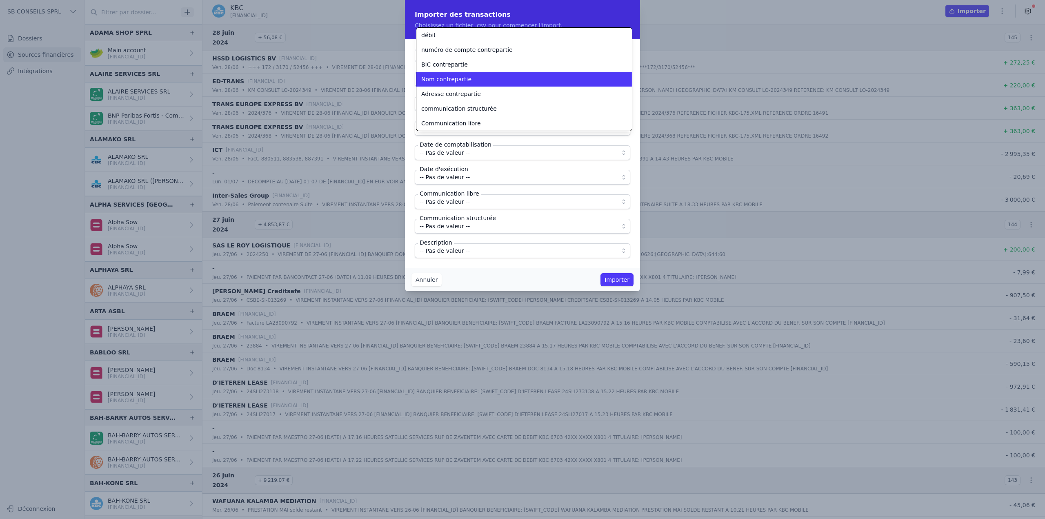
click at [467, 82] on div "Nom contrepartie" at bounding box center [519, 79] width 196 height 8
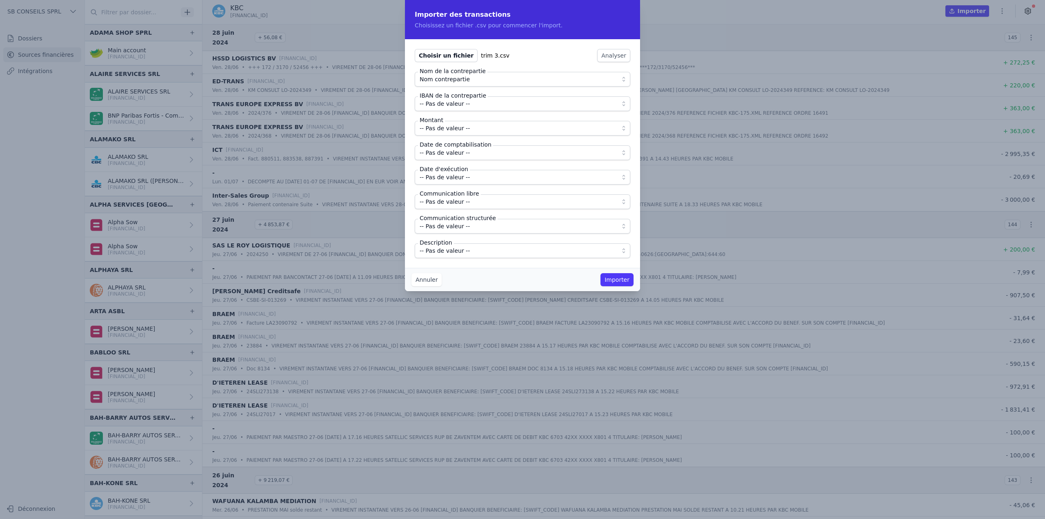
click at [463, 104] on span "-- Pas de valeur --" at bounding box center [445, 104] width 50 height 10
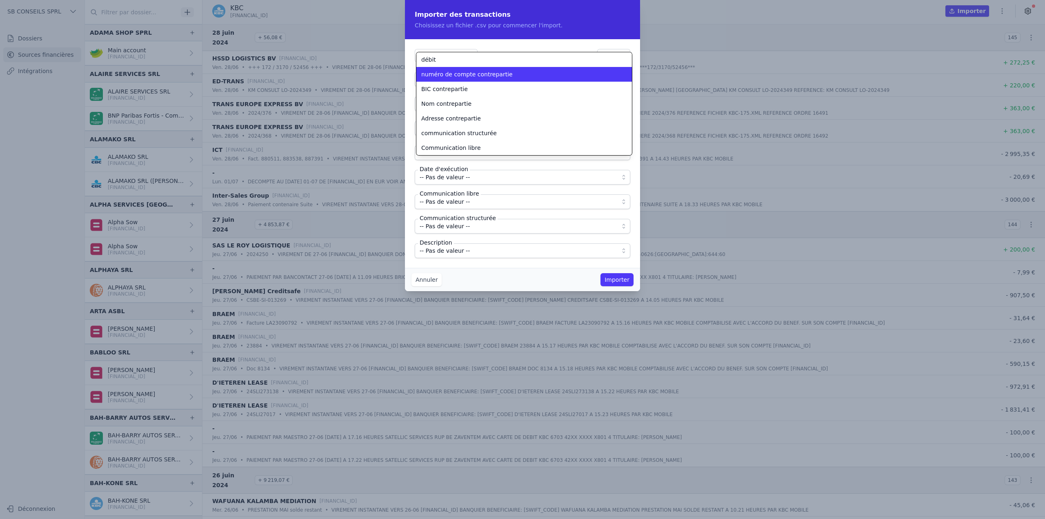
click at [467, 78] on span "numéro de compte contrepartie" at bounding box center [466, 74] width 91 height 8
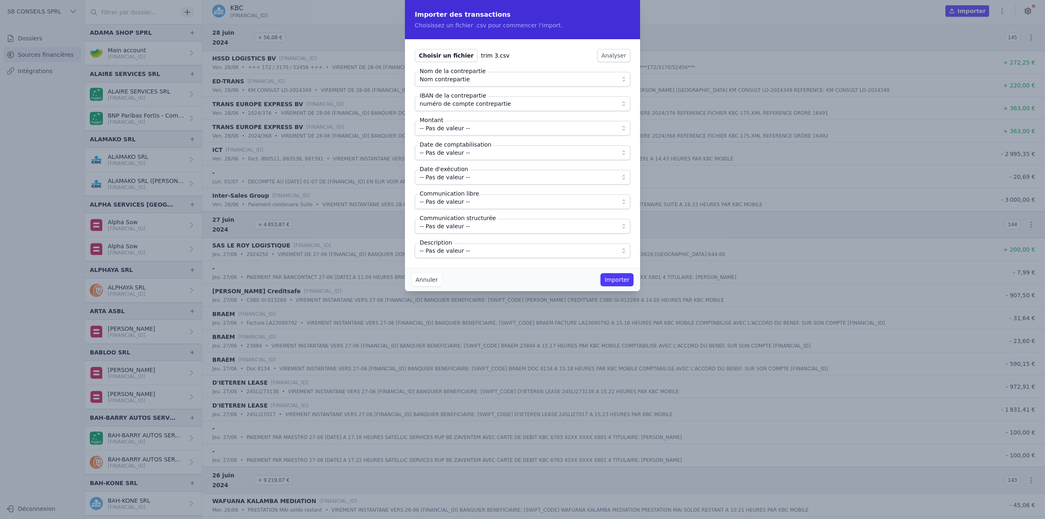
click at [444, 129] on span "-- Pas de valeur --" at bounding box center [445, 128] width 50 height 10
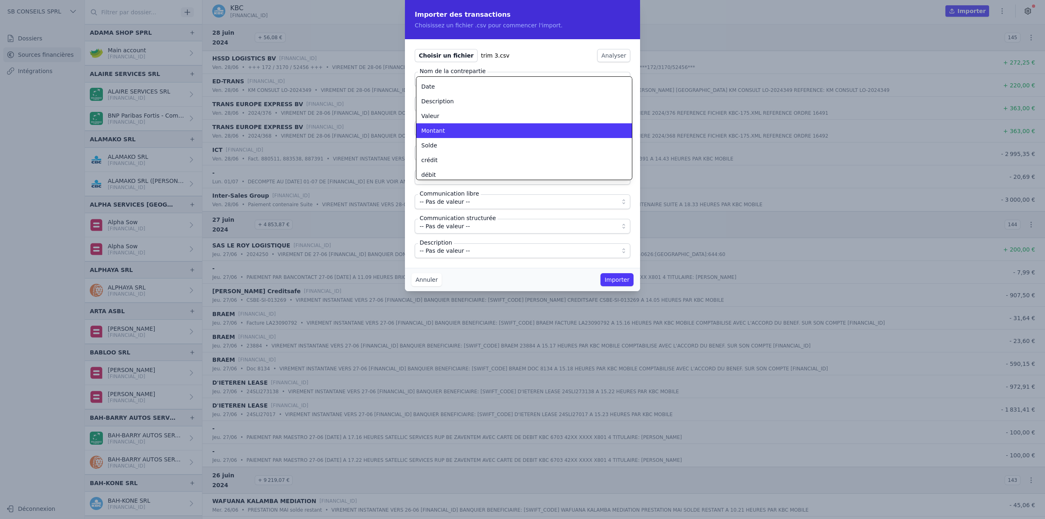
click at [448, 129] on div "Montant" at bounding box center [519, 131] width 196 height 8
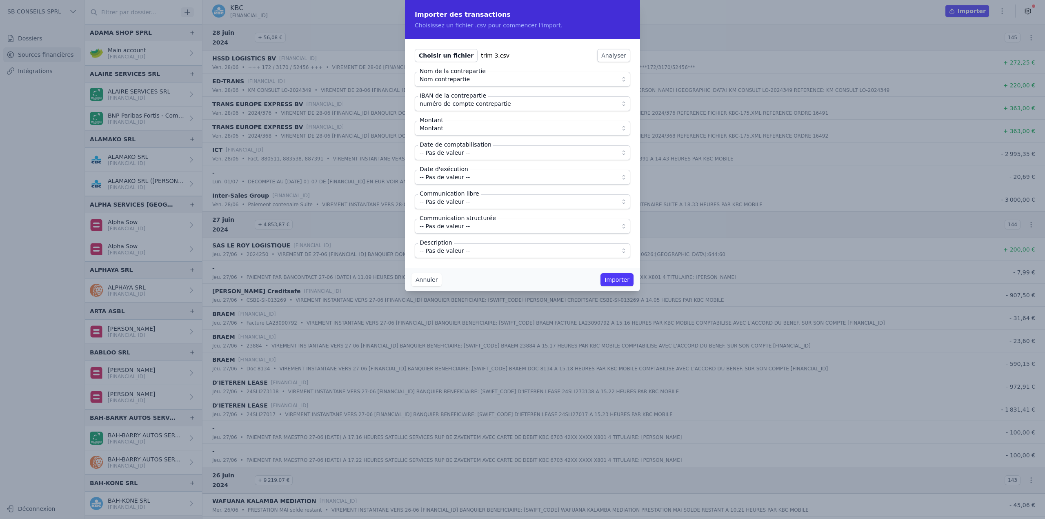
click at [459, 155] on span "-- Pas de valeur --" at bounding box center [445, 153] width 50 height 10
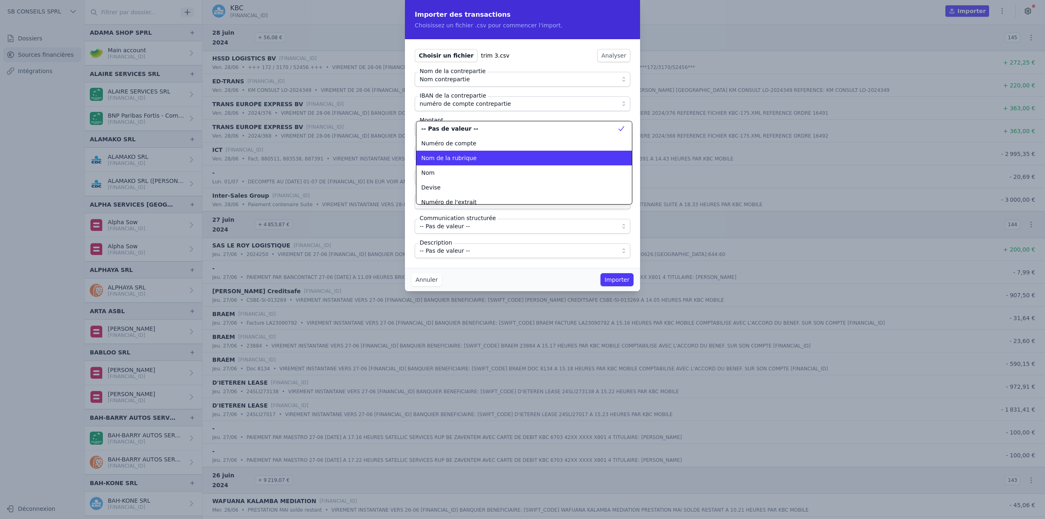
scroll to position [49, 0]
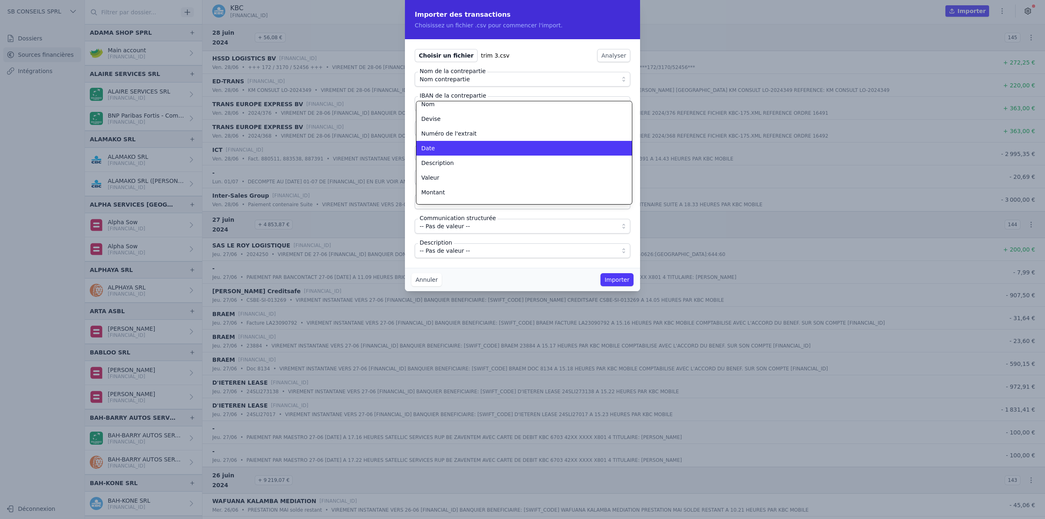
click at [452, 151] on div "Date" at bounding box center [519, 148] width 196 height 8
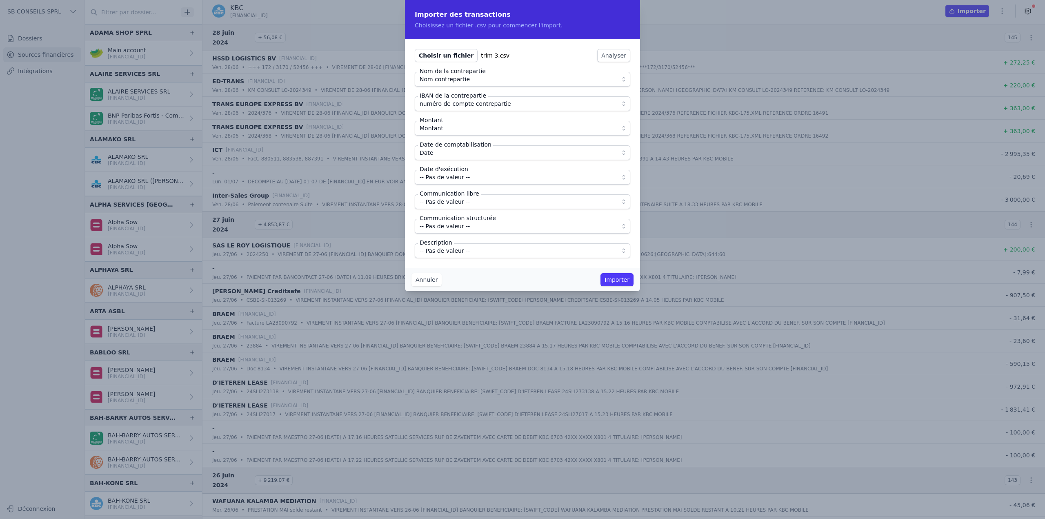
click at [453, 178] on span "-- Pas de valeur --" at bounding box center [445, 177] width 50 height 10
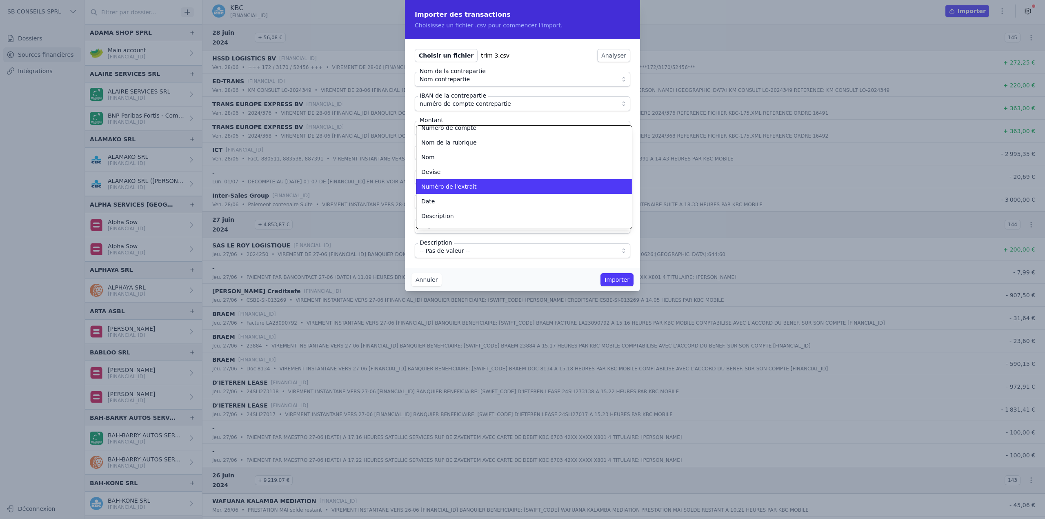
scroll to position [40, 0]
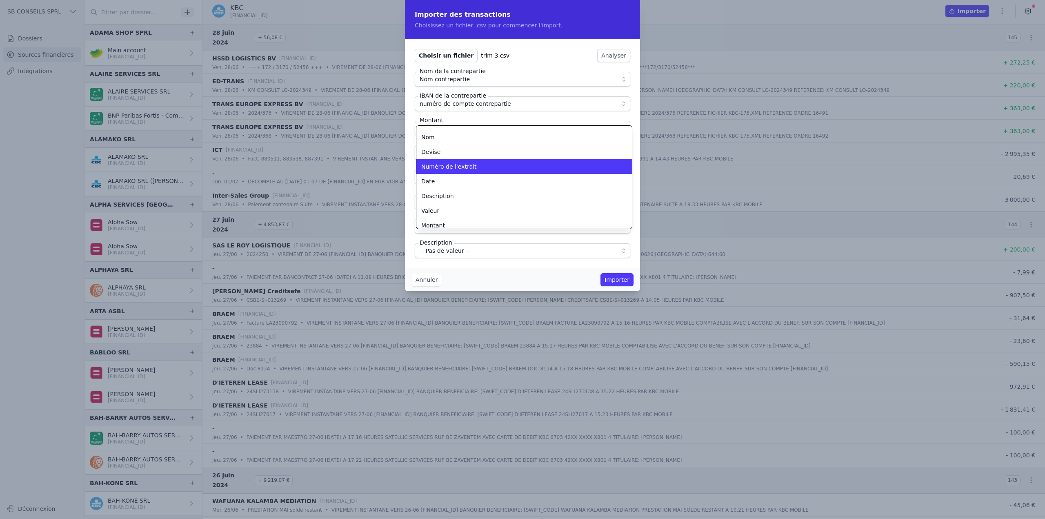
click at [447, 213] on div "Valeur" at bounding box center [519, 210] width 196 height 8
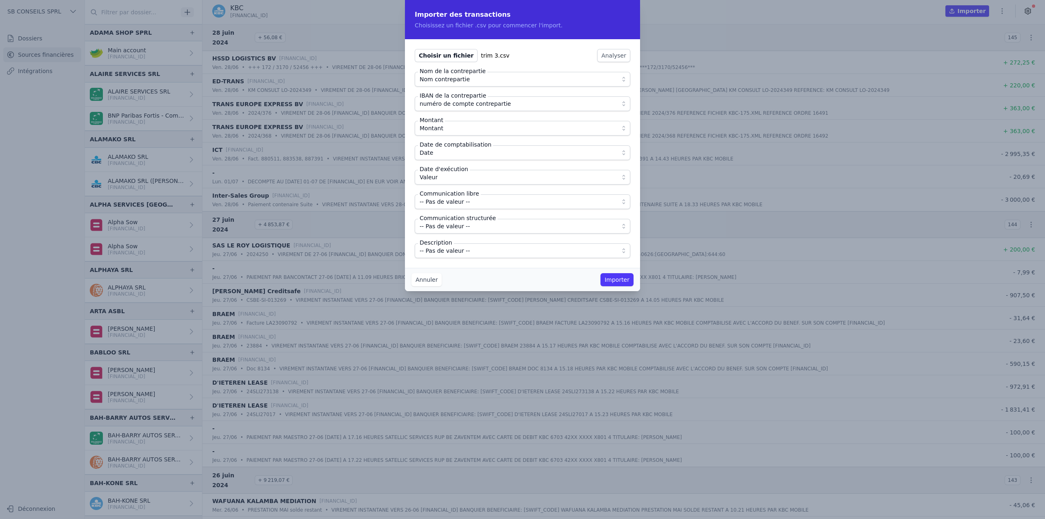
click at [453, 203] on span "-- Pas de valeur --" at bounding box center [445, 202] width 50 height 10
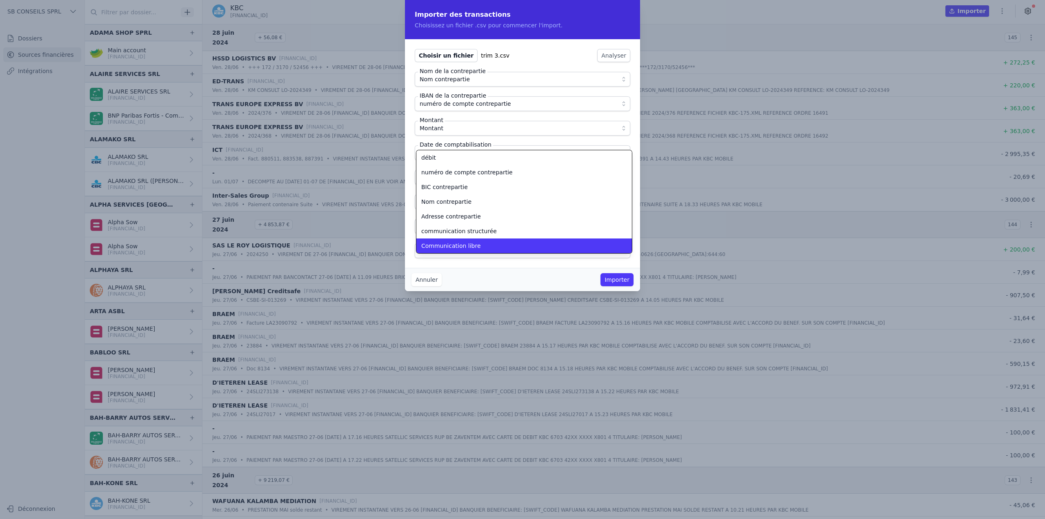
click at [457, 247] on span "Communication libre" at bounding box center [451, 246] width 60 height 8
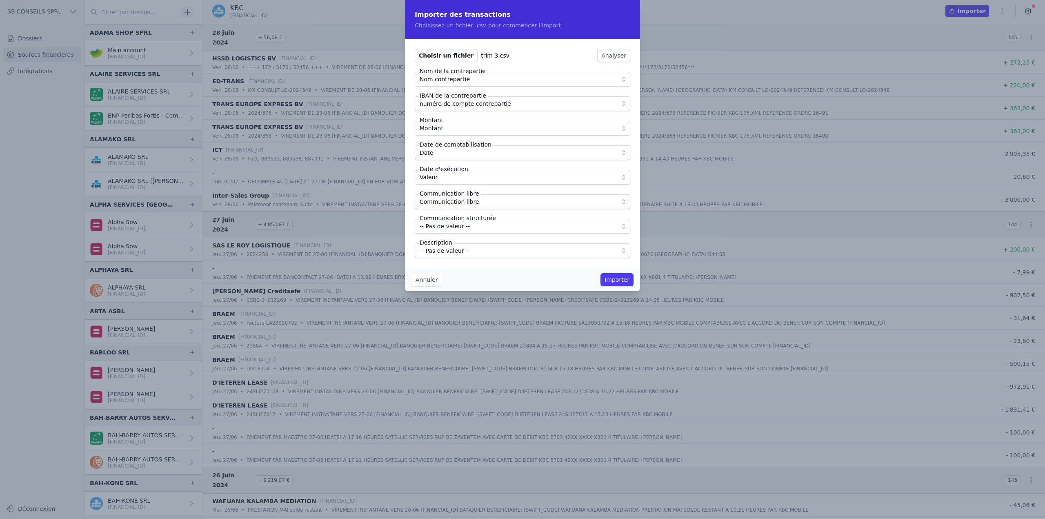
click at [452, 227] on span "-- Pas de valeur --" at bounding box center [445, 226] width 50 height 10
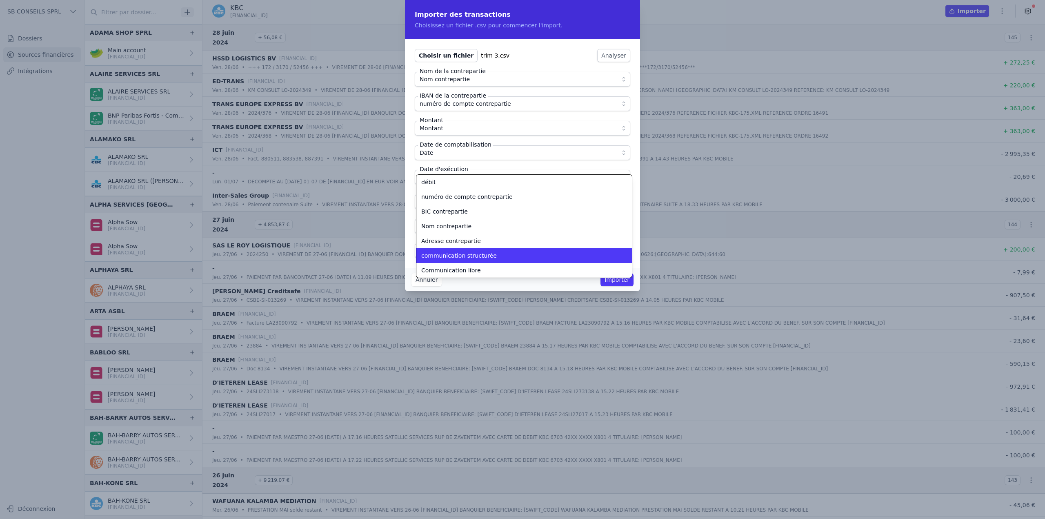
click at [450, 258] on span "communication structurée" at bounding box center [458, 255] width 75 height 8
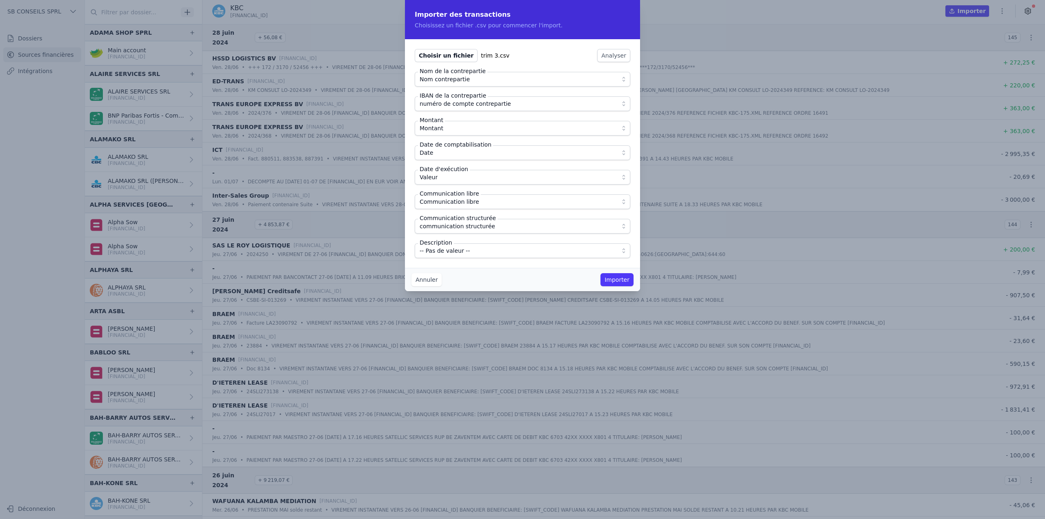
click at [449, 250] on span "-- Pas de valeur --" at bounding box center [445, 251] width 50 height 10
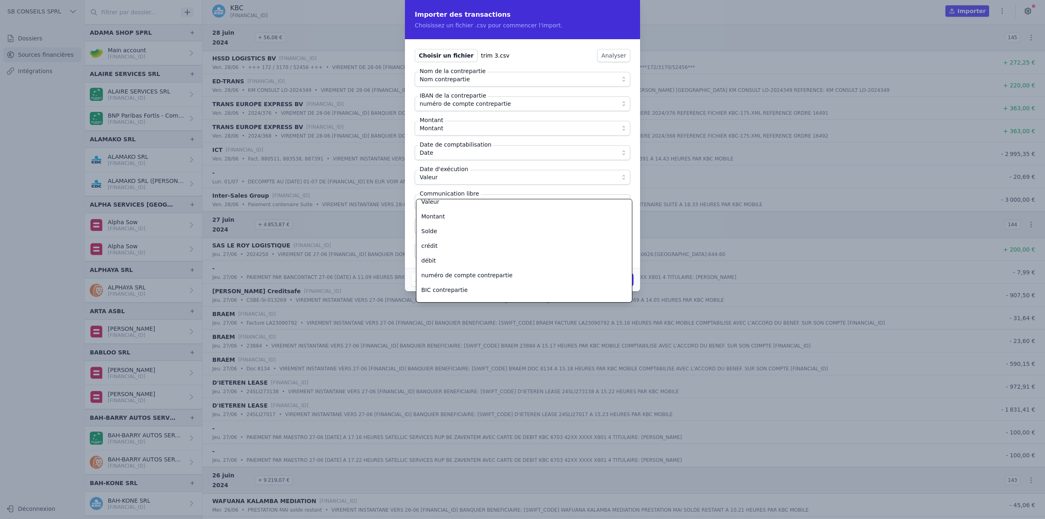
scroll to position [82, 0]
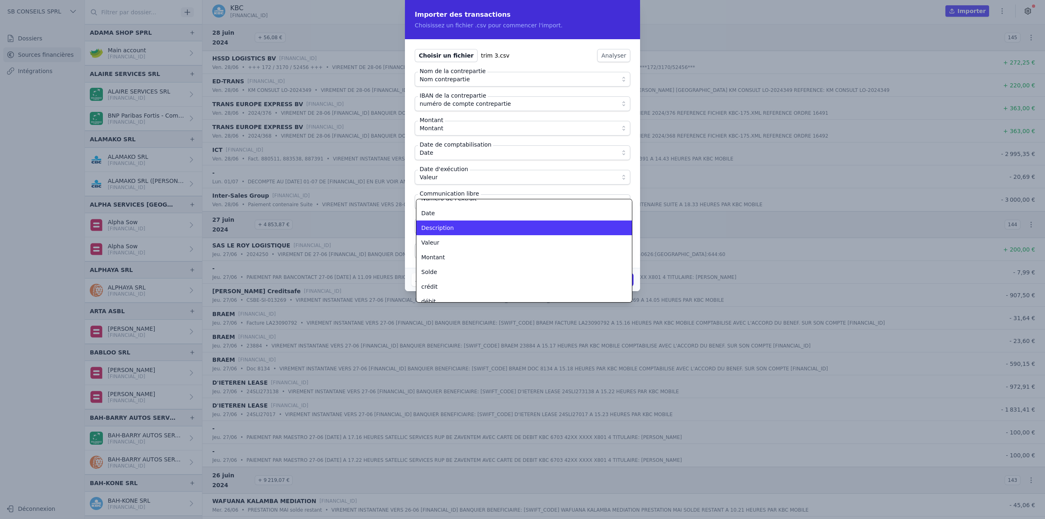
click at [450, 231] on span "Description" at bounding box center [437, 228] width 33 height 8
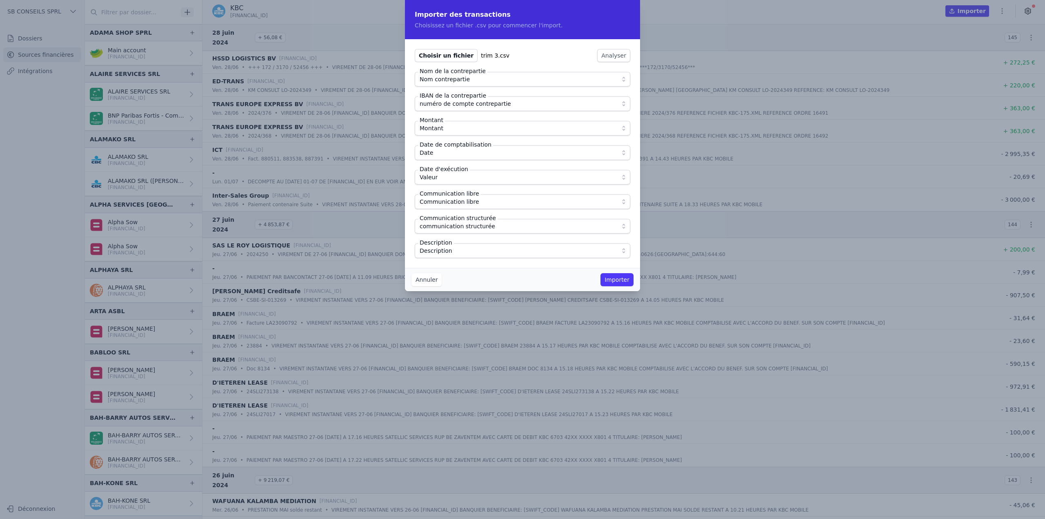
click at [613, 281] on button "Importer" at bounding box center [616, 279] width 33 height 13
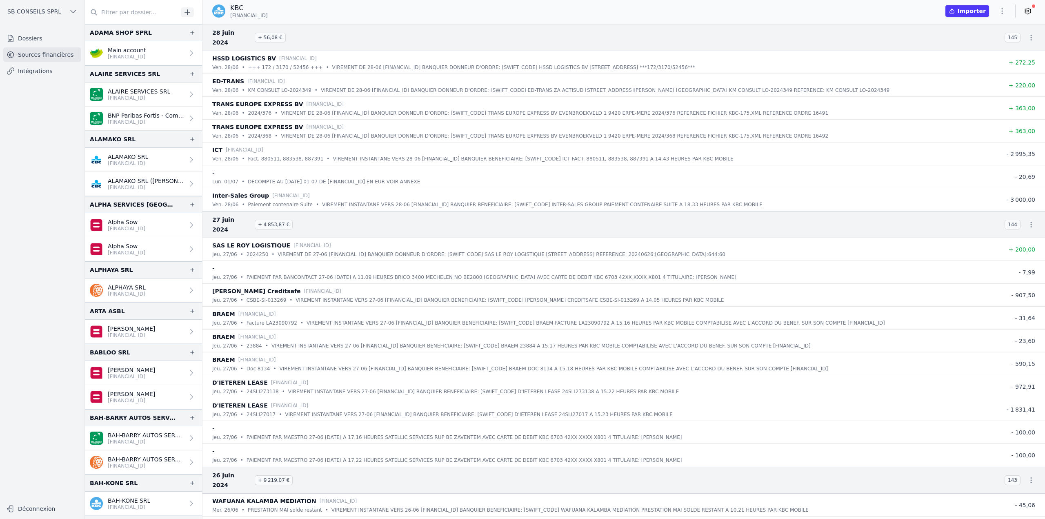
click at [1001, 10] on icon "button" at bounding box center [1002, 11] width 8 height 8
click at [993, 58] on button "Import CSV *" at bounding box center [982, 58] width 59 height 15
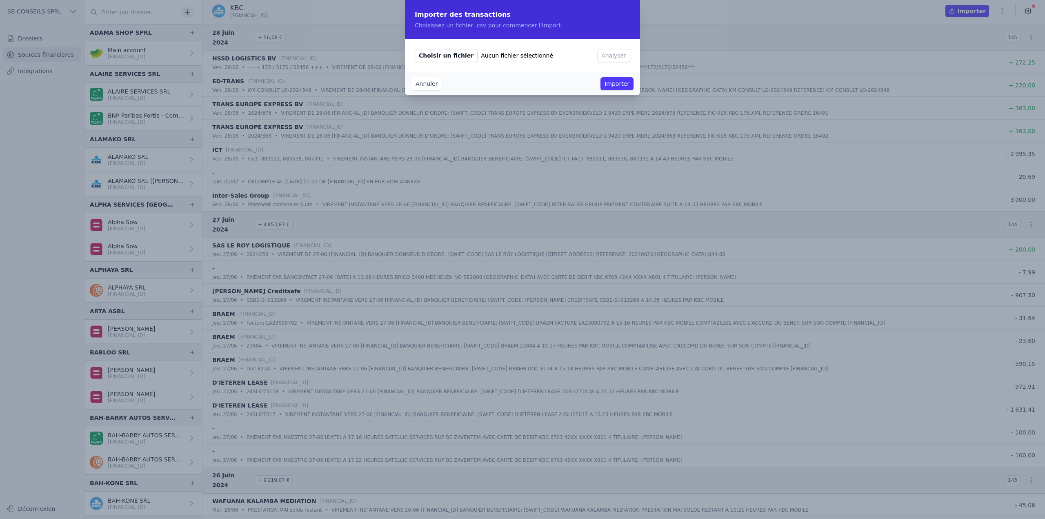
click at [453, 57] on span "Choisir un fichier" at bounding box center [446, 55] width 63 height 13
click at [415, 49] on input "Choisir un fichier Aucun fichier sélectionné" at bounding box center [414, 49] width 0 height 0
type input "C:\fakepath\trim 4 (1).csv"
click at [613, 56] on button "Analyser" at bounding box center [613, 55] width 33 height 13
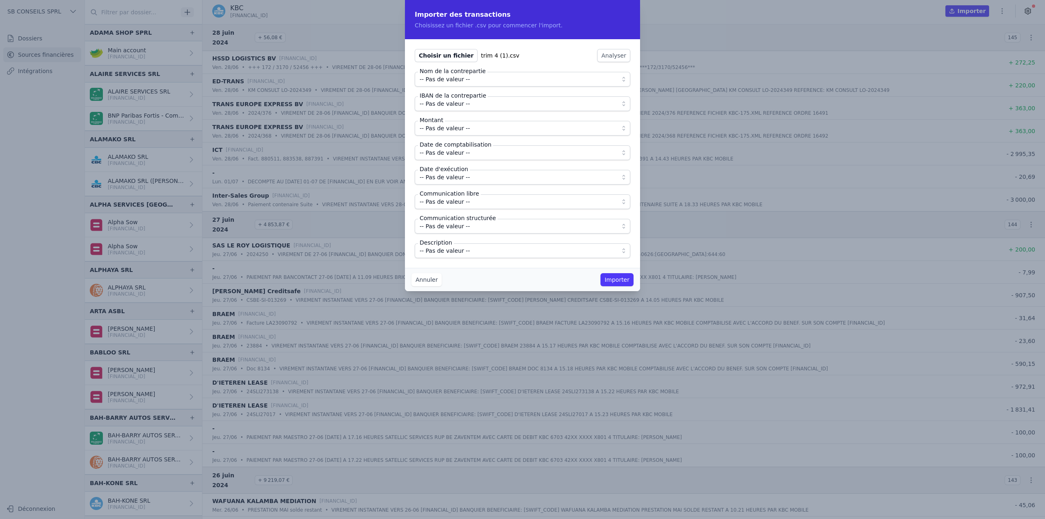
click at [454, 82] on span "-- Pas de valeur --" at bounding box center [445, 79] width 50 height 10
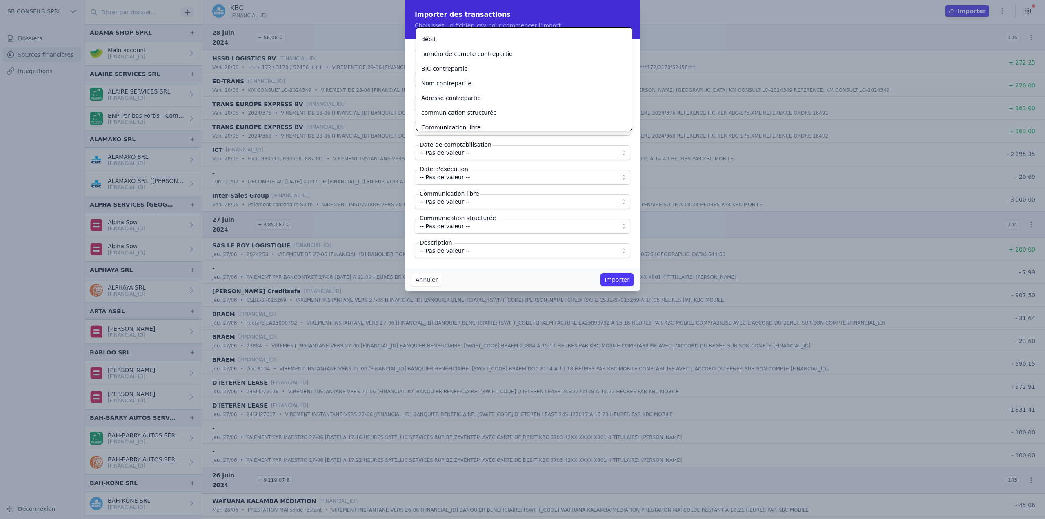
scroll to position [176, 0]
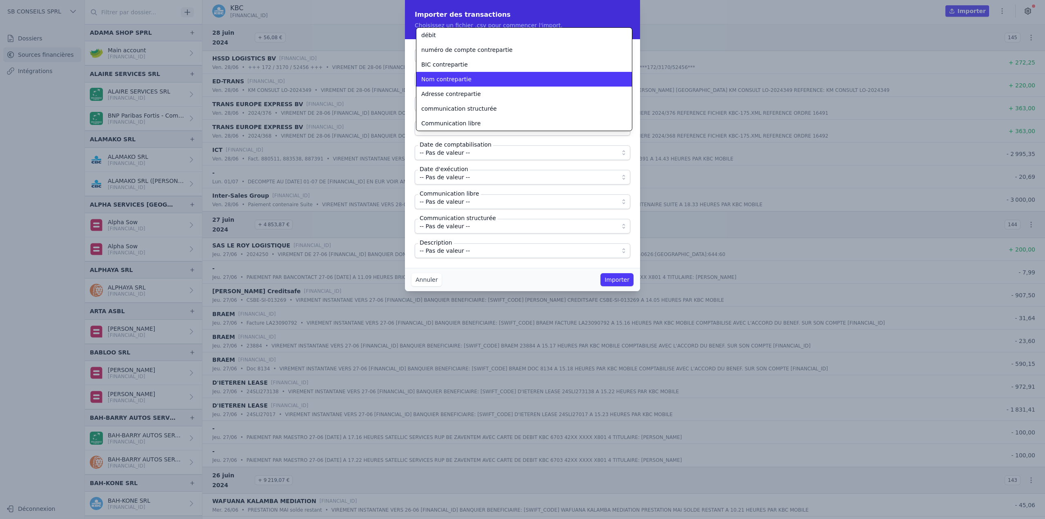
click at [455, 81] on span "Nom contrepartie" at bounding box center [446, 79] width 50 height 8
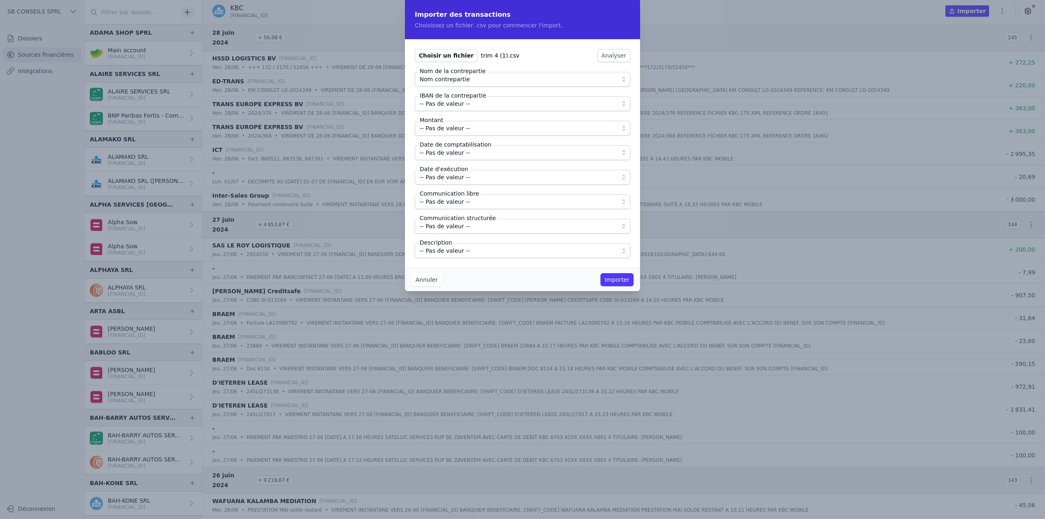
click at [448, 101] on span "-- Pas de valeur --" at bounding box center [445, 104] width 50 height 10
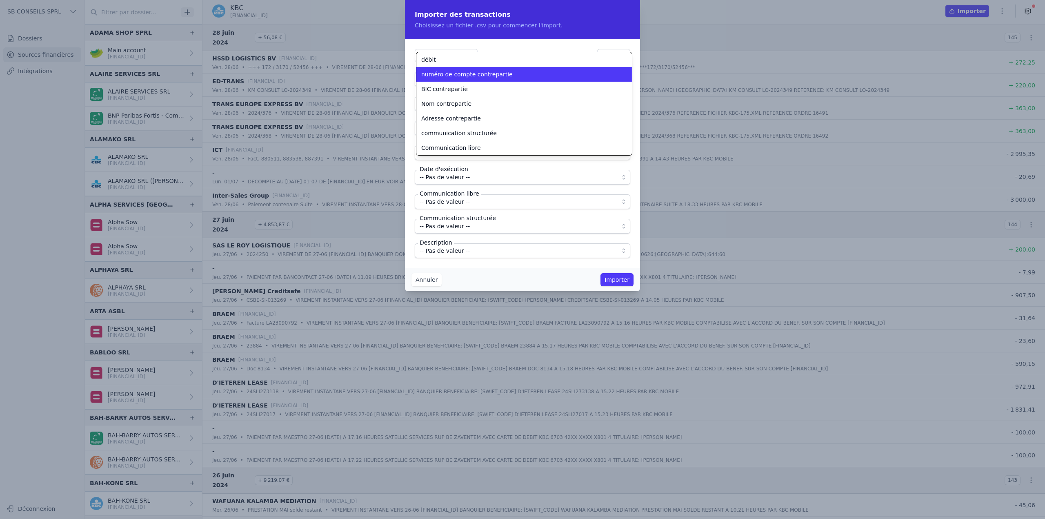
click at [451, 79] on li "numéro de compte contrepartie" at bounding box center [523, 74] width 215 height 15
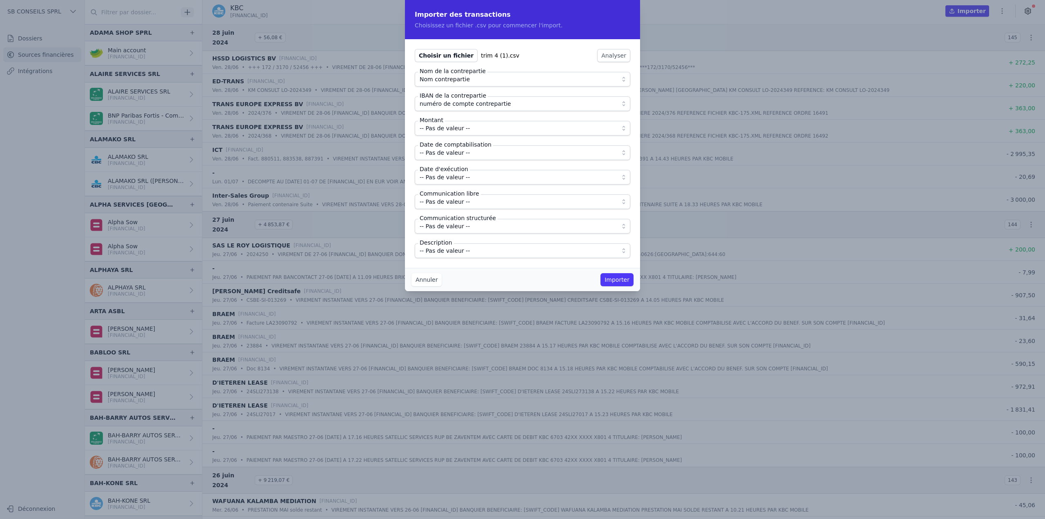
click at [442, 124] on span "-- Pas de valeur --" at bounding box center [445, 128] width 50 height 10
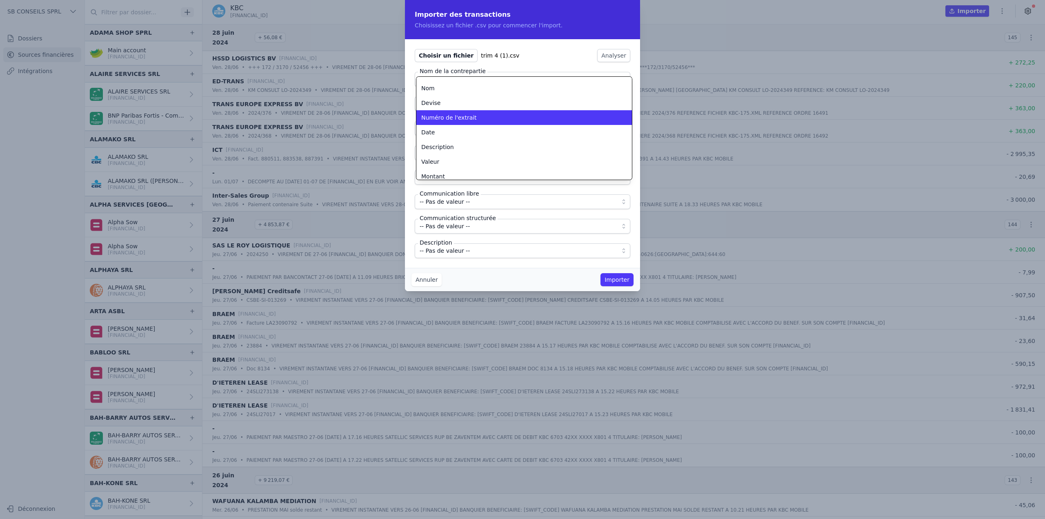
scroll to position [81, 0]
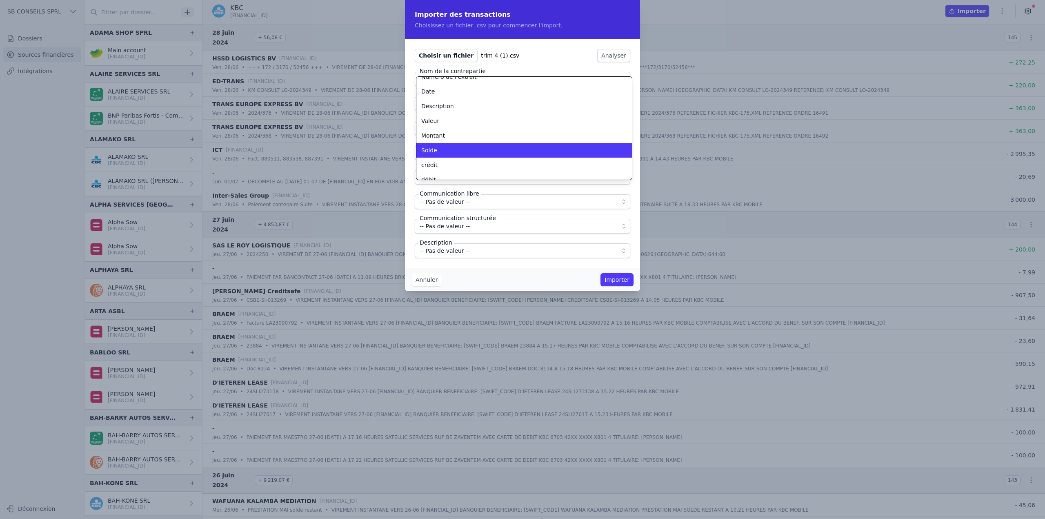
click at [443, 142] on li "Montant" at bounding box center [523, 135] width 215 height 15
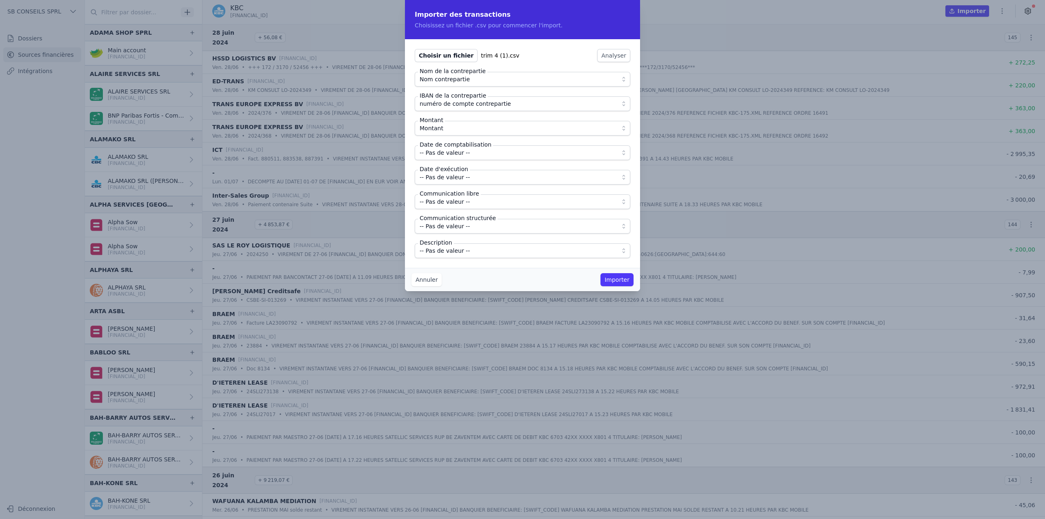
click at [443, 153] on span "-- Pas de valeur --" at bounding box center [445, 153] width 50 height 10
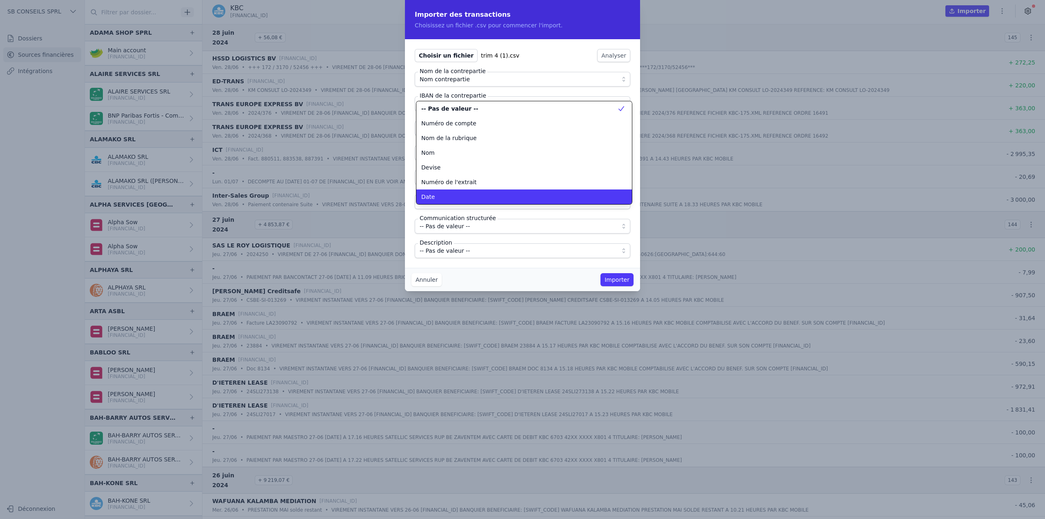
scroll to position [0, 0]
click at [444, 194] on div "Date" at bounding box center [519, 197] width 196 height 8
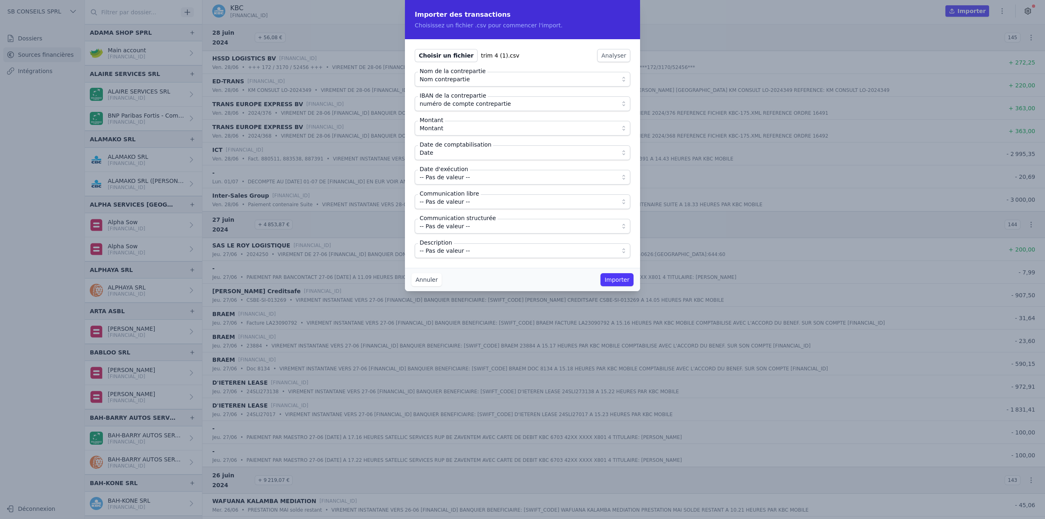
click at [454, 178] on span "-- Pas de valeur --" at bounding box center [445, 177] width 50 height 10
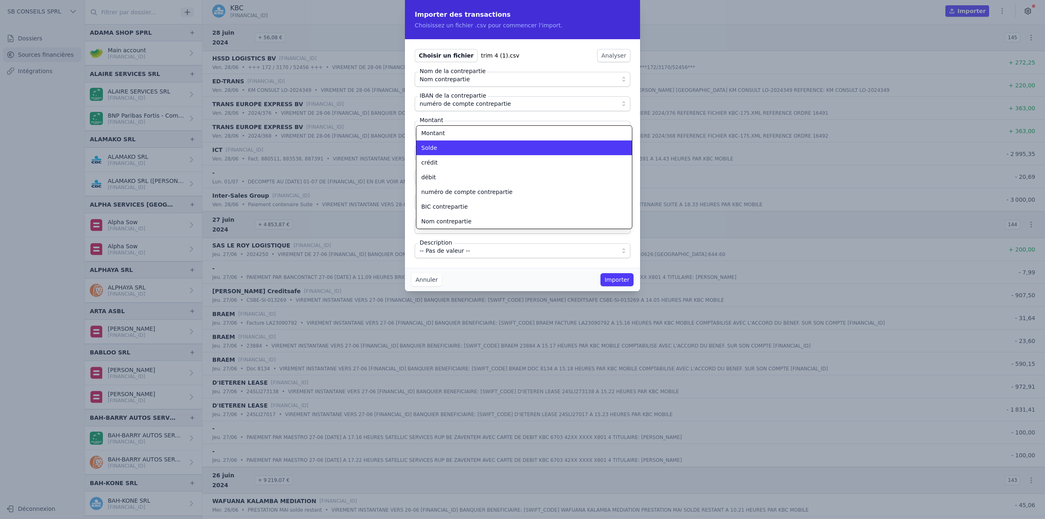
scroll to position [91, 0]
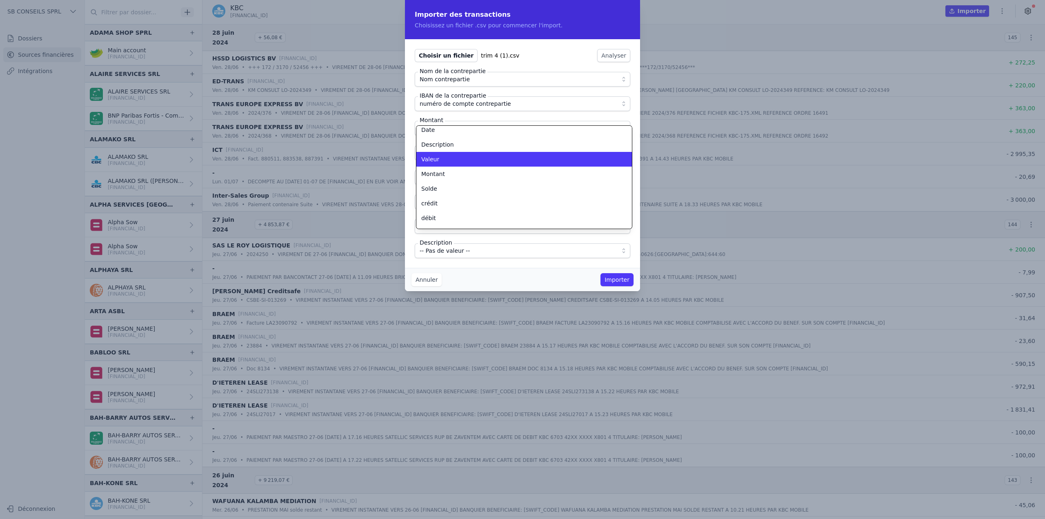
click at [437, 158] on div "Valeur" at bounding box center [519, 159] width 196 height 8
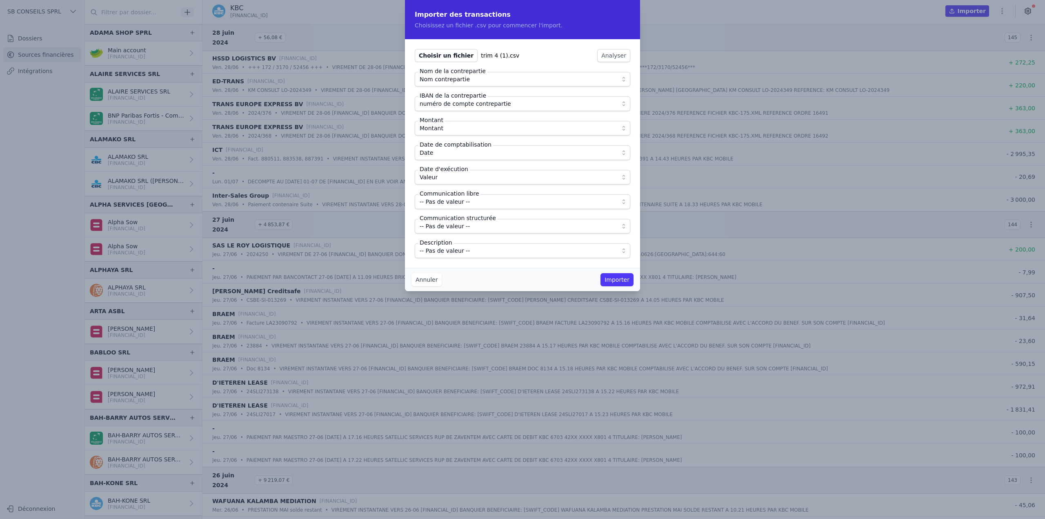
click at [450, 204] on span "-- Pas de valeur --" at bounding box center [445, 202] width 50 height 10
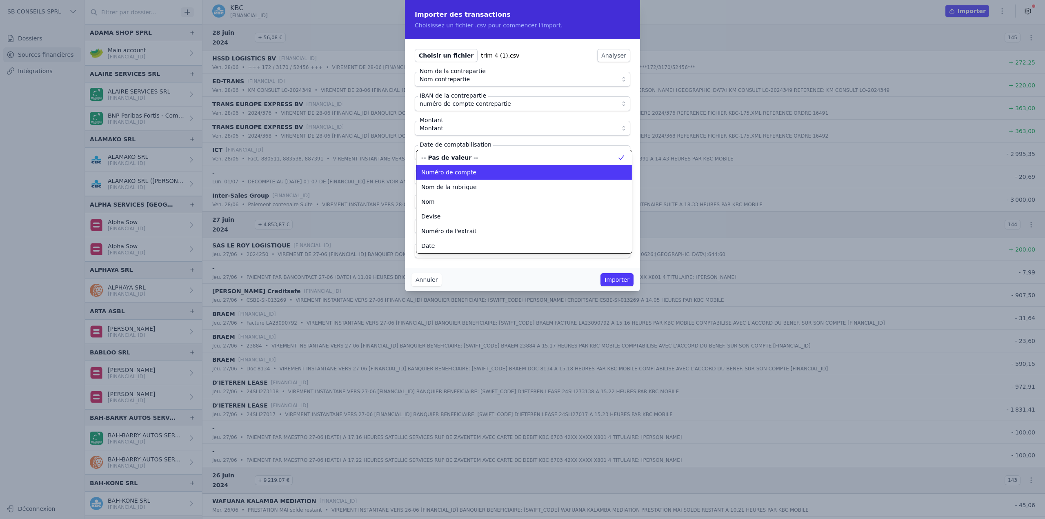
scroll to position [176, 0]
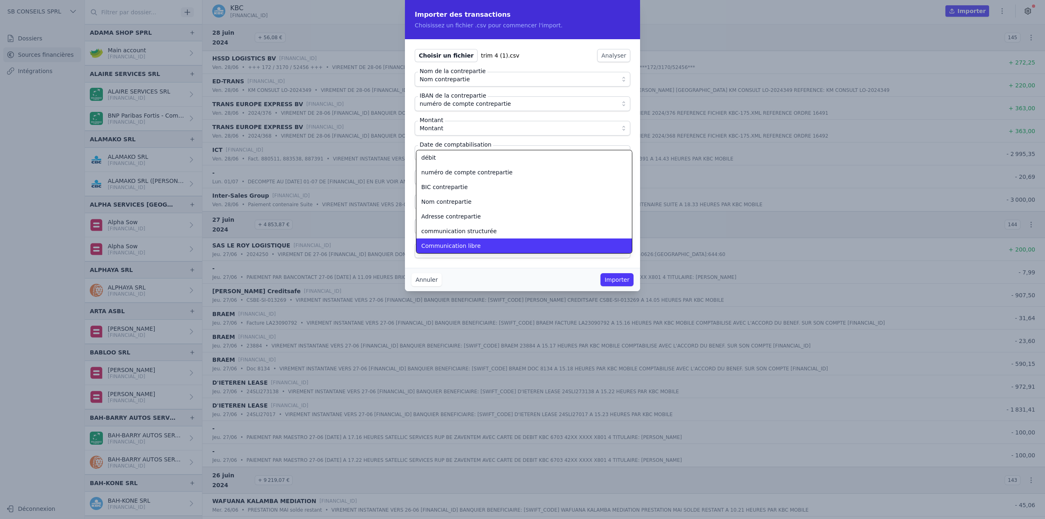
click at [450, 246] on span "Communication libre" at bounding box center [451, 246] width 60 height 8
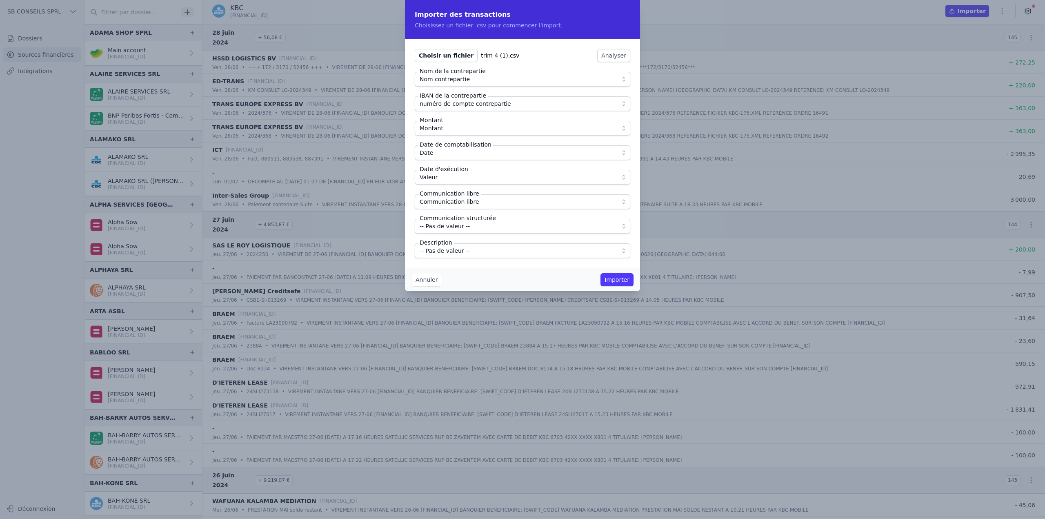
click at [447, 229] on span "-- Pas de valeur --" at bounding box center [445, 226] width 50 height 10
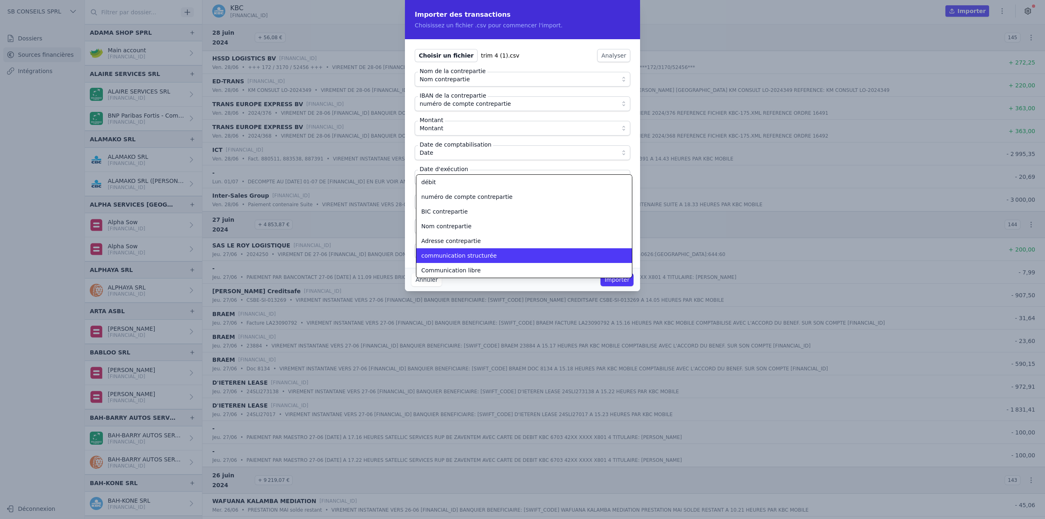
click at [457, 261] on li "communication structurée" at bounding box center [523, 255] width 215 height 15
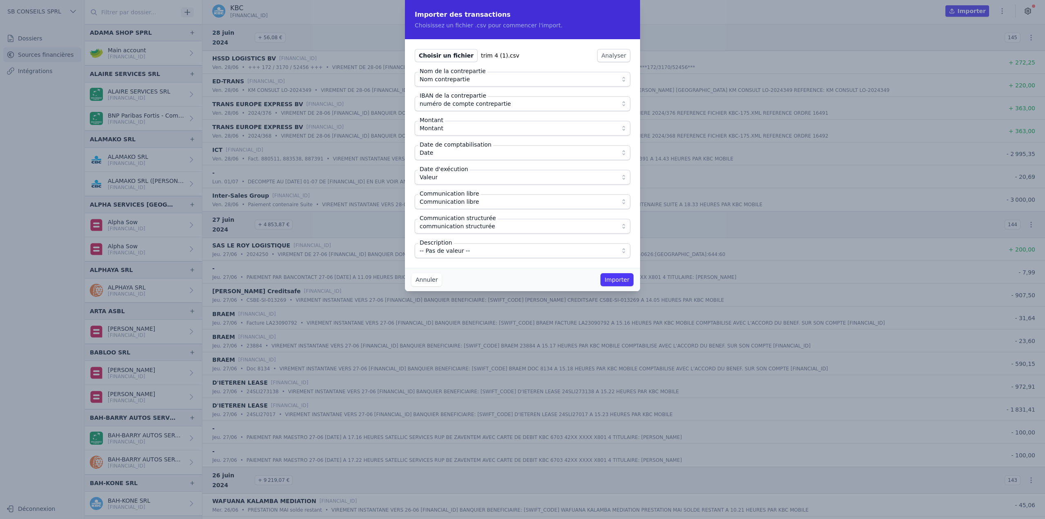
click at [456, 250] on span "-- Pas de valeur --" at bounding box center [445, 251] width 50 height 10
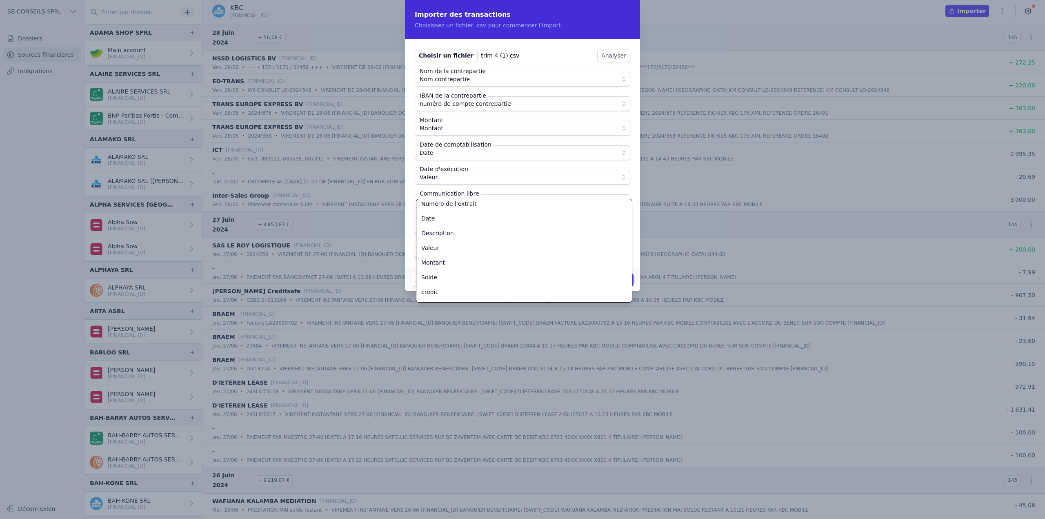
scroll to position [54, 0]
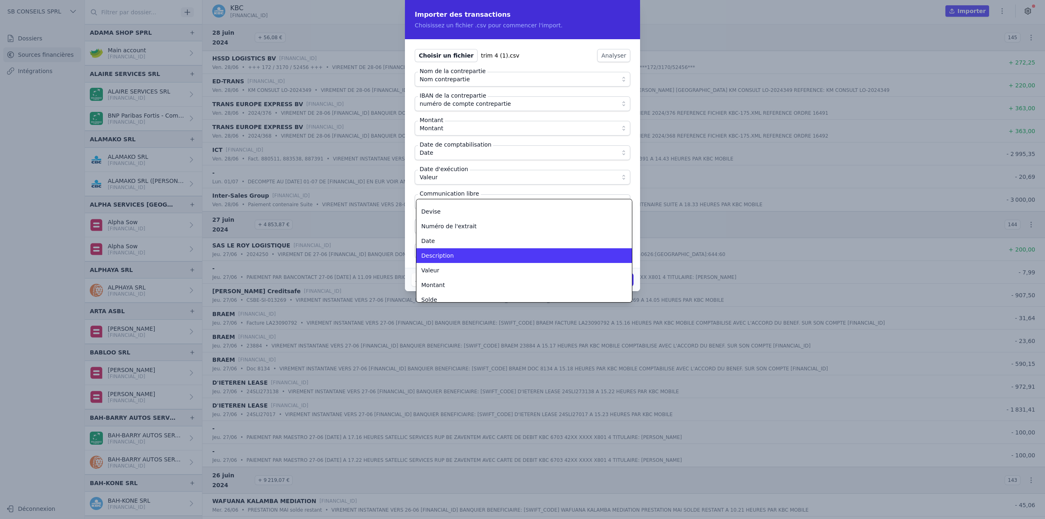
click at [448, 258] on span "Description" at bounding box center [437, 255] width 33 height 8
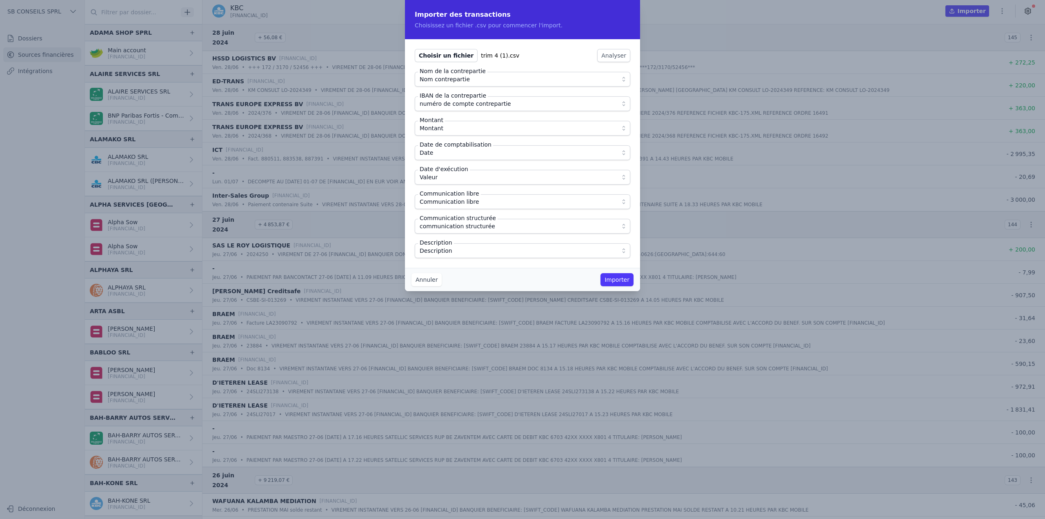
click at [507, 268] on div "Annuler Importer" at bounding box center [522, 279] width 235 height 23
click at [618, 280] on button "Importer" at bounding box center [616, 279] width 33 height 13
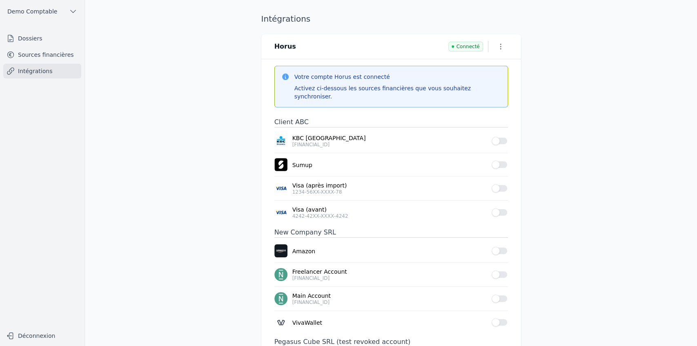
click at [496, 184] on button "Use setting" at bounding box center [499, 188] width 16 height 8
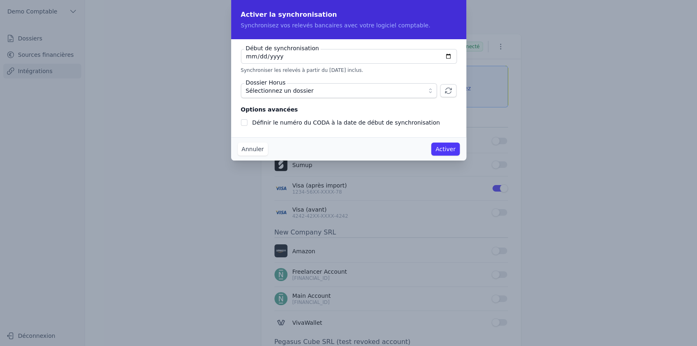
click at [449, 55] on input "[DATE]" at bounding box center [349, 56] width 216 height 15
type input "[DATE]"
checkbox input "false"
type input "[DATE]"
click at [312, 91] on span "Sélectionnez un dossier" at bounding box center [333, 91] width 175 height 10
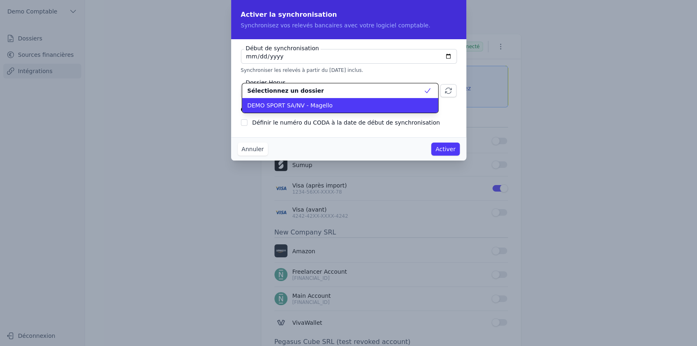
click at [300, 109] on span "DEMO SPORT SA/NV - Magello" at bounding box center [289, 105] width 85 height 8
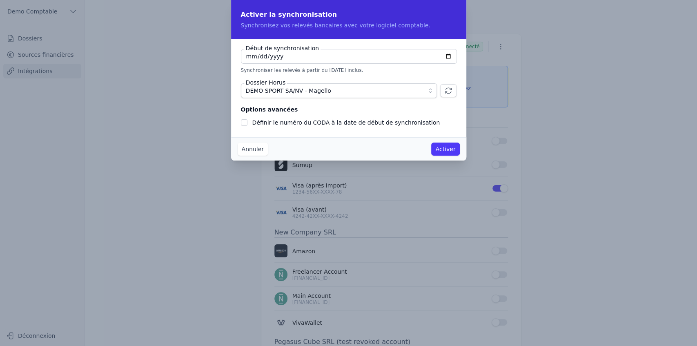
click at [242, 150] on button "Annuler" at bounding box center [253, 148] width 30 height 13
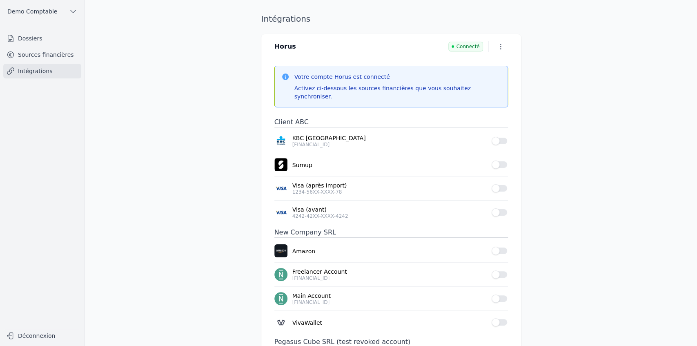
click at [28, 41] on link "Dossiers" at bounding box center [42, 38] width 78 height 15
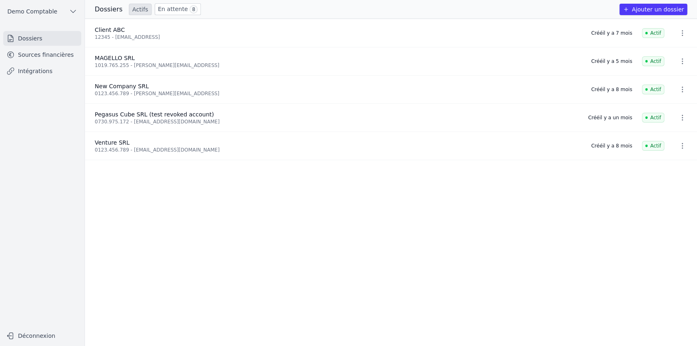
click at [642, 11] on button "Ajouter un dossier" at bounding box center [653, 9] width 68 height 11
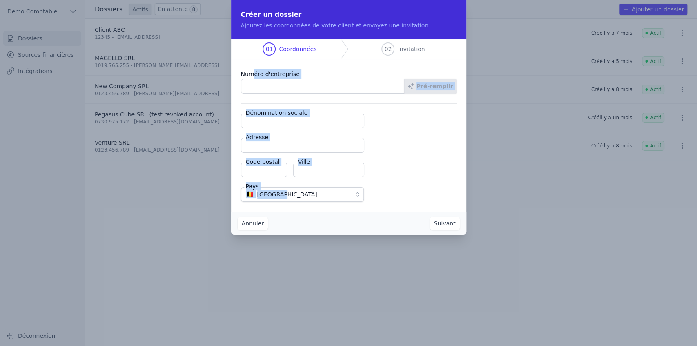
drag, startPoint x: 251, startPoint y: 73, endPoint x: 336, endPoint y: 190, distance: 144.3
click at [336, 190] on div "Numéro d'entreprise Pré-remplir Dénomination sociale Adresse Code postal Ville …" at bounding box center [348, 135] width 235 height 152
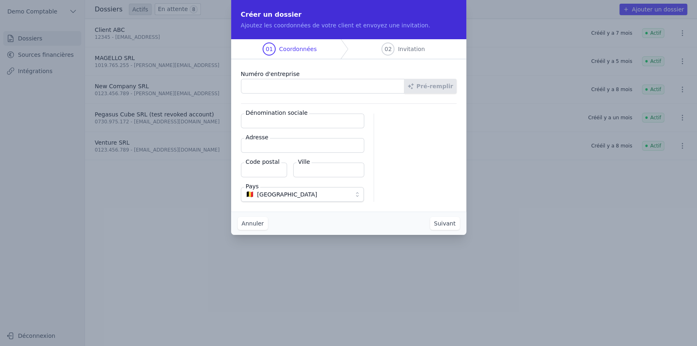
click at [419, 174] on div at bounding box center [420, 157] width 73 height 88
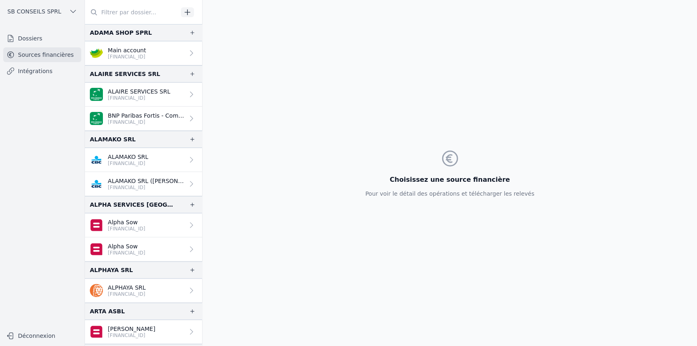
click at [120, 16] on input "text" at bounding box center [131, 12] width 93 height 15
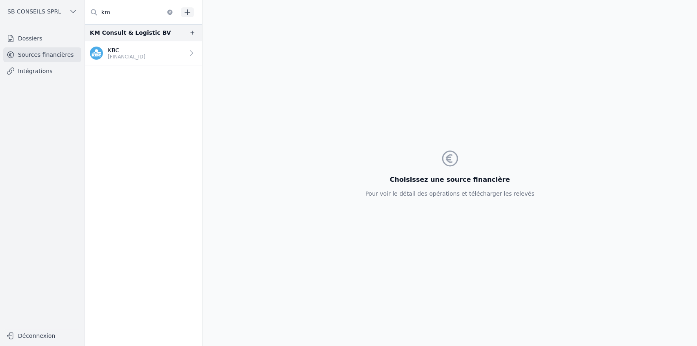
type input "km"
click at [127, 53] on p "[FINANCIAL_ID]" at bounding box center [127, 56] width 38 height 7
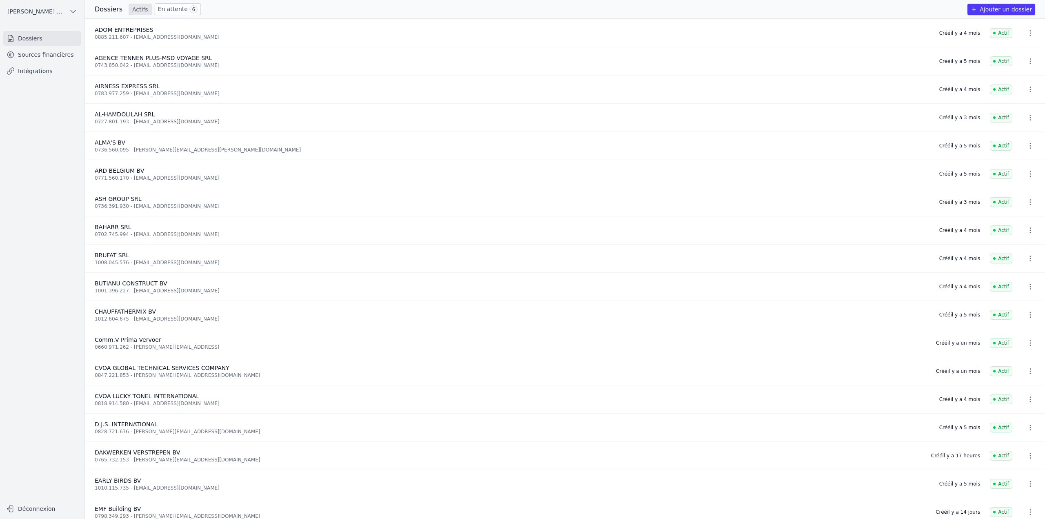
click at [52, 54] on link "Sources financières" at bounding box center [42, 54] width 78 height 15
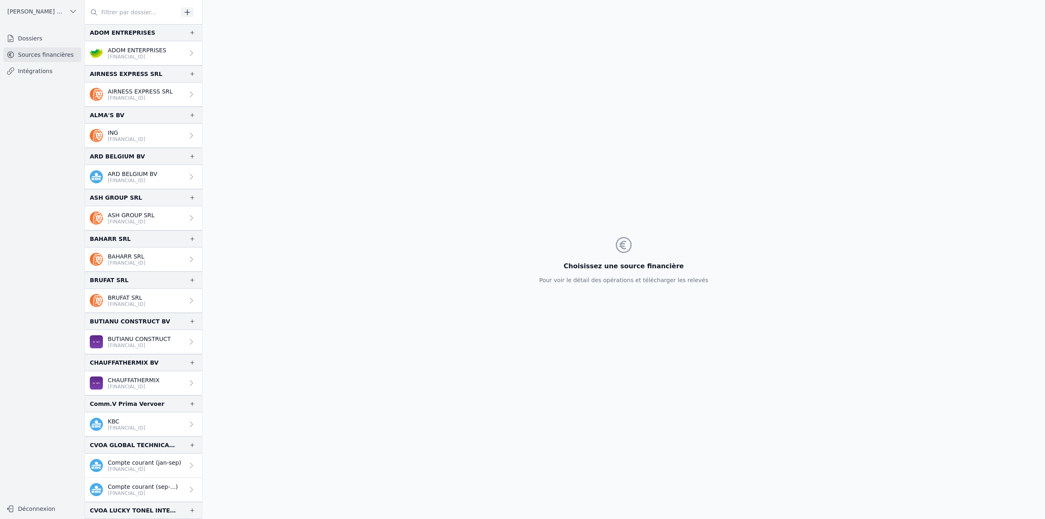
click at [123, 14] on input "text" at bounding box center [131, 12] width 93 height 15
paste input "DAKWERKEN"
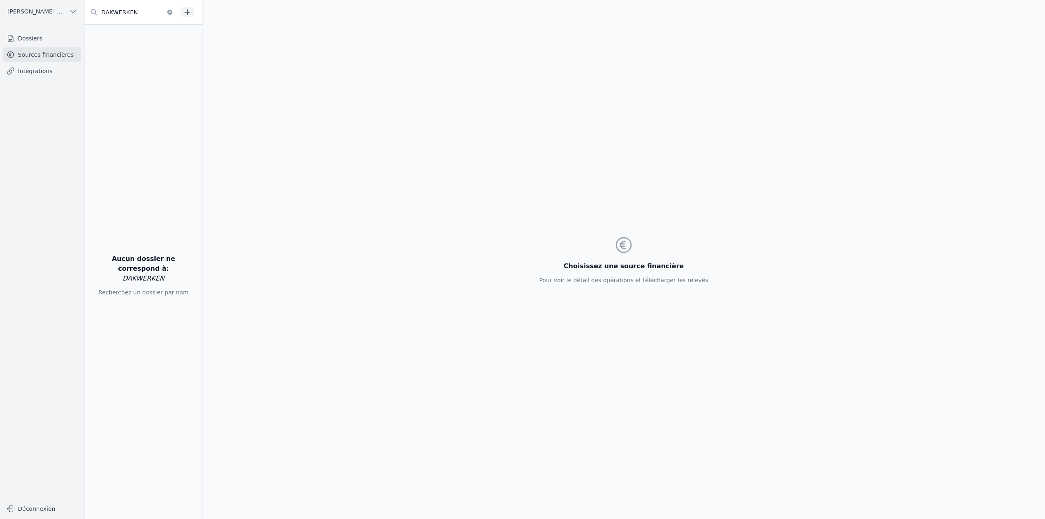
type input "DAKWERKEN"
click at [35, 40] on link "Dossiers" at bounding box center [42, 38] width 78 height 15
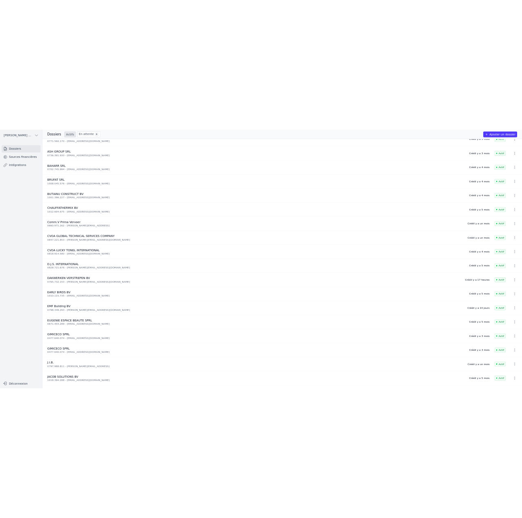
scroll to position [204, 0]
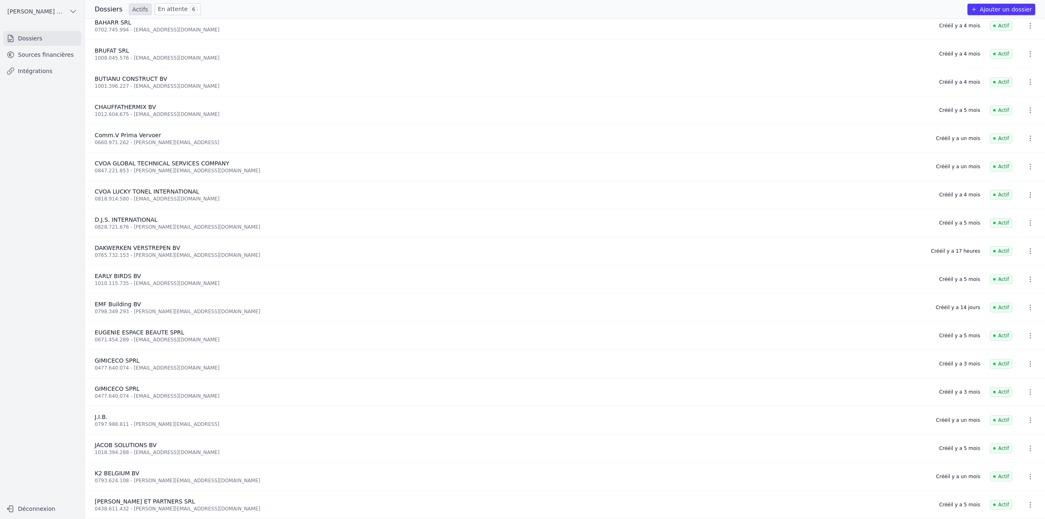
click at [54, 56] on link "Sources financières" at bounding box center [42, 54] width 78 height 15
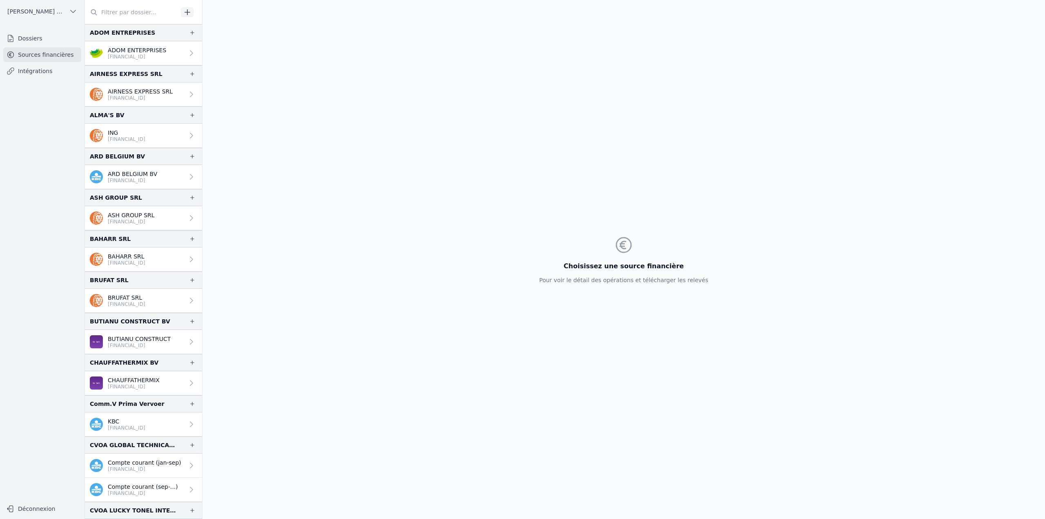
click at [187, 10] on icon "button" at bounding box center [187, 11] width 5 height 5
click at [186, 12] on icon "button" at bounding box center [187, 11] width 5 height 5
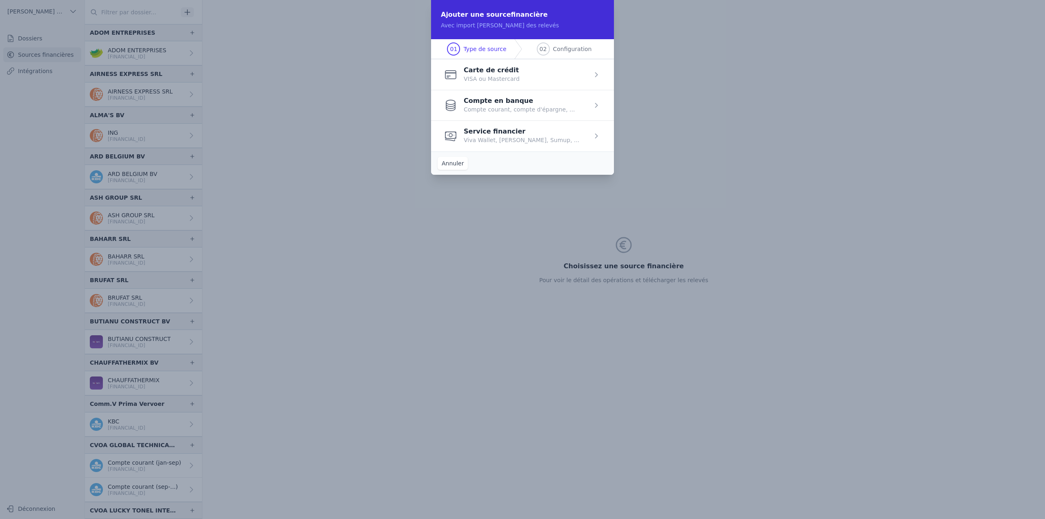
click at [502, 73] on span "button" at bounding box center [522, 74] width 183 height 31
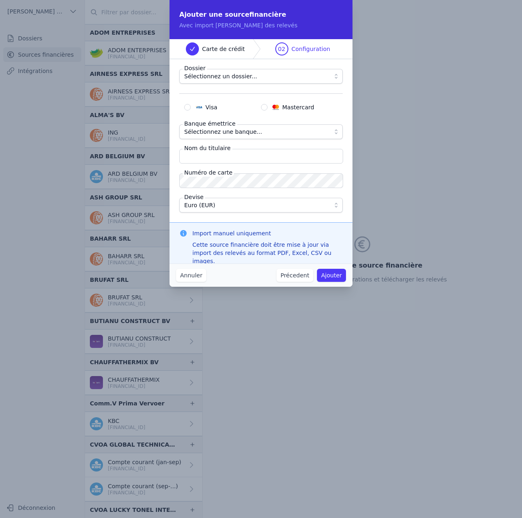
click at [187, 108] on input "Visa" at bounding box center [187, 107] width 7 height 7
radio input "true"
click at [197, 80] on span "Sélectionnez un dossier..." at bounding box center [220, 76] width 73 height 10
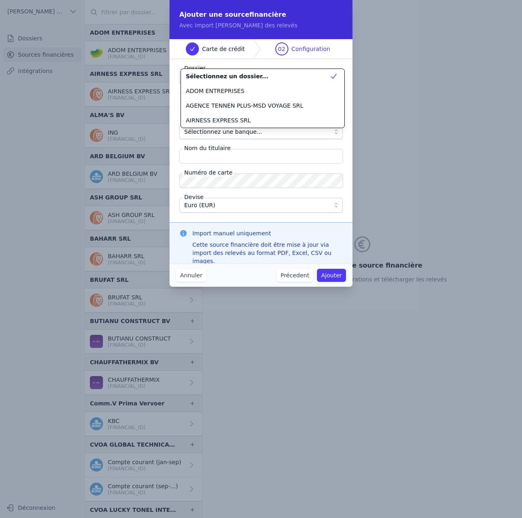
scroll to position [176, 0]
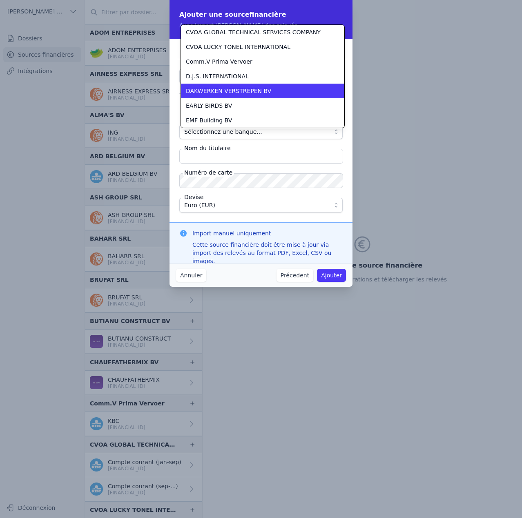
click at [200, 92] on span "DAKWERKEN VERSTREPEN BV" at bounding box center [228, 91] width 85 height 8
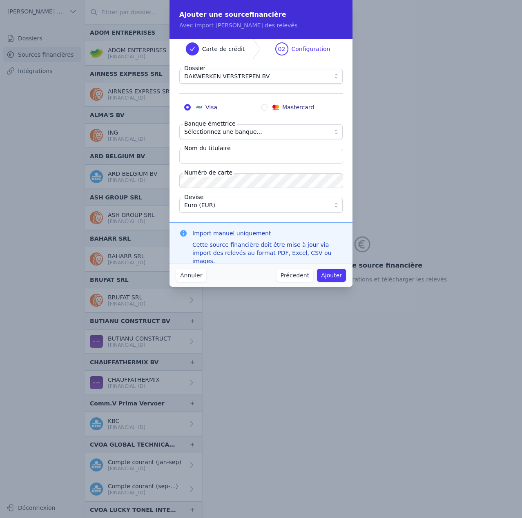
click at [215, 132] on span "Sélectionnez une banque..." at bounding box center [223, 132] width 78 height 10
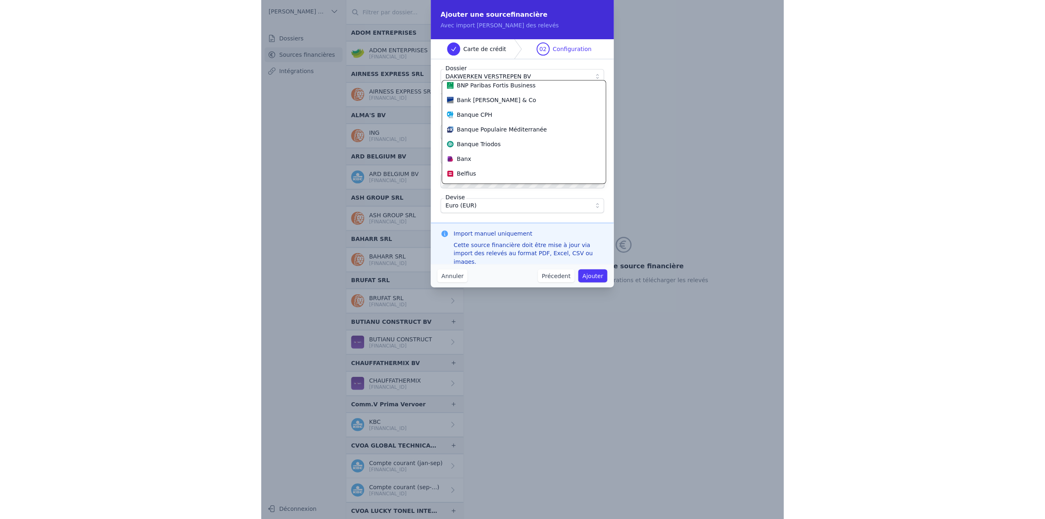
scroll to position [47, 0]
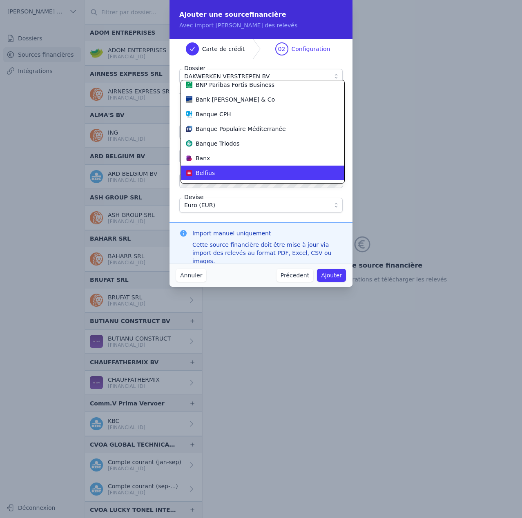
click at [213, 174] on div "Belfius" at bounding box center [258, 173] width 144 height 8
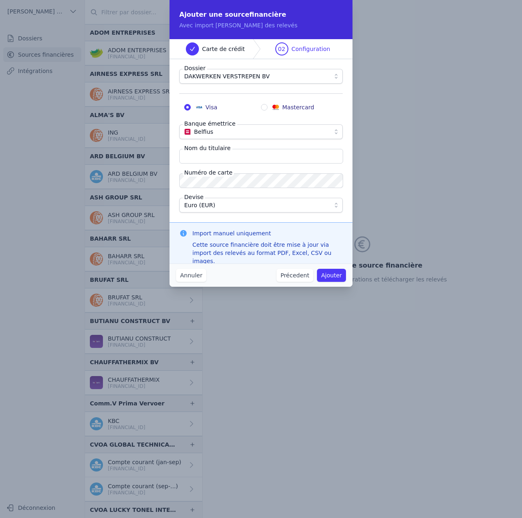
click at [222, 162] on input "Nom du titulaire" at bounding box center [261, 156] width 164 height 15
click at [235, 162] on input "Nom du titulaire" at bounding box center [261, 156] width 164 height 15
paste input "Michaël Verstrepen"
type input "Michaël Verstrepen"
click at [342, 168] on fieldset "Dossier DAKWERKEN VERSTREPEN BV Visa Mastercard Banque émettrice Belfius Nom du…" at bounding box center [260, 141] width 163 height 144
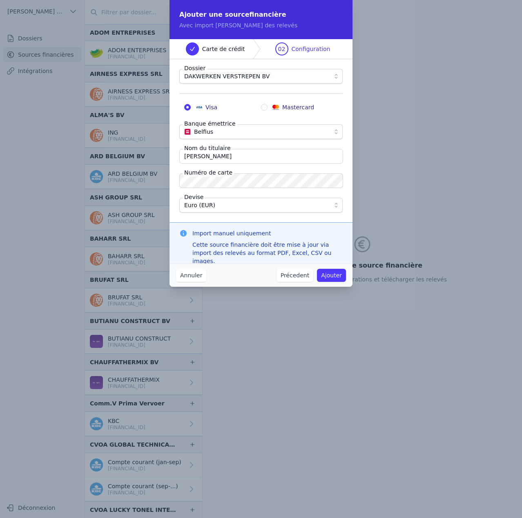
click at [331, 275] on button "Ajouter" at bounding box center [331, 275] width 29 height 13
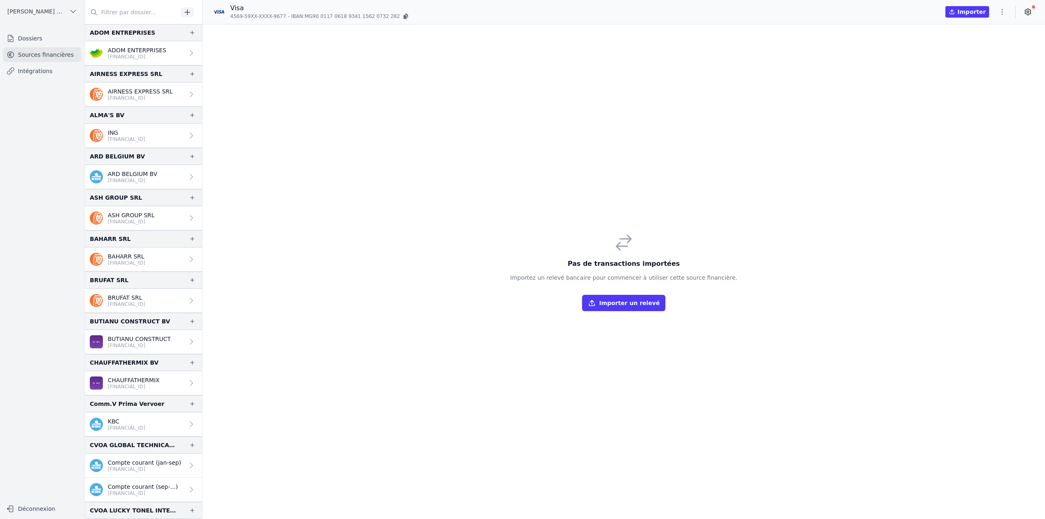
click at [619, 309] on button "Importer un relevé" at bounding box center [623, 303] width 83 height 16
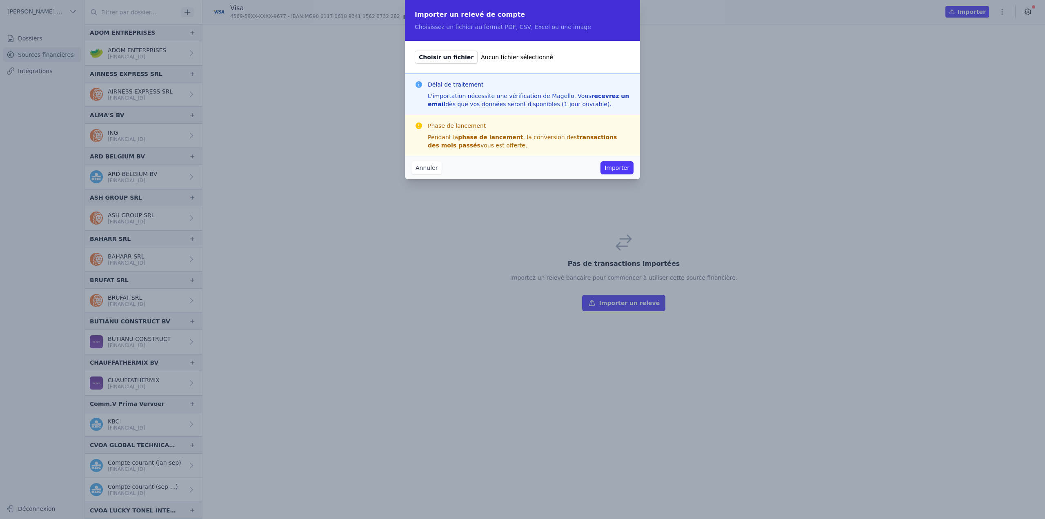
click at [434, 56] on span "Choisir un fichier" at bounding box center [446, 57] width 63 height 13
click at [415, 51] on input "Choisir un fichier Aucun fichier sélectionné" at bounding box center [414, 50] width 0 height 0
type input "C:\fakepath\7642467513_05_10_2025_17_59_47_1.pdf"
click at [625, 167] on button "Importer" at bounding box center [616, 167] width 33 height 13
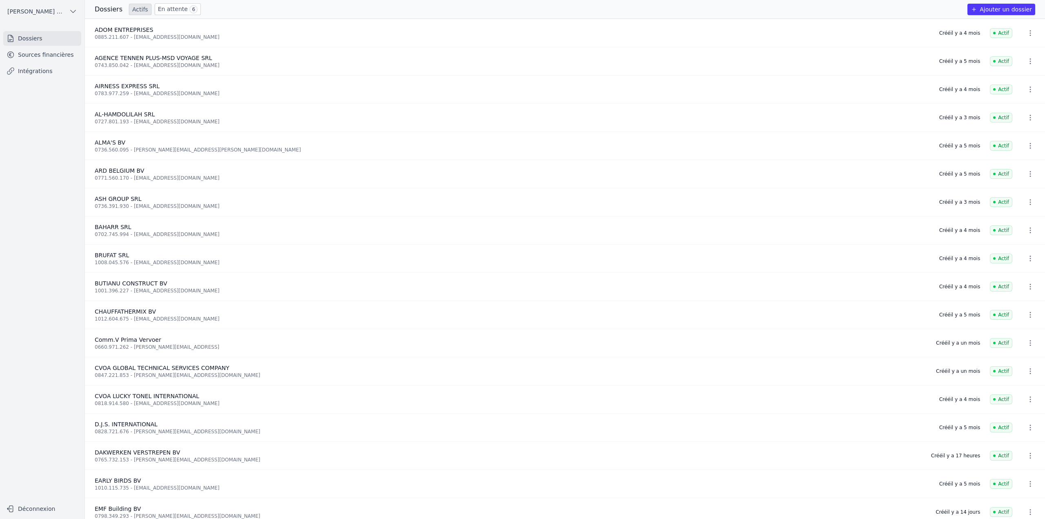
click at [44, 69] on link "Intégrations" at bounding box center [42, 71] width 78 height 15
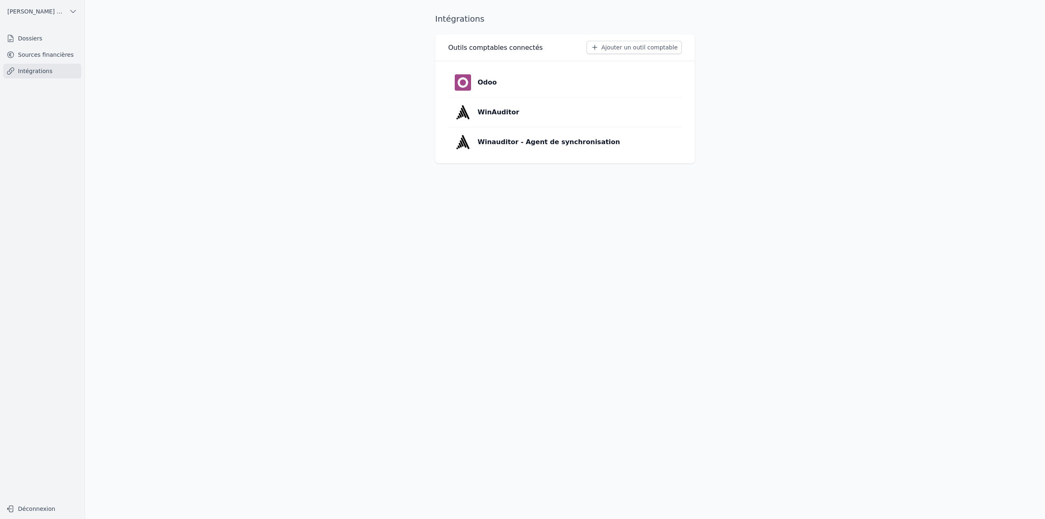
click at [47, 58] on link "Sources financières" at bounding box center [42, 54] width 78 height 15
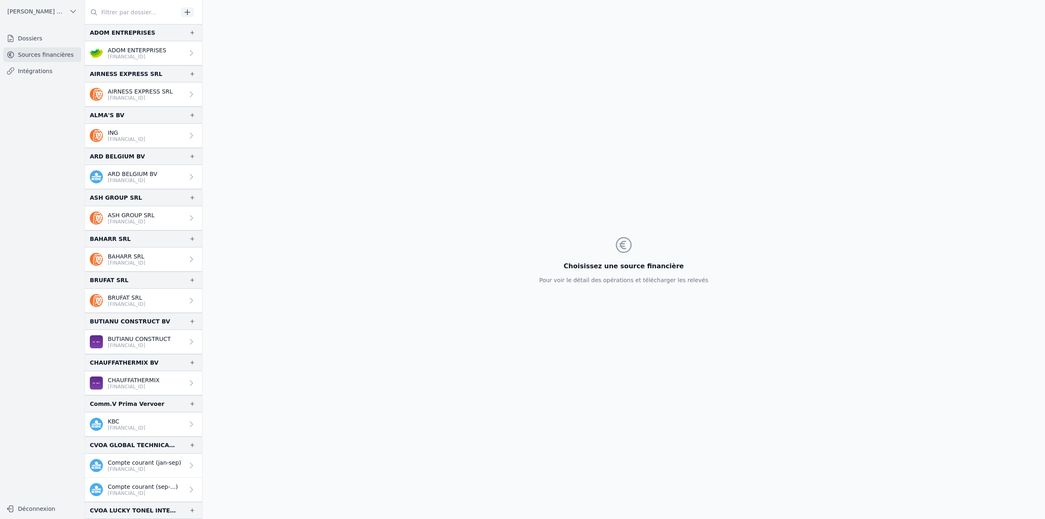
click at [145, 13] on input "text" at bounding box center [131, 12] width 93 height 15
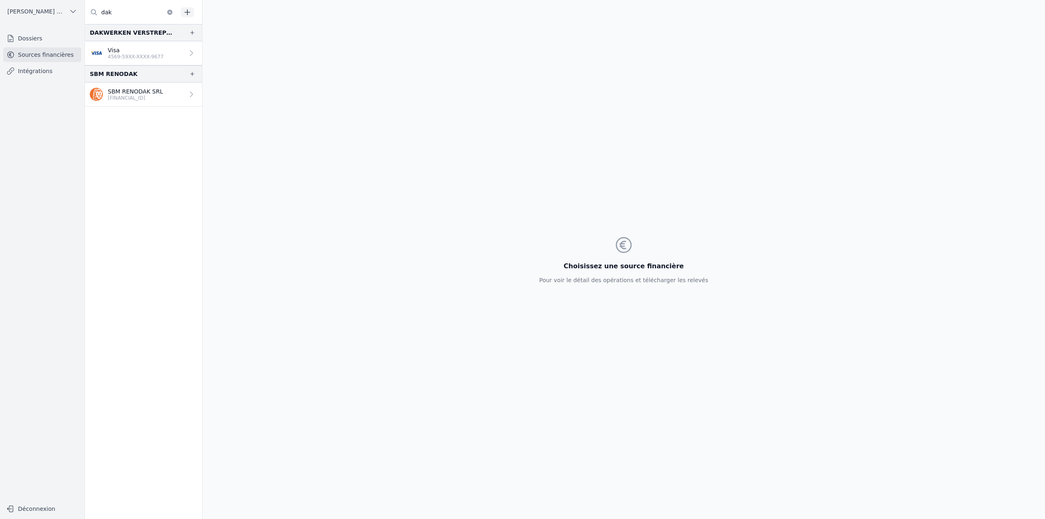
type input "dak"
click at [123, 56] on p "4569-59XX-XXXX-9677" at bounding box center [136, 56] width 56 height 7
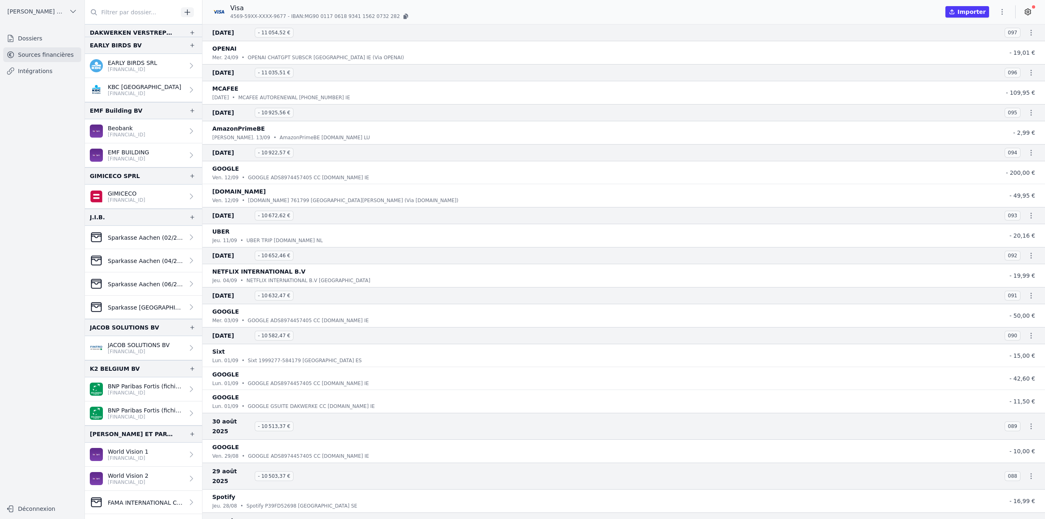
scroll to position [531, 0]
